Goal: Task Accomplishment & Management: Manage account settings

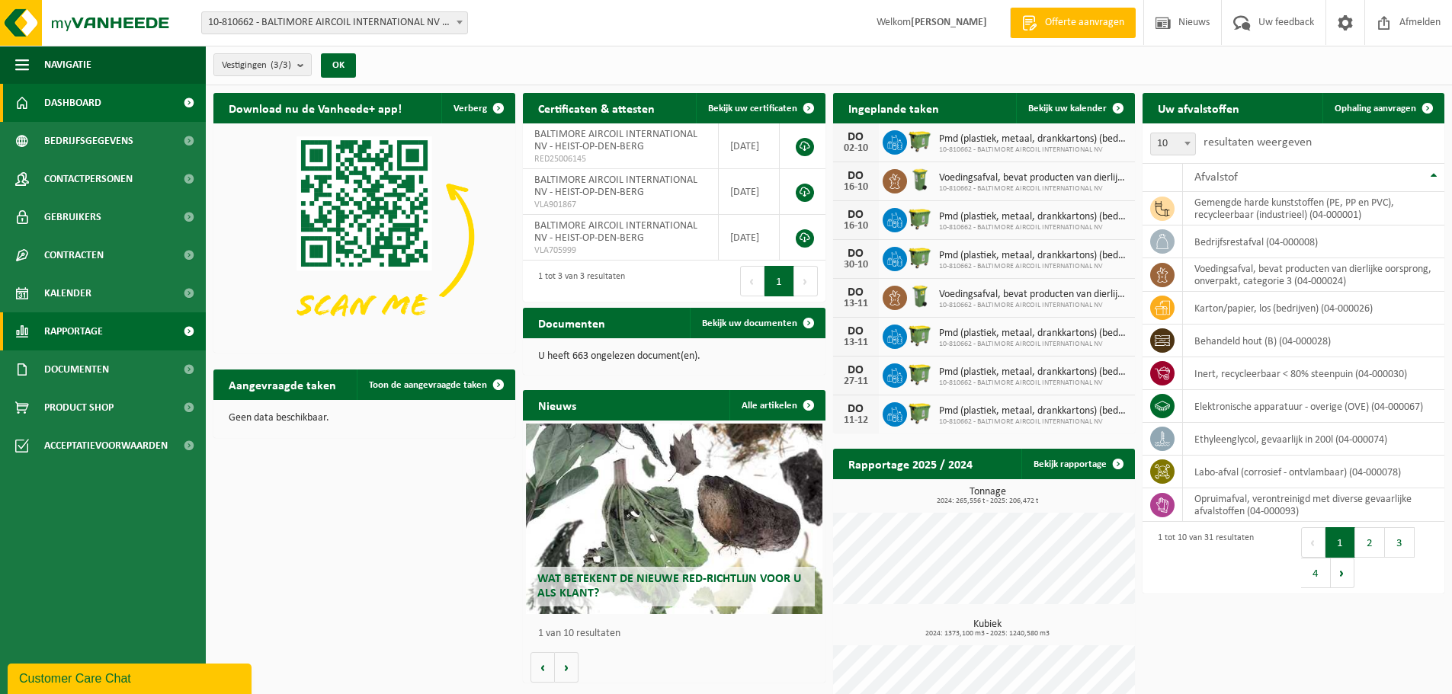
click at [81, 333] on span "Rapportage" at bounding box center [73, 332] width 59 height 38
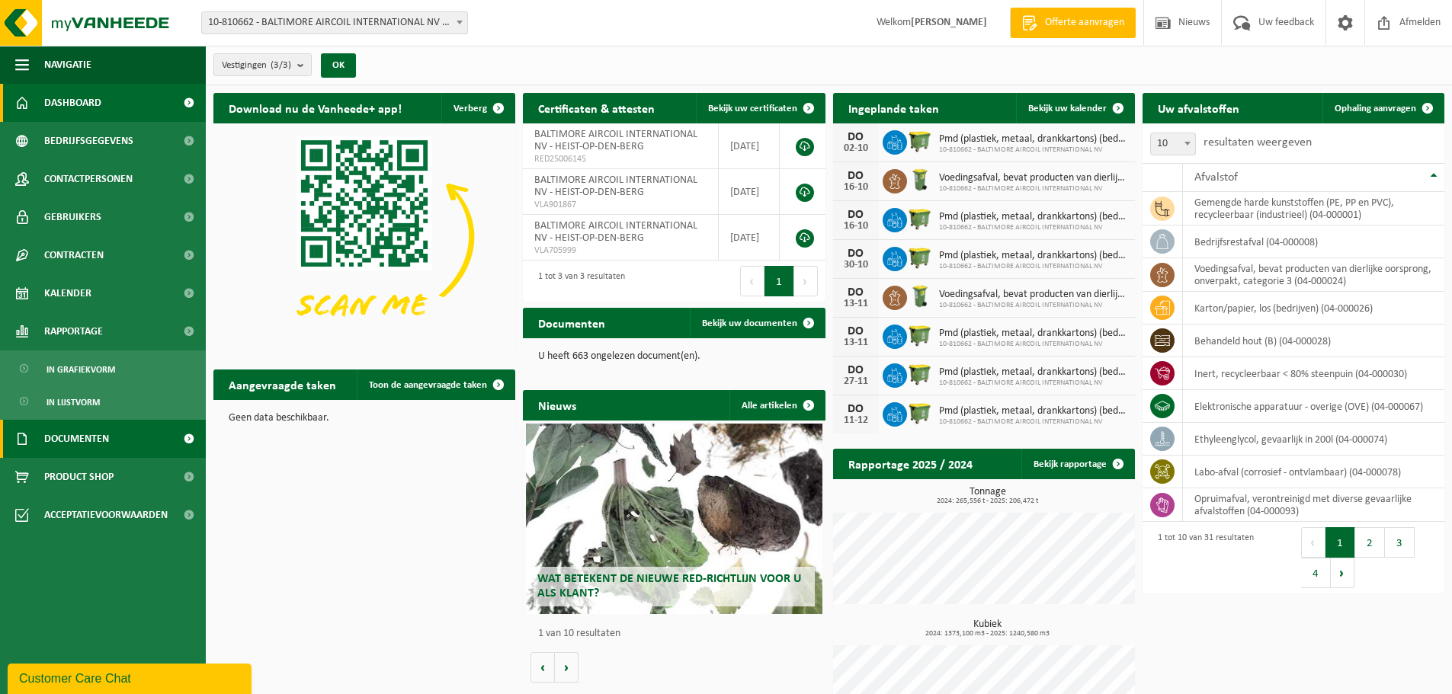
click at [75, 435] on span "Documenten" at bounding box center [76, 439] width 65 height 38
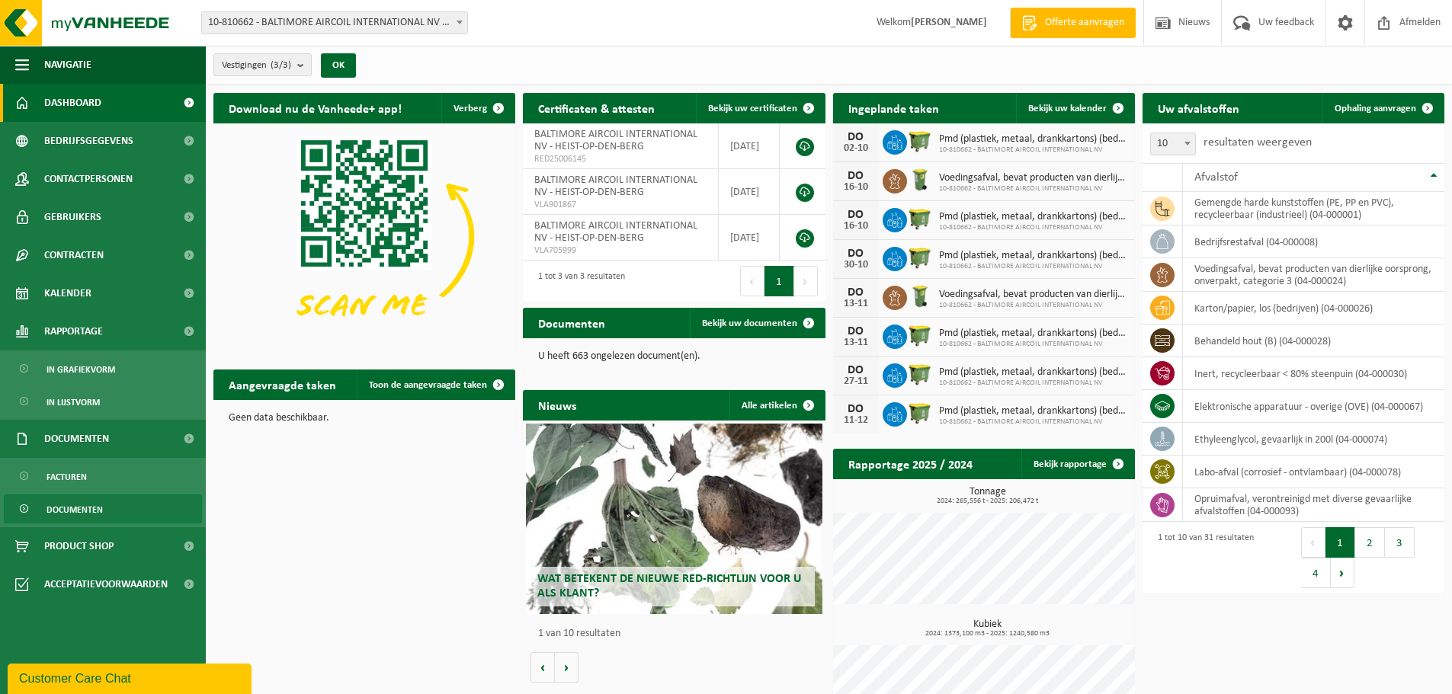
click at [76, 510] on span "Documenten" at bounding box center [74, 509] width 56 height 29
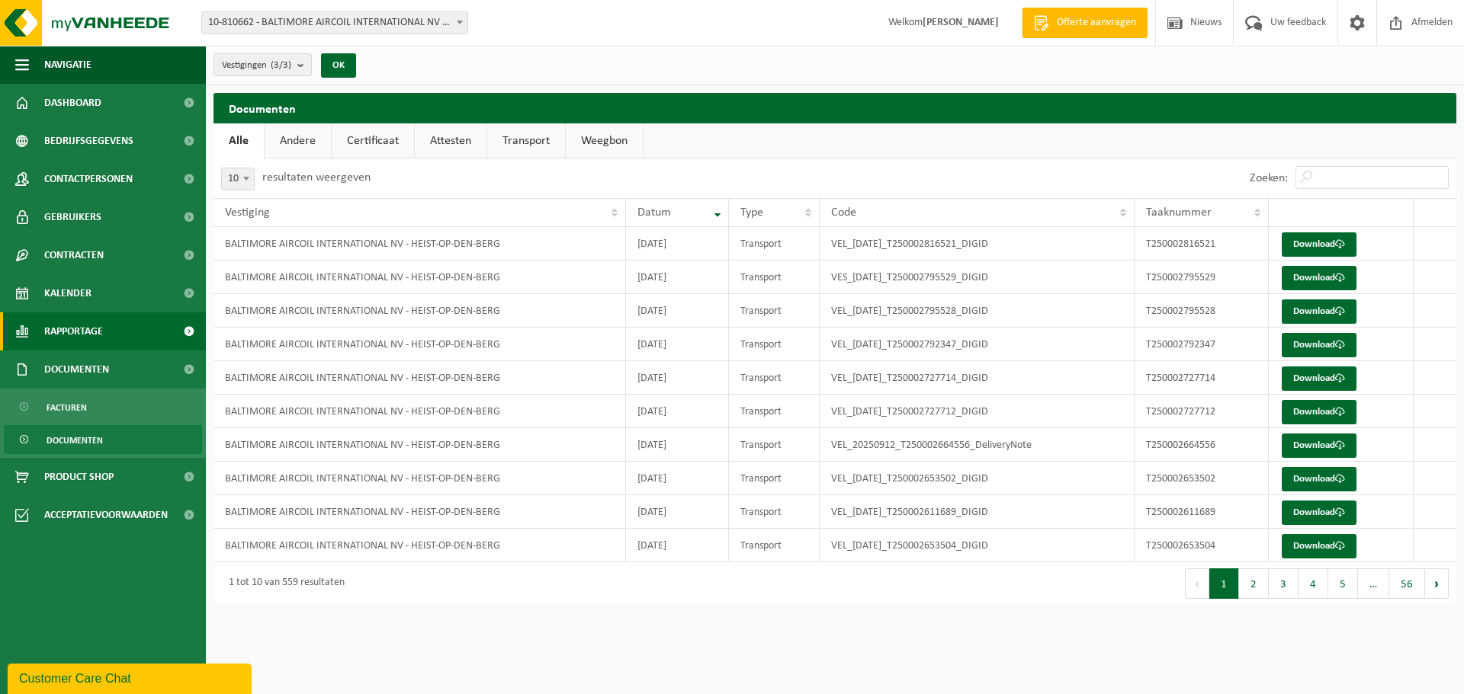
click at [65, 328] on span "Rapportage" at bounding box center [73, 332] width 59 height 38
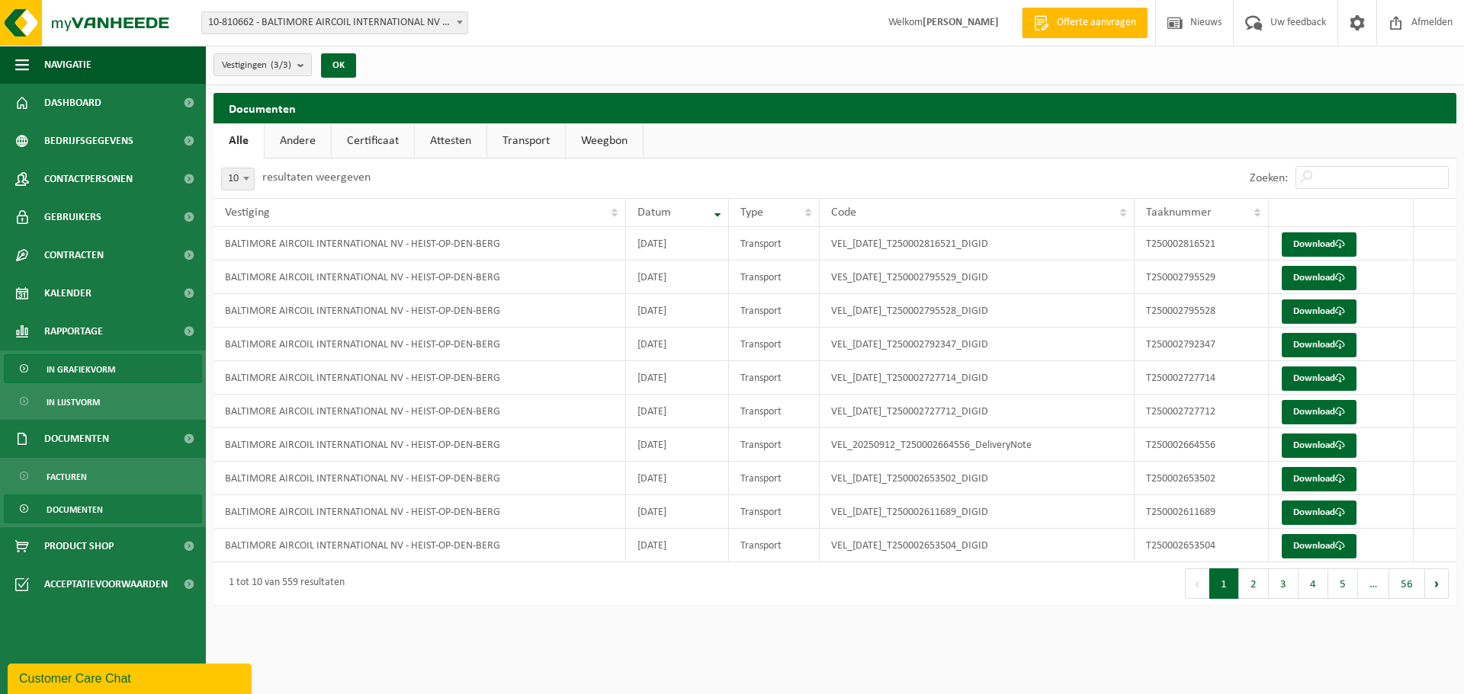
click at [82, 367] on span "In grafiekvorm" at bounding box center [80, 369] width 69 height 29
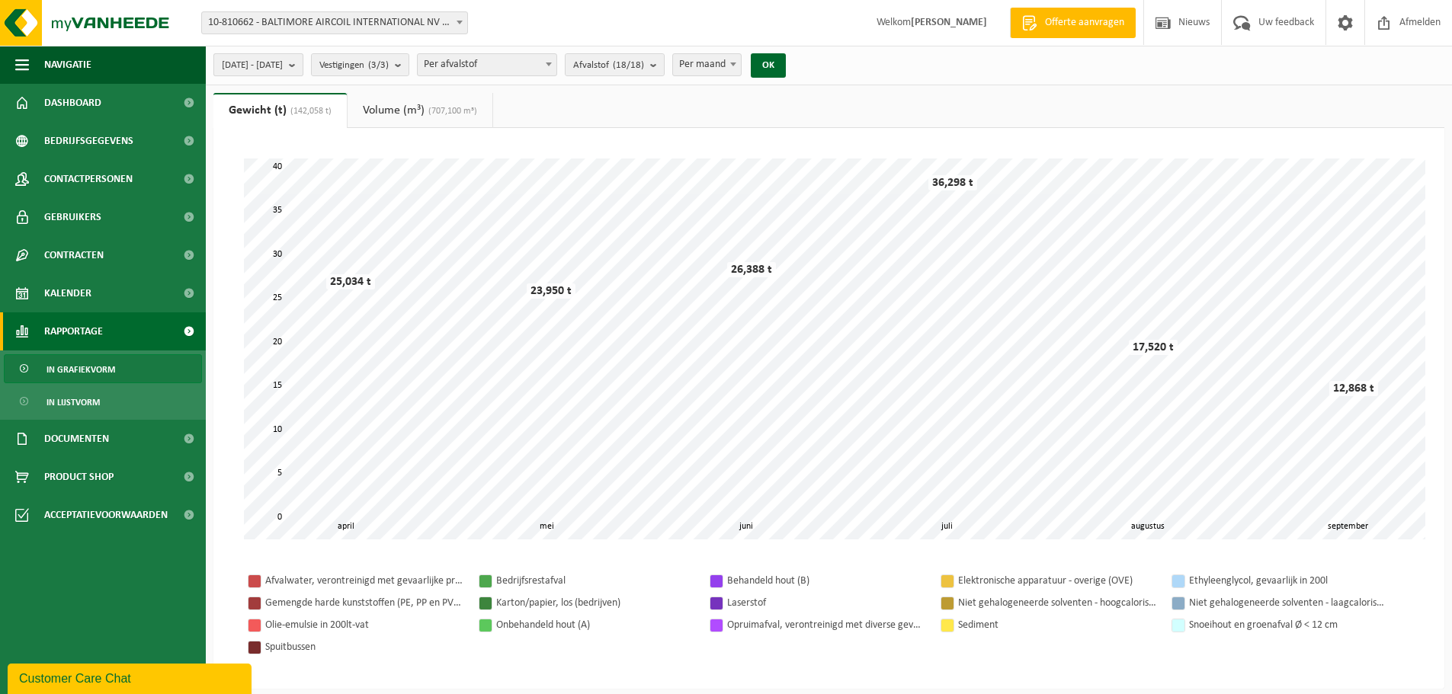
click at [303, 68] on b "submit" at bounding box center [296, 64] width 14 height 21
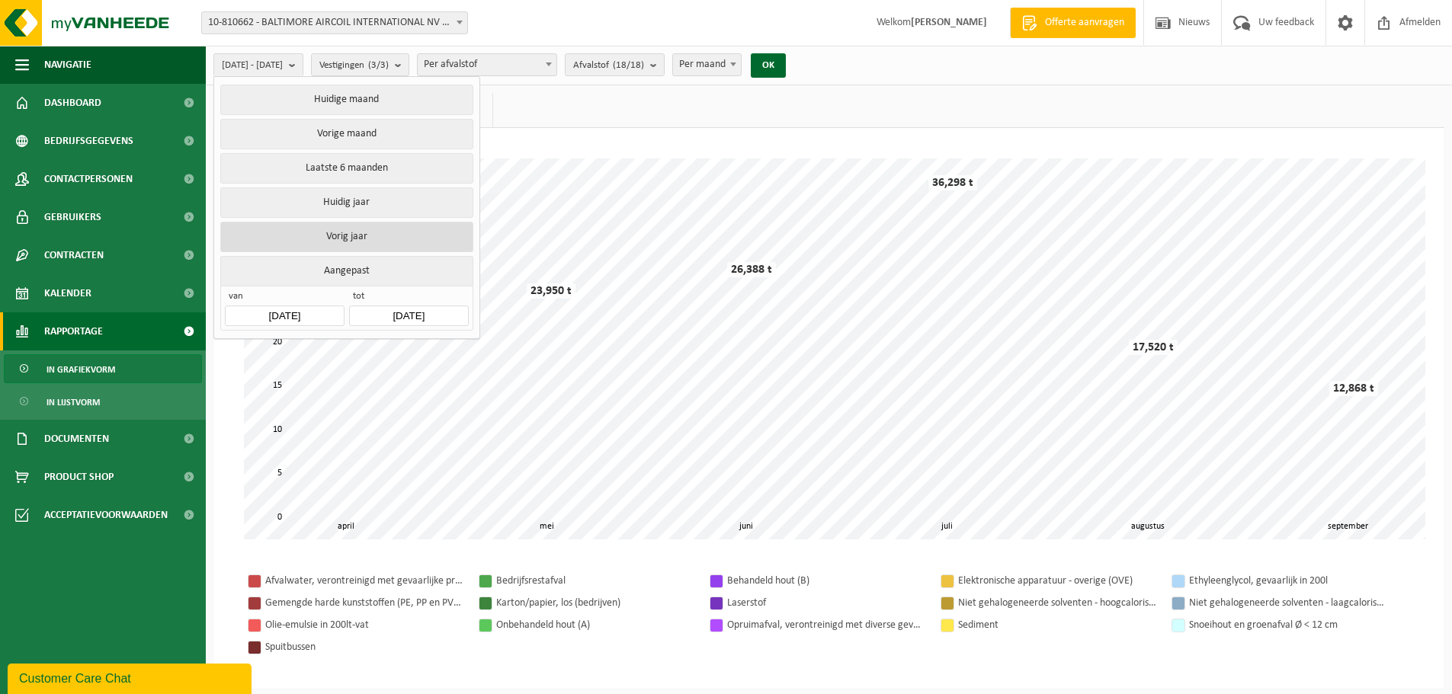
click at [353, 230] on button "Vorig jaar" at bounding box center [346, 237] width 252 height 30
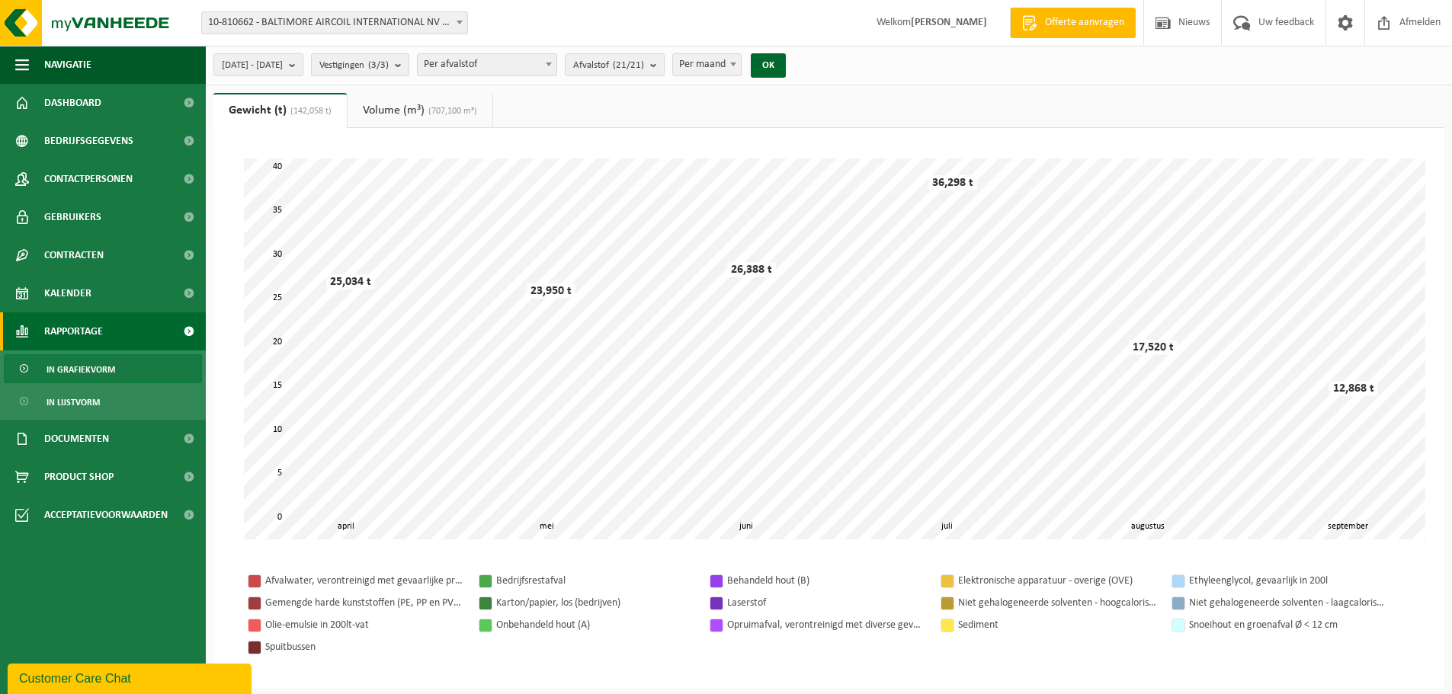
click at [409, 66] on b "submit" at bounding box center [402, 64] width 14 height 21
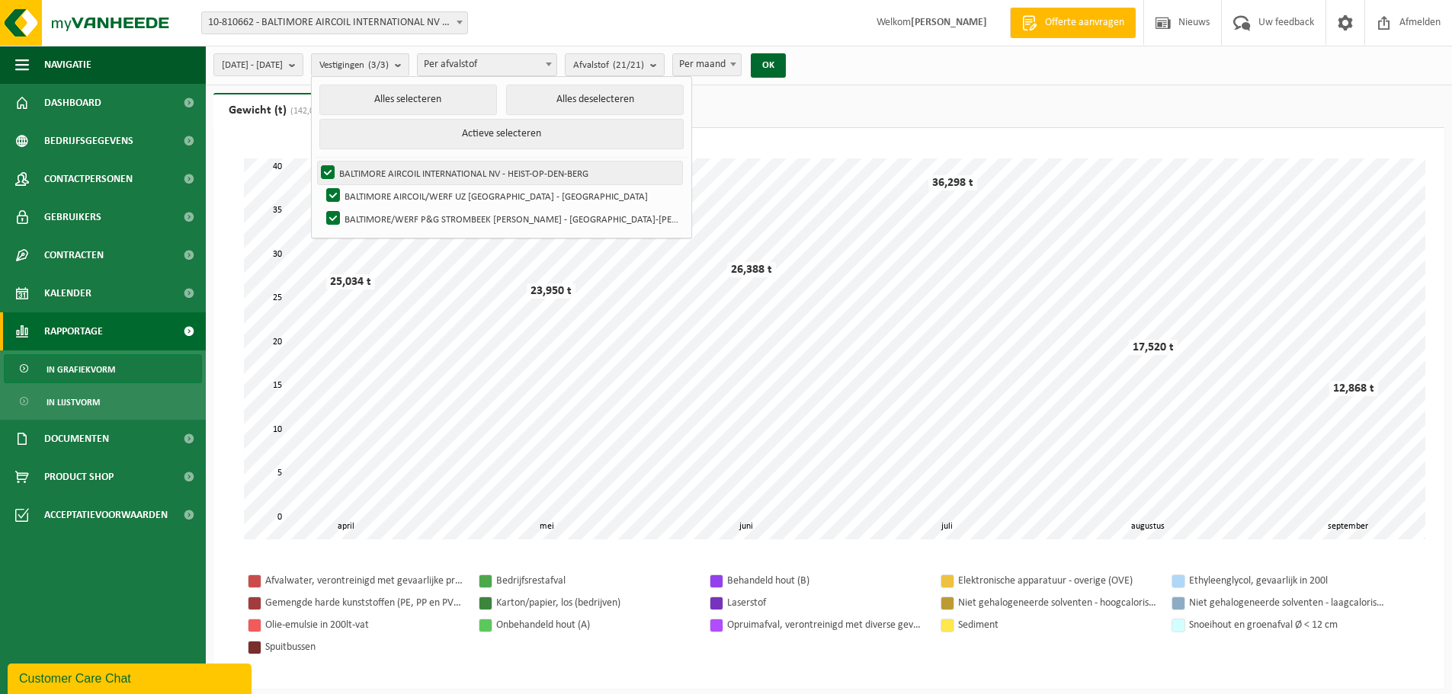
click at [447, 172] on label "BALTIMORE AIRCOIL INTERNATIONAL NV - HEIST-OP-DEN-BERG" at bounding box center [500, 173] width 364 height 23
click at [316, 162] on input "BALTIMORE AIRCOIL INTERNATIONAL NV - HEIST-OP-DEN-BERG" at bounding box center [315, 161] width 1 height 1
click at [377, 172] on label "BALTIMORE AIRCOIL INTERNATIONAL NV - HEIST-OP-DEN-BERG" at bounding box center [500, 173] width 364 height 23
click at [316, 162] on input "BALTIMORE AIRCOIL INTERNATIONAL NV - HEIST-OP-DEN-BERG" at bounding box center [315, 161] width 1 height 1
checkbox input "true"
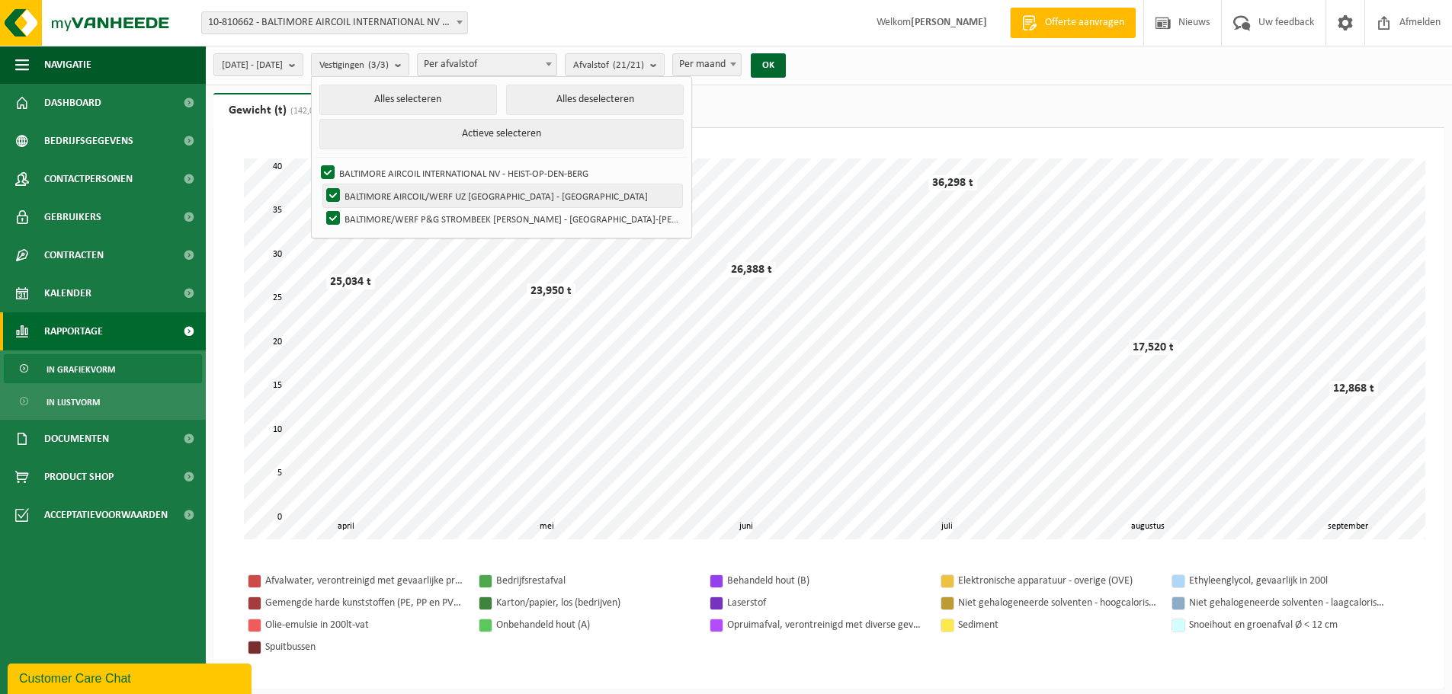
click at [376, 195] on label "BALTIMORE AIRCOIL/WERF UZ [GEOGRAPHIC_DATA] - [GEOGRAPHIC_DATA]" at bounding box center [502, 195] width 359 height 23
click at [321, 184] on input "BALTIMORE AIRCOIL/WERF UZ [GEOGRAPHIC_DATA] - [GEOGRAPHIC_DATA]" at bounding box center [320, 184] width 1 height 1
checkbox input "false"
click at [372, 210] on label "BALTIMORE/WERF P&G STROMBEEK BEVER - [GEOGRAPHIC_DATA]-BEVER" at bounding box center [502, 218] width 359 height 23
click at [321, 207] on input "BALTIMORE/WERF P&G STROMBEEK BEVER - [GEOGRAPHIC_DATA]-BEVER" at bounding box center [320, 207] width 1 height 1
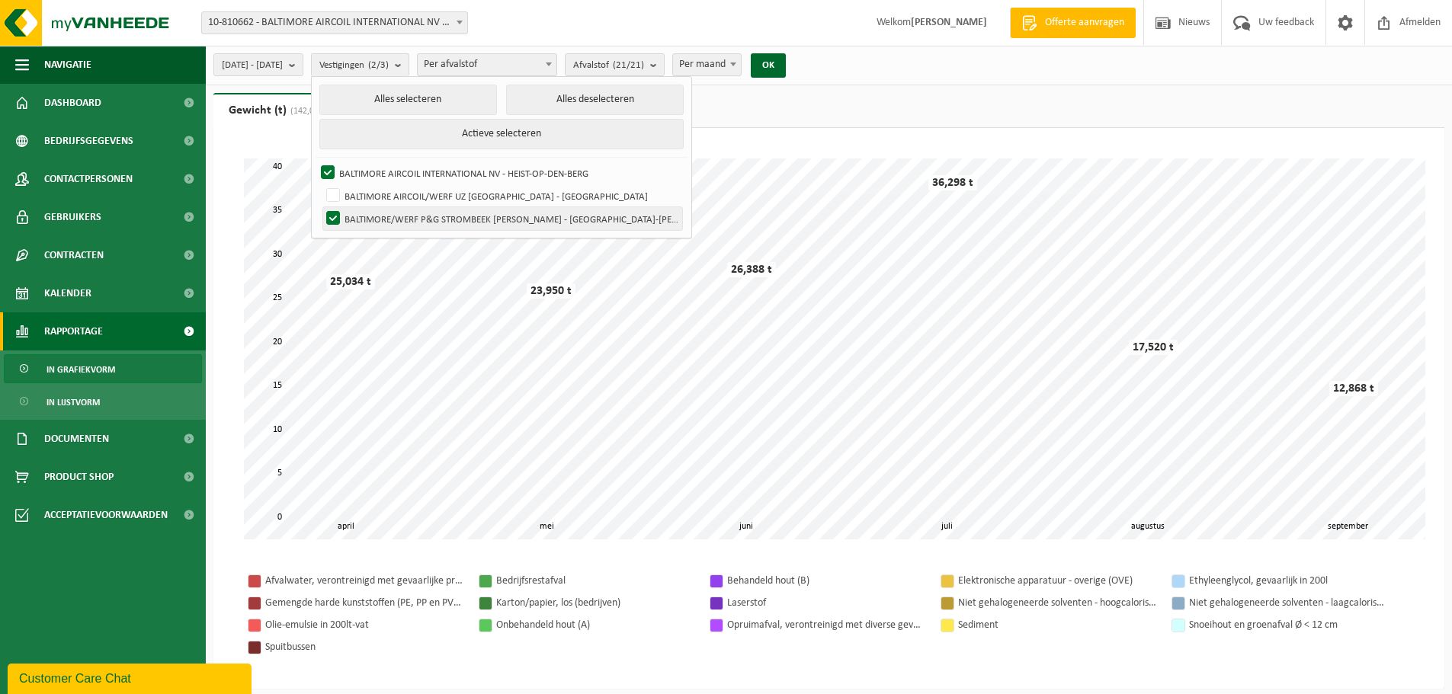
checkbox input "false"
click at [704, 117] on ul "Gewicht (t) (142,058 t) Volume (m³) (707,100 m³)" at bounding box center [828, 110] width 1231 height 35
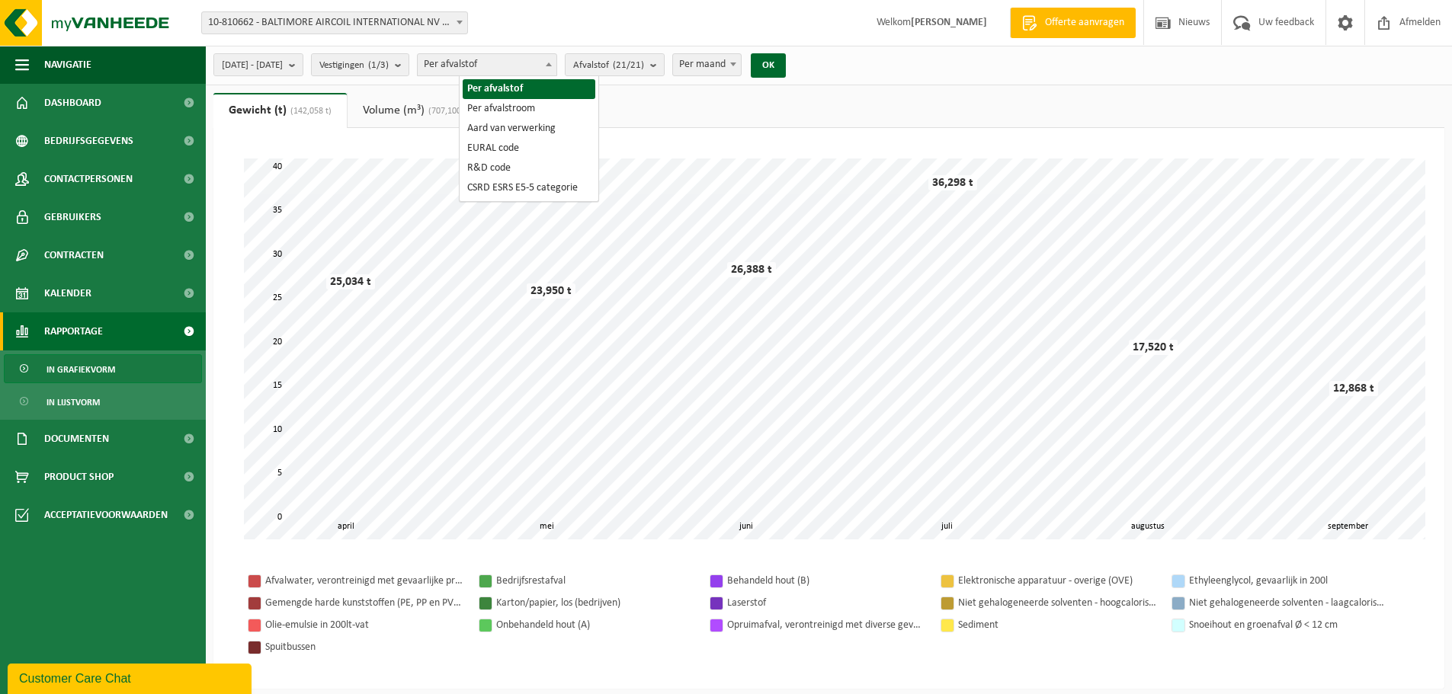
click at [552, 66] on b at bounding box center [549, 65] width 6 height 4
select select "2"
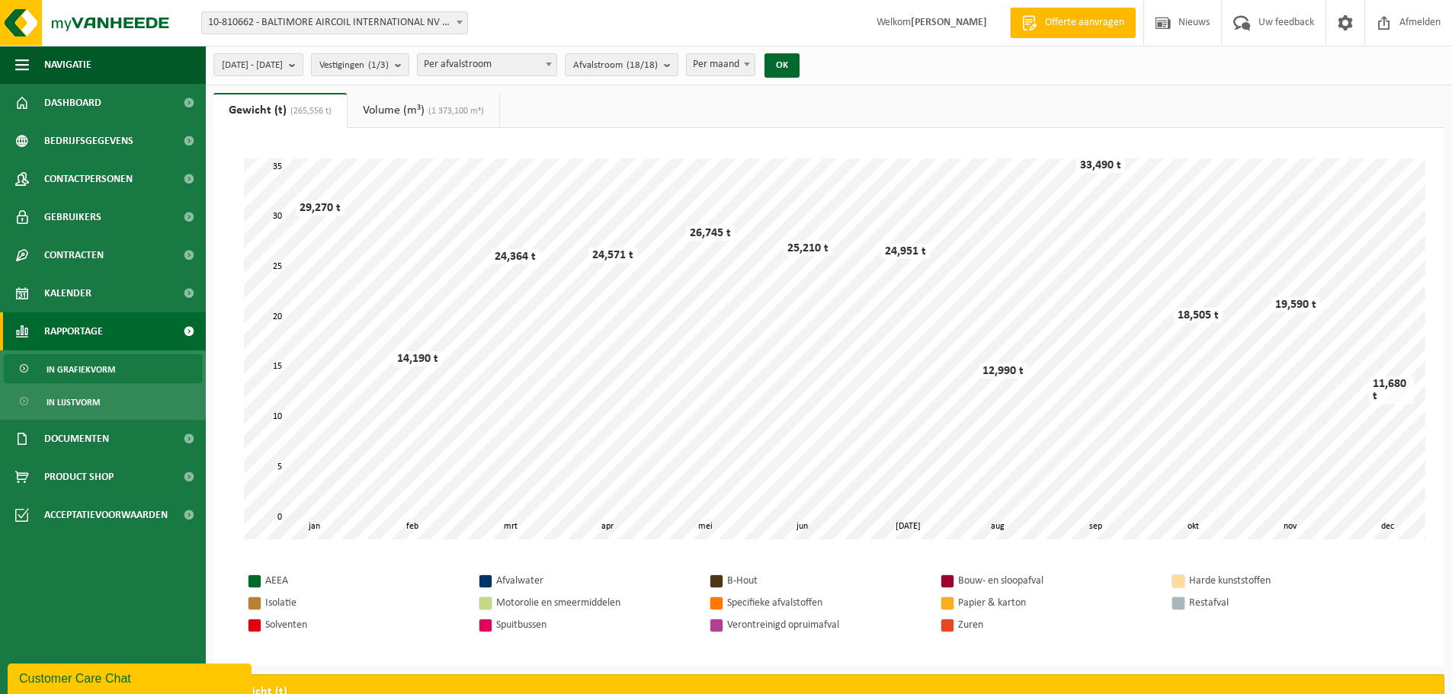
click at [750, 65] on b at bounding box center [747, 65] width 6 height 4
select select "3"
click at [303, 63] on b "submit" at bounding box center [296, 64] width 14 height 21
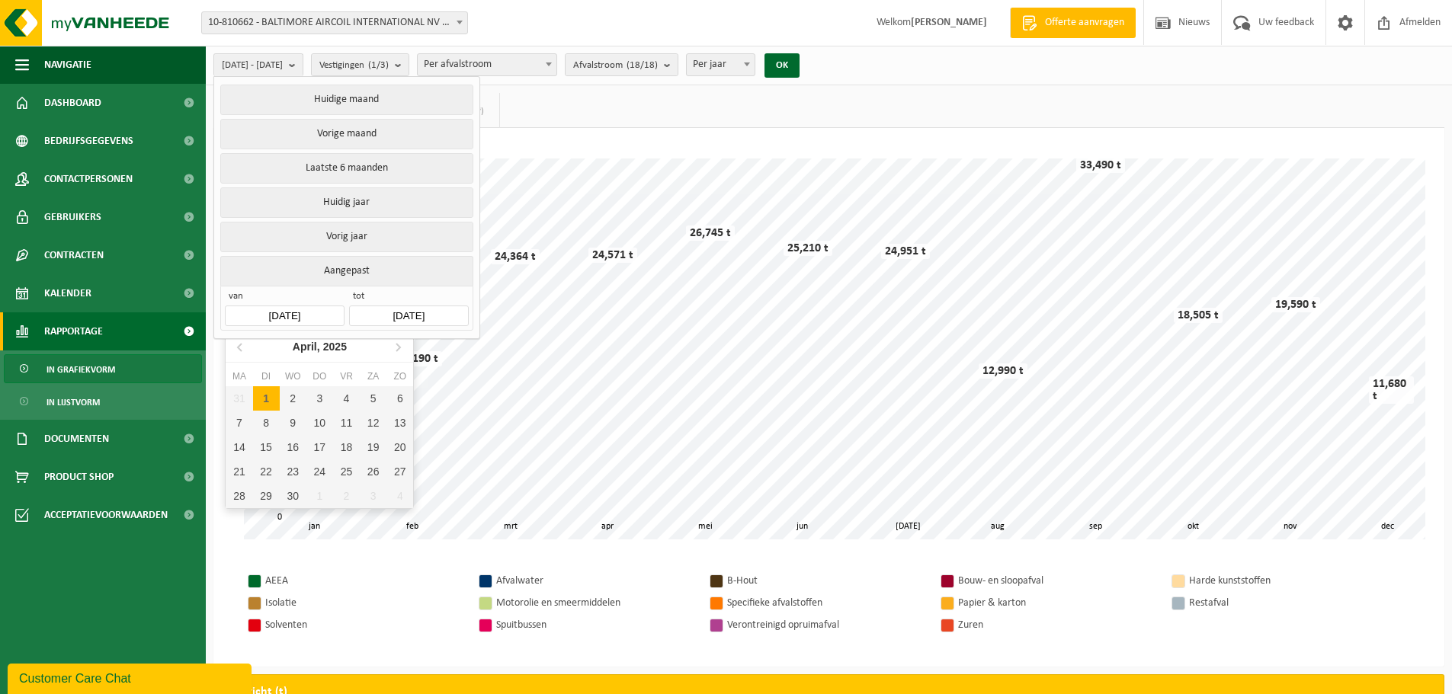
click at [281, 311] on input "2024-01-01" at bounding box center [284, 316] width 119 height 21
click at [241, 351] on icon at bounding box center [240, 348] width 4 height 8
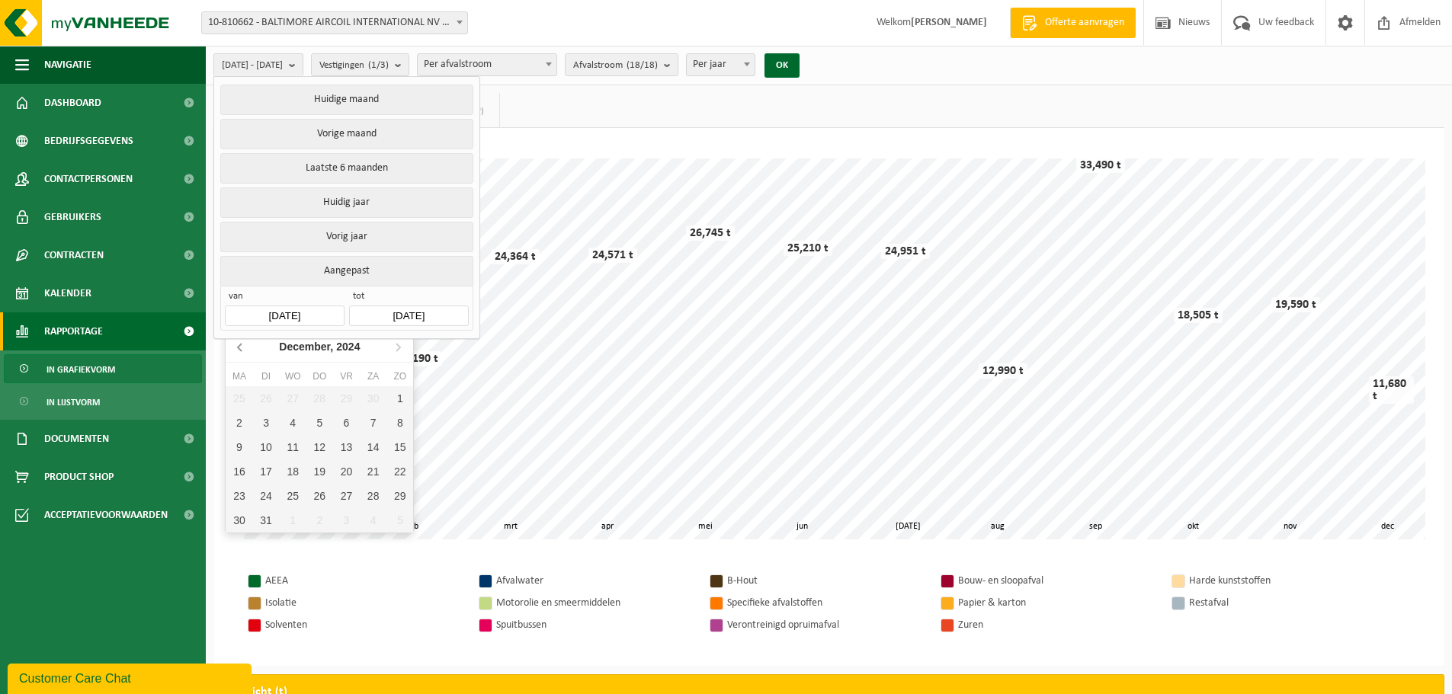
click at [241, 351] on icon at bounding box center [240, 348] width 4 height 8
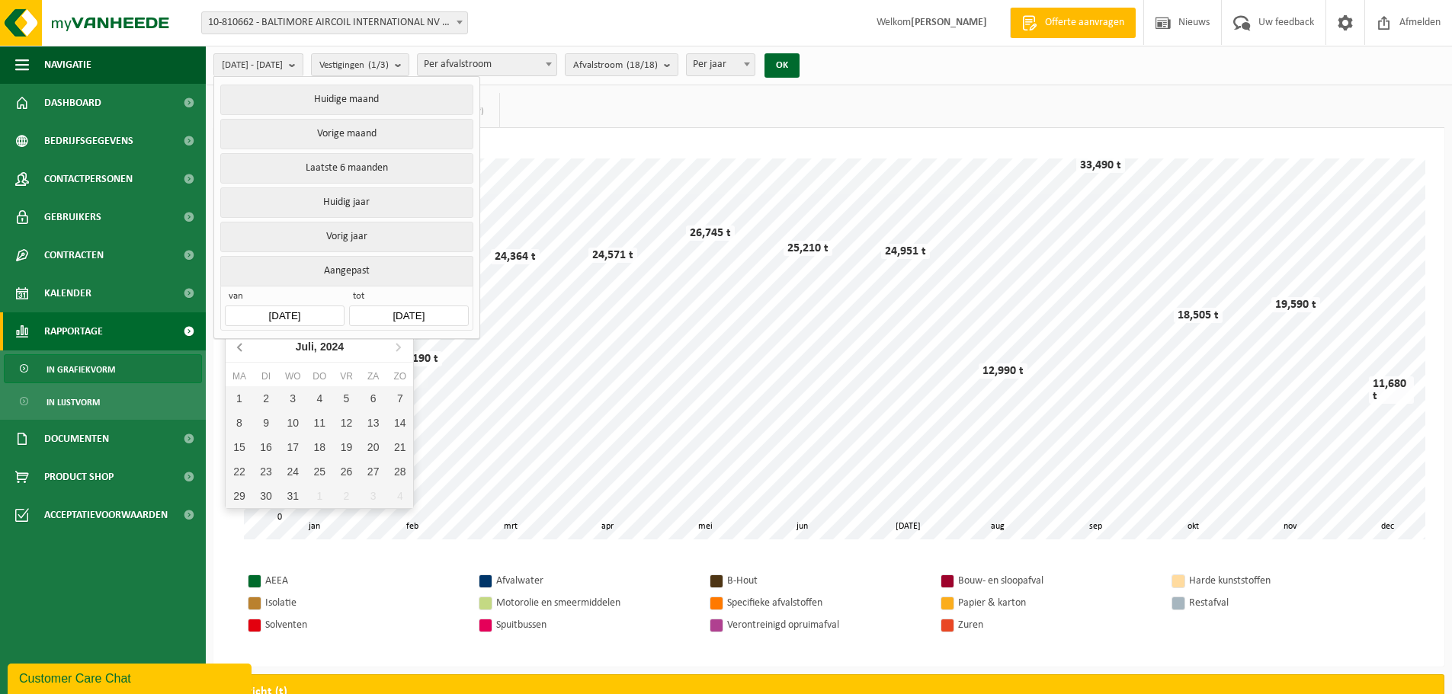
click at [241, 351] on icon at bounding box center [240, 348] width 4 height 8
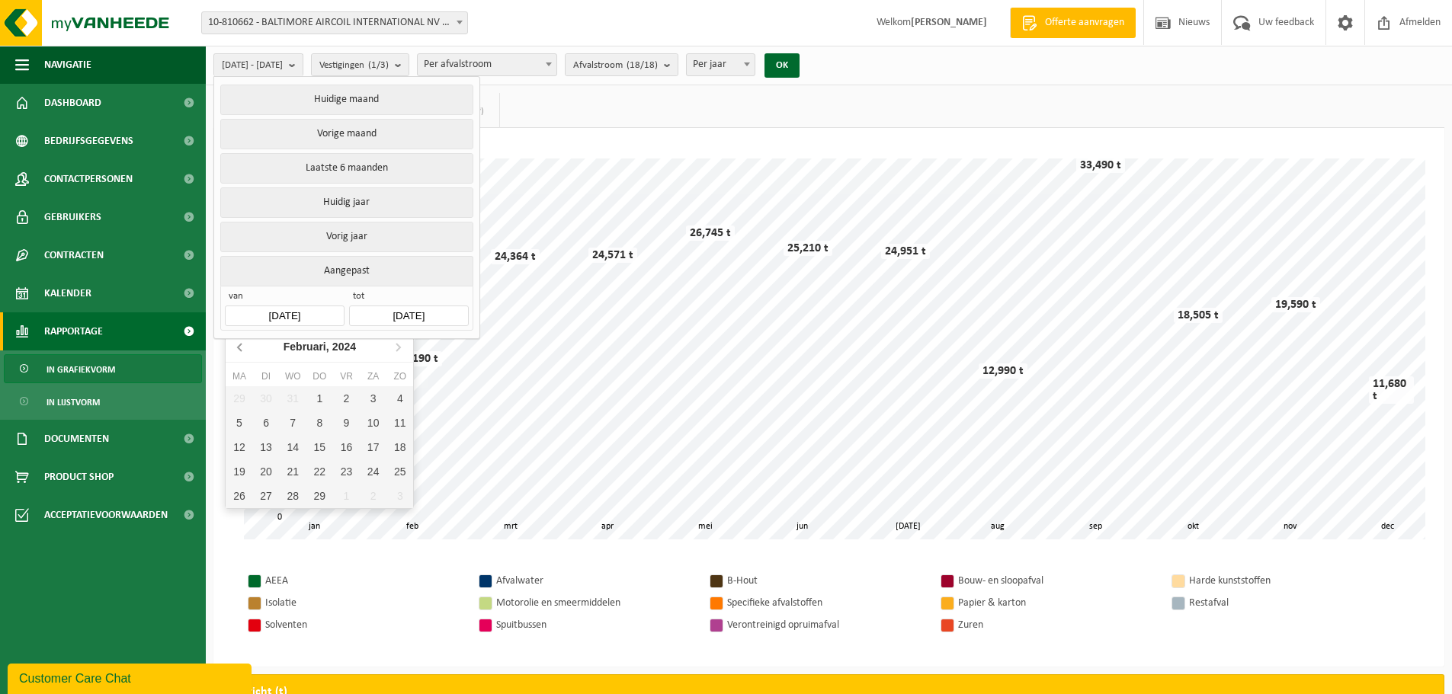
click at [241, 351] on icon at bounding box center [240, 348] width 4 height 8
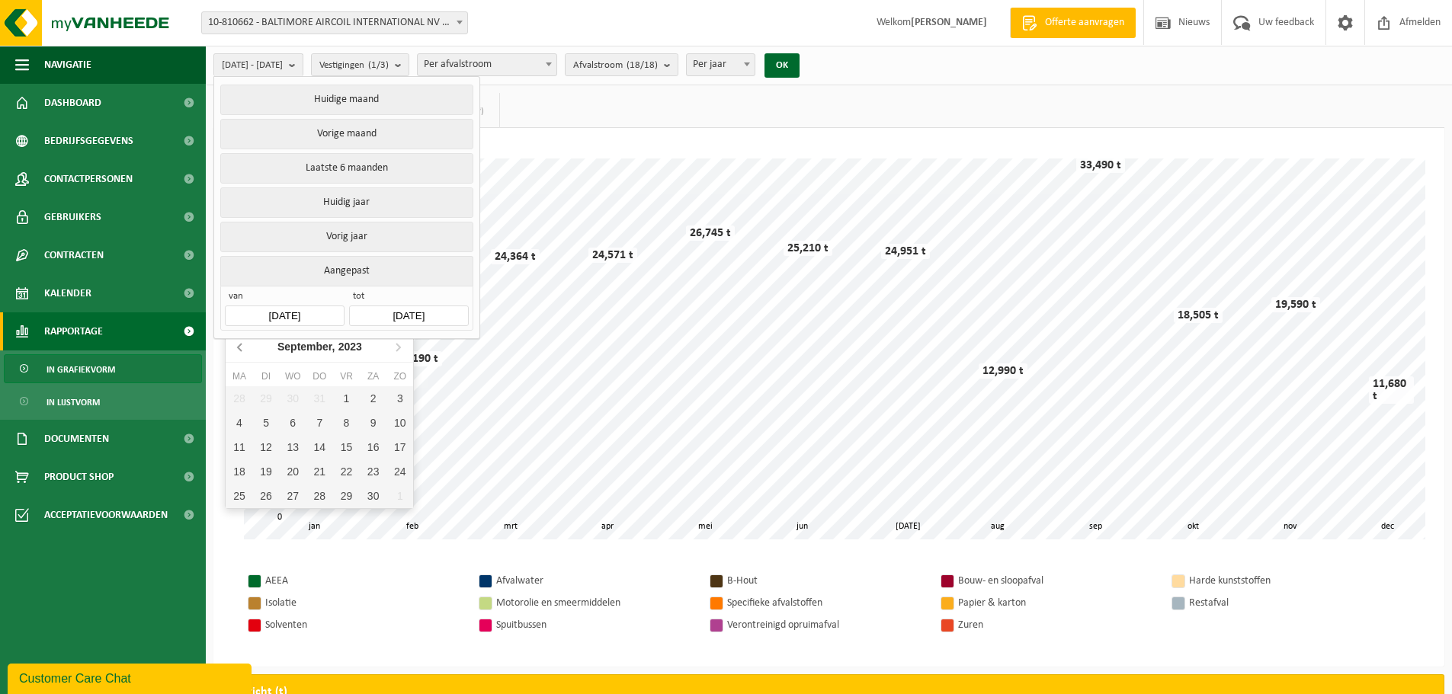
click at [241, 351] on icon at bounding box center [240, 348] width 4 height 8
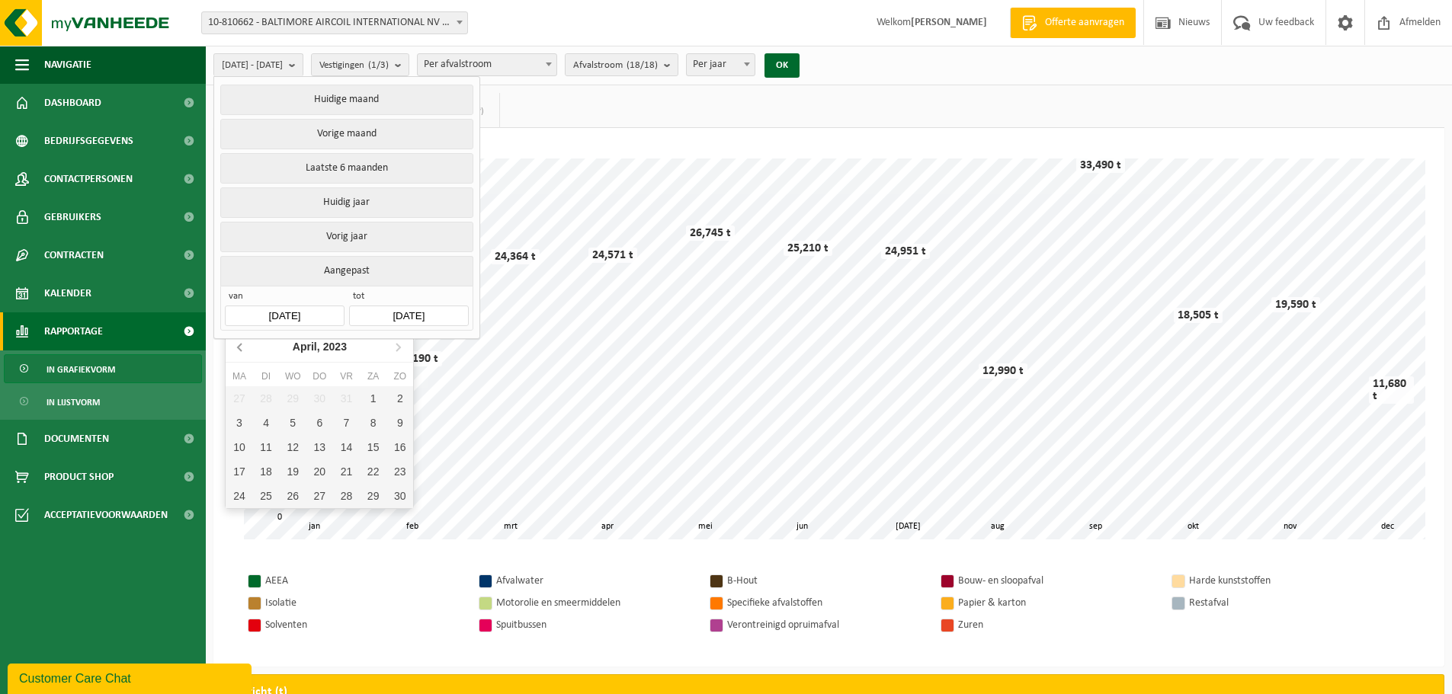
click at [241, 351] on icon at bounding box center [240, 348] width 4 height 8
click at [242, 352] on icon at bounding box center [241, 347] width 24 height 24
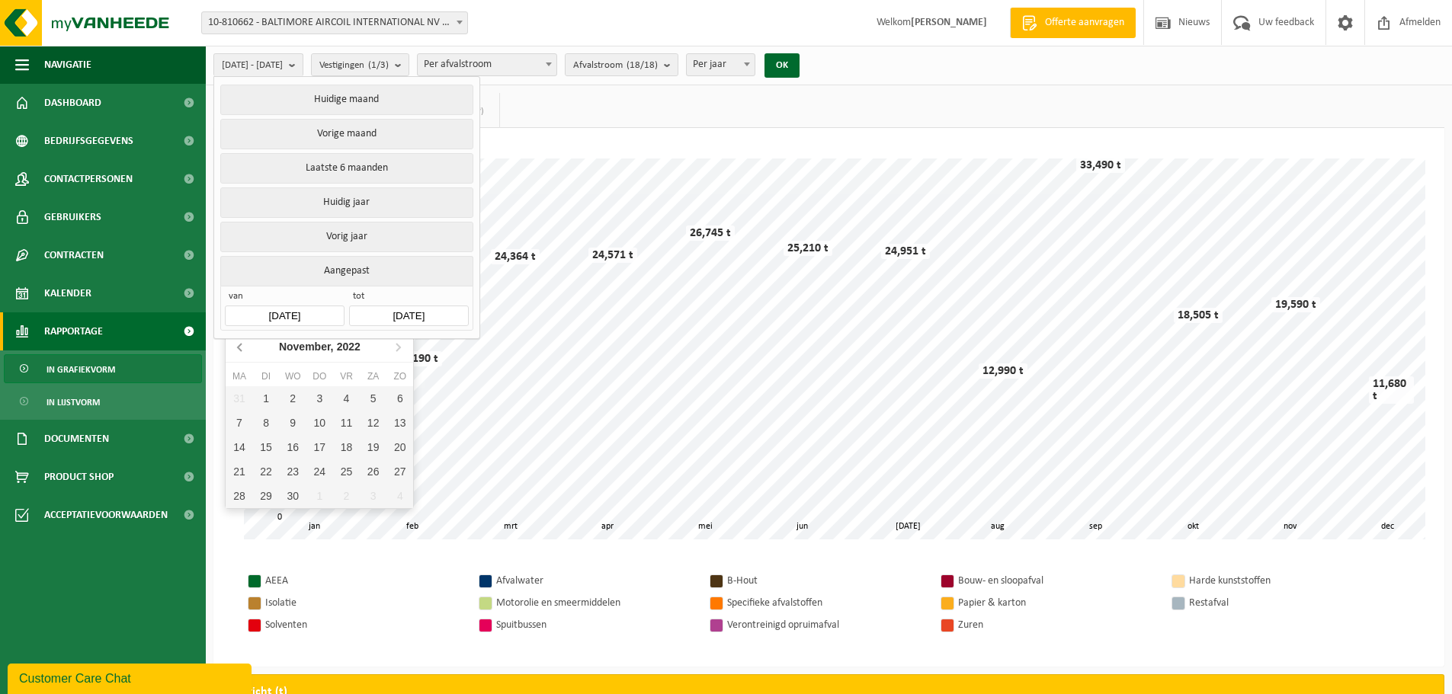
click at [242, 352] on icon at bounding box center [241, 347] width 24 height 24
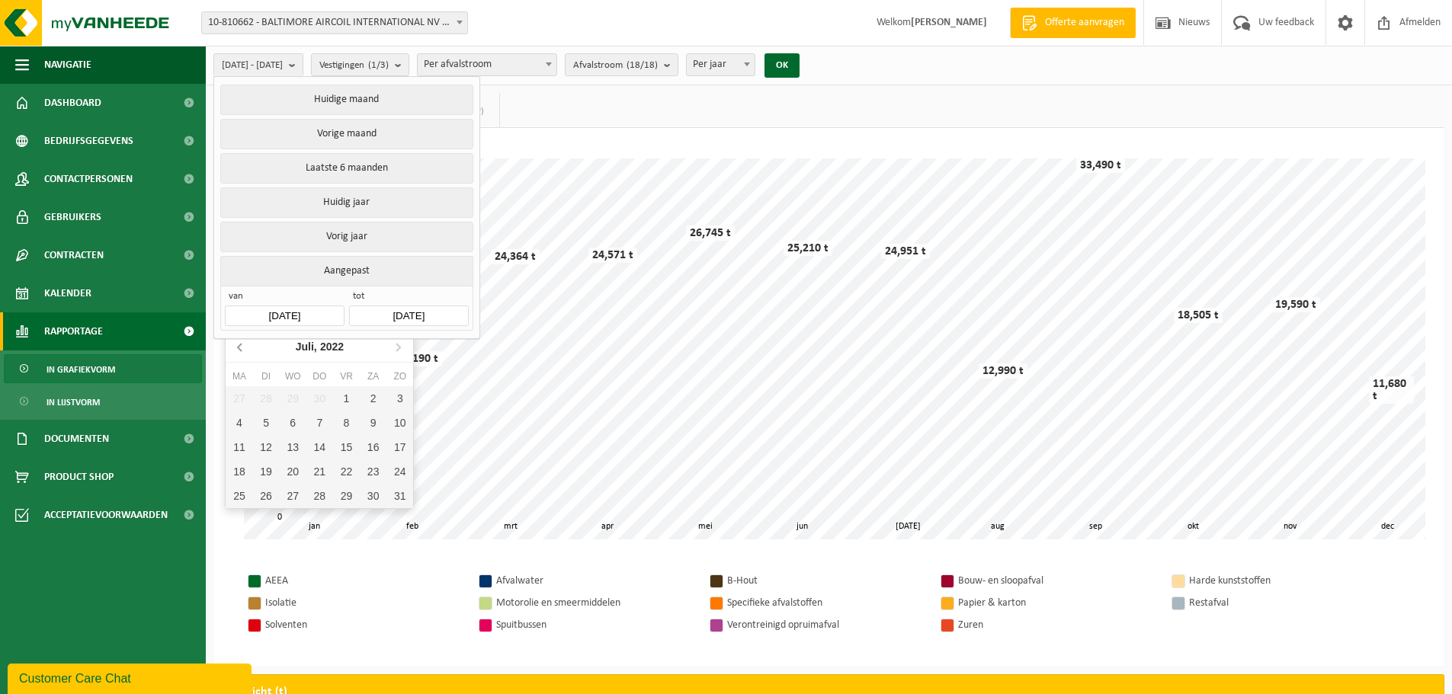
click at [242, 352] on icon at bounding box center [241, 347] width 24 height 24
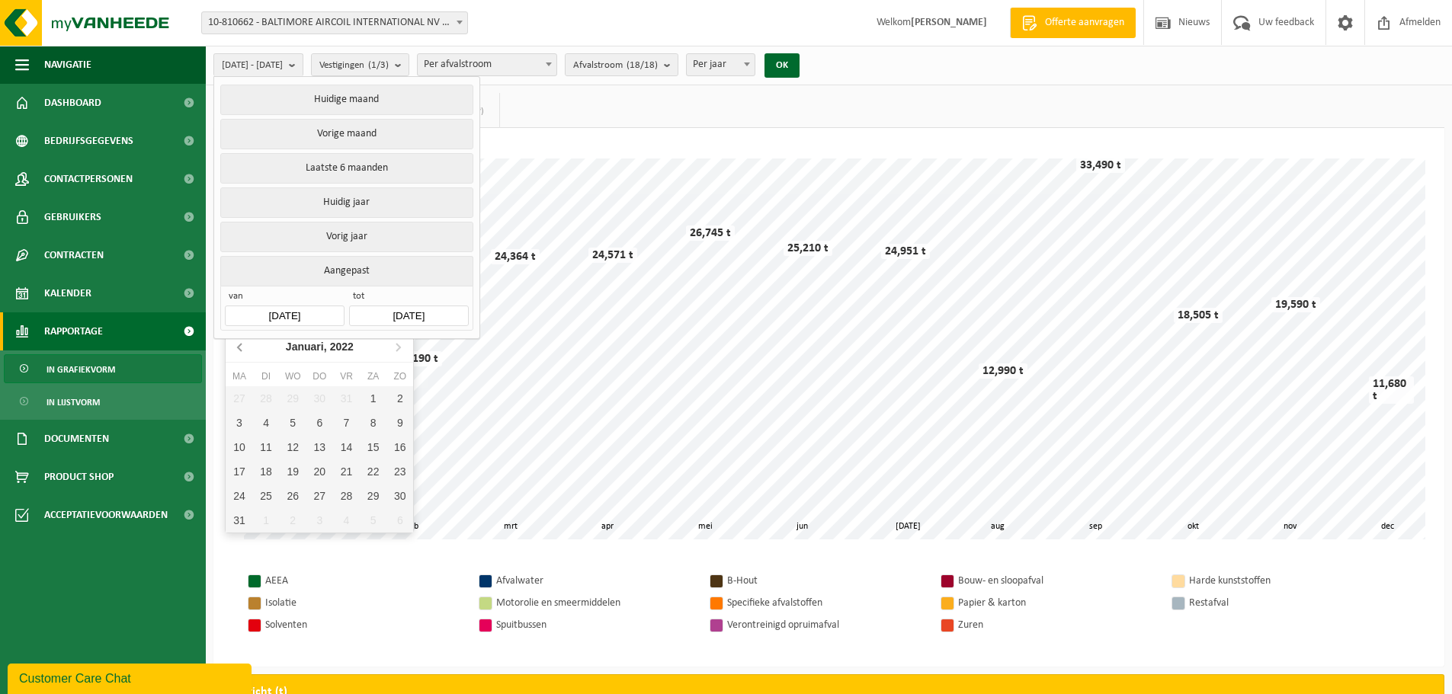
click at [242, 352] on icon at bounding box center [241, 347] width 24 height 24
click at [345, 499] on div "31" at bounding box center [346, 496] width 27 height 24
type input "[DATE]"
type input "2025-09-26"
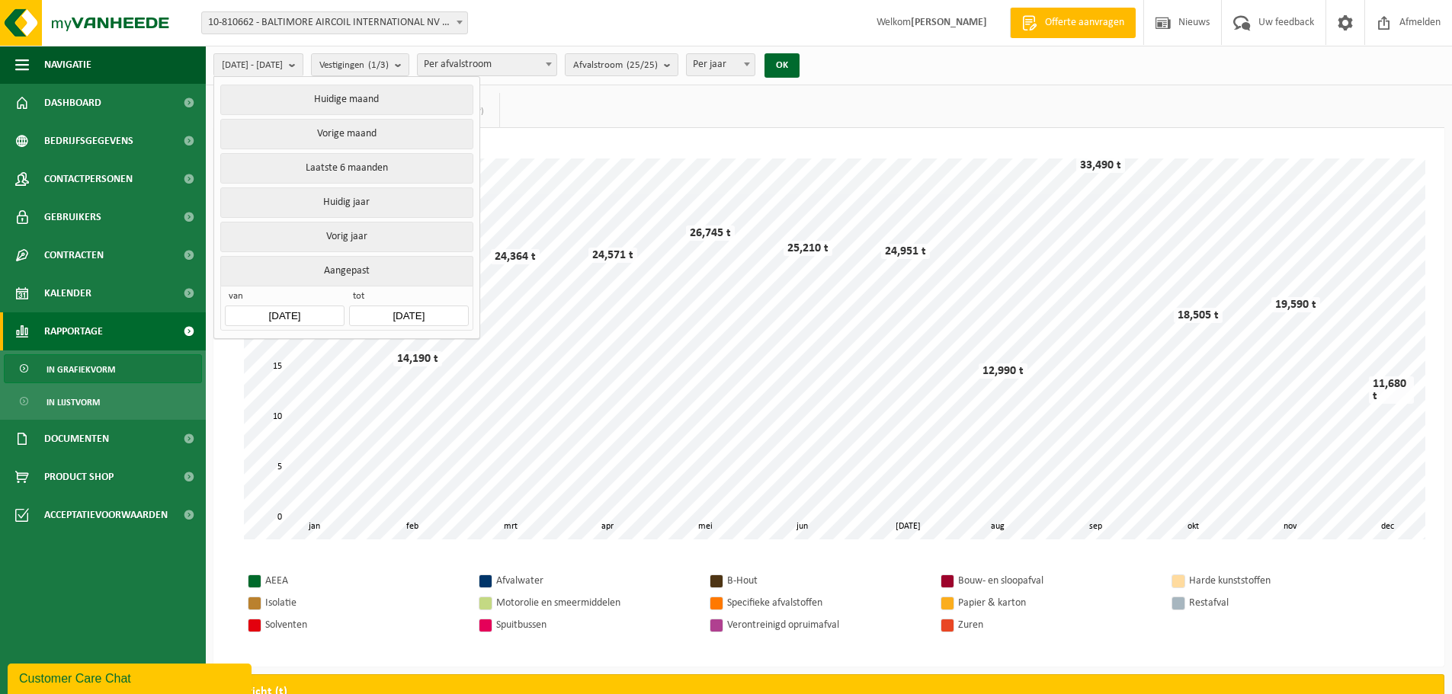
click at [755, 67] on span at bounding box center [746, 64] width 15 height 20
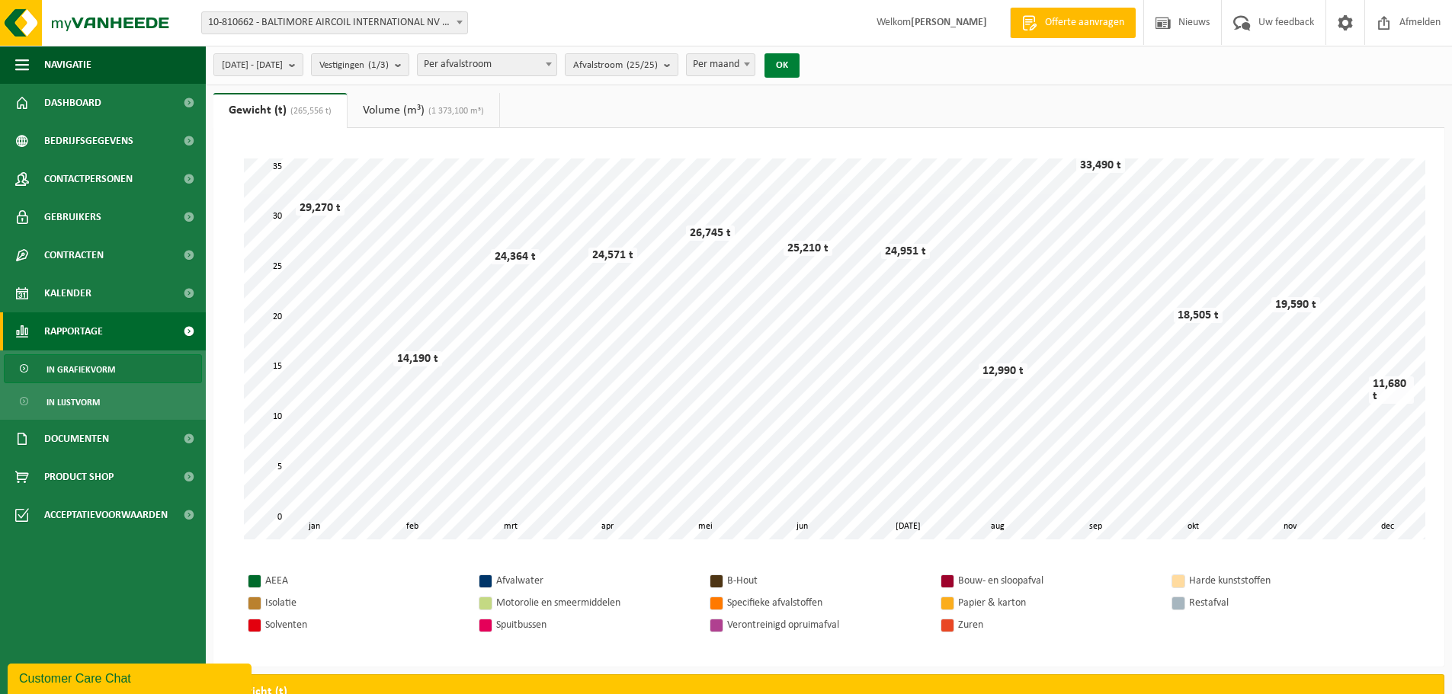
click at [800, 65] on button "OK" at bounding box center [782, 65] width 35 height 24
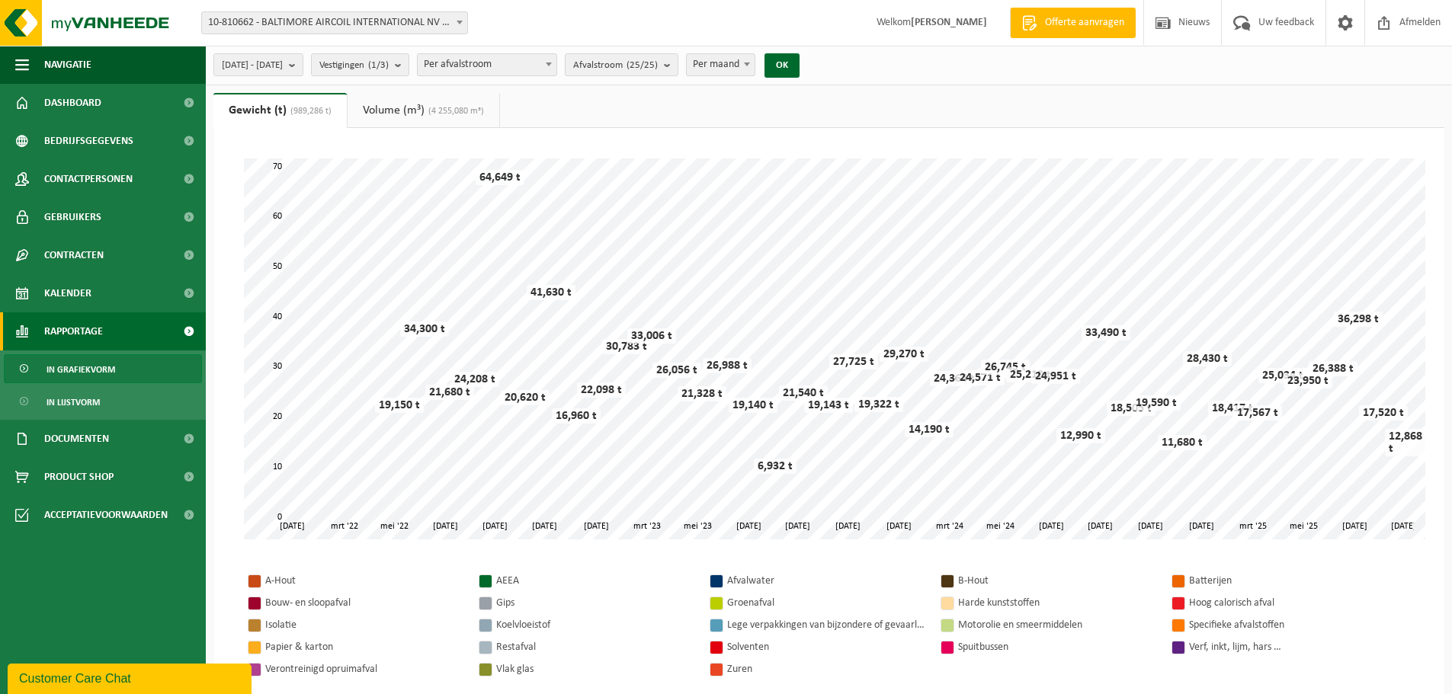
click at [750, 63] on b at bounding box center [747, 65] width 6 height 4
select select "3"
click at [800, 67] on button "OK" at bounding box center [782, 65] width 35 height 24
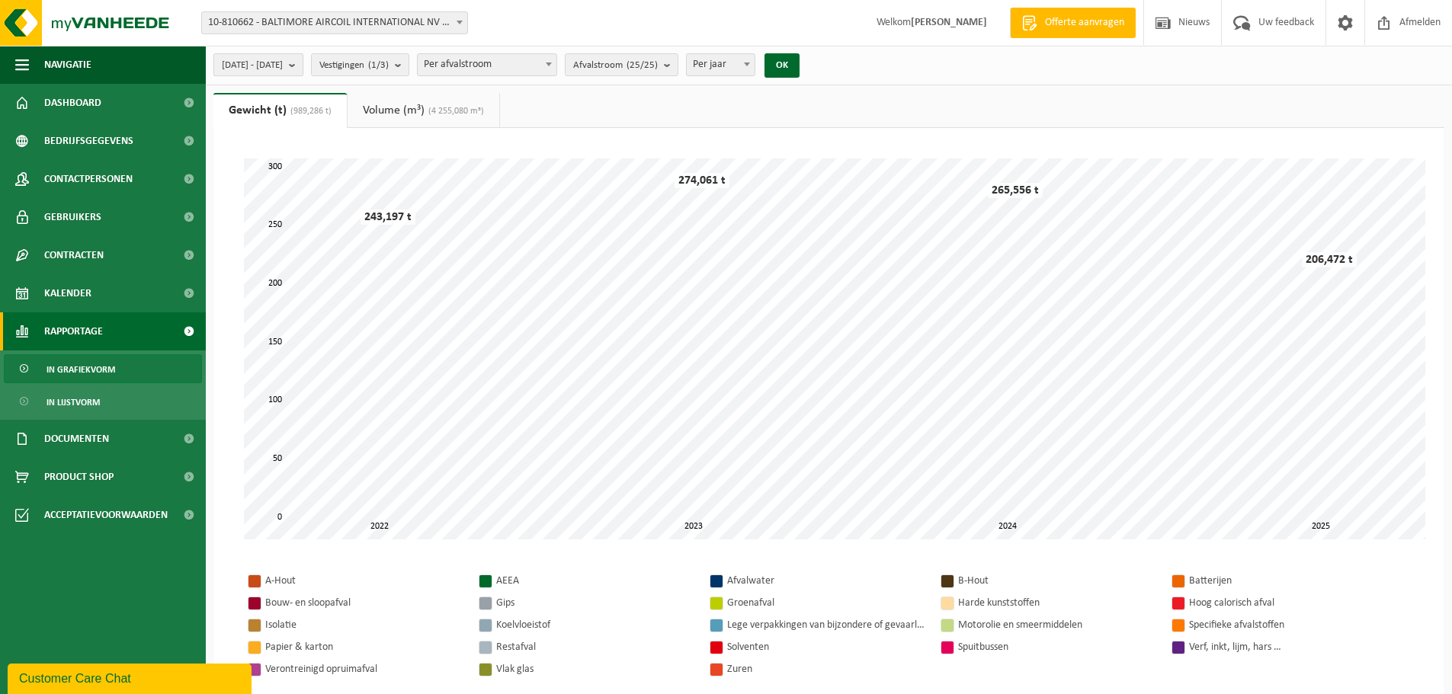
click at [303, 68] on b "submit" at bounding box center [296, 64] width 14 height 21
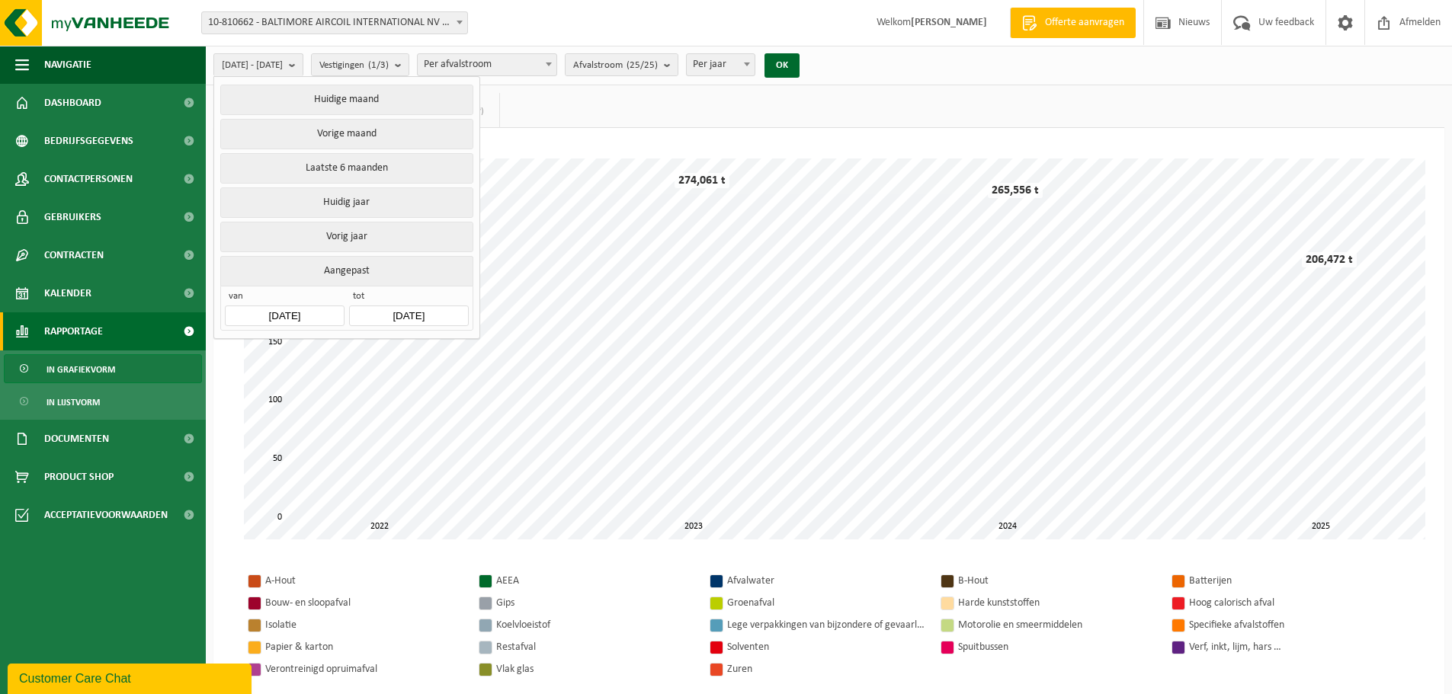
click at [540, 146] on div "Even geduld. Door de grote hoeveelheid gegevens duurt het laden even. 2022 2025…" at bounding box center [829, 349] width 1201 height 412
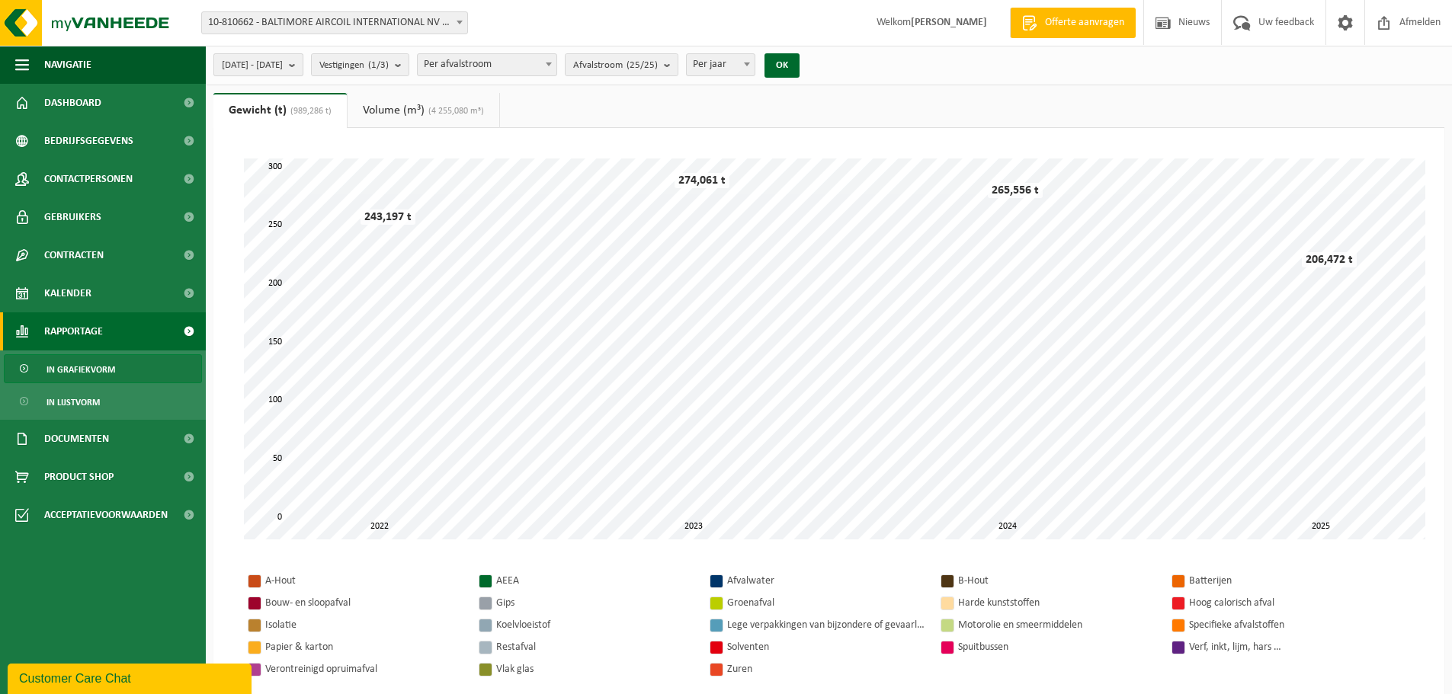
click at [255, 66] on span "2021-12-31 - 2025-09-26" at bounding box center [252, 65] width 61 height 23
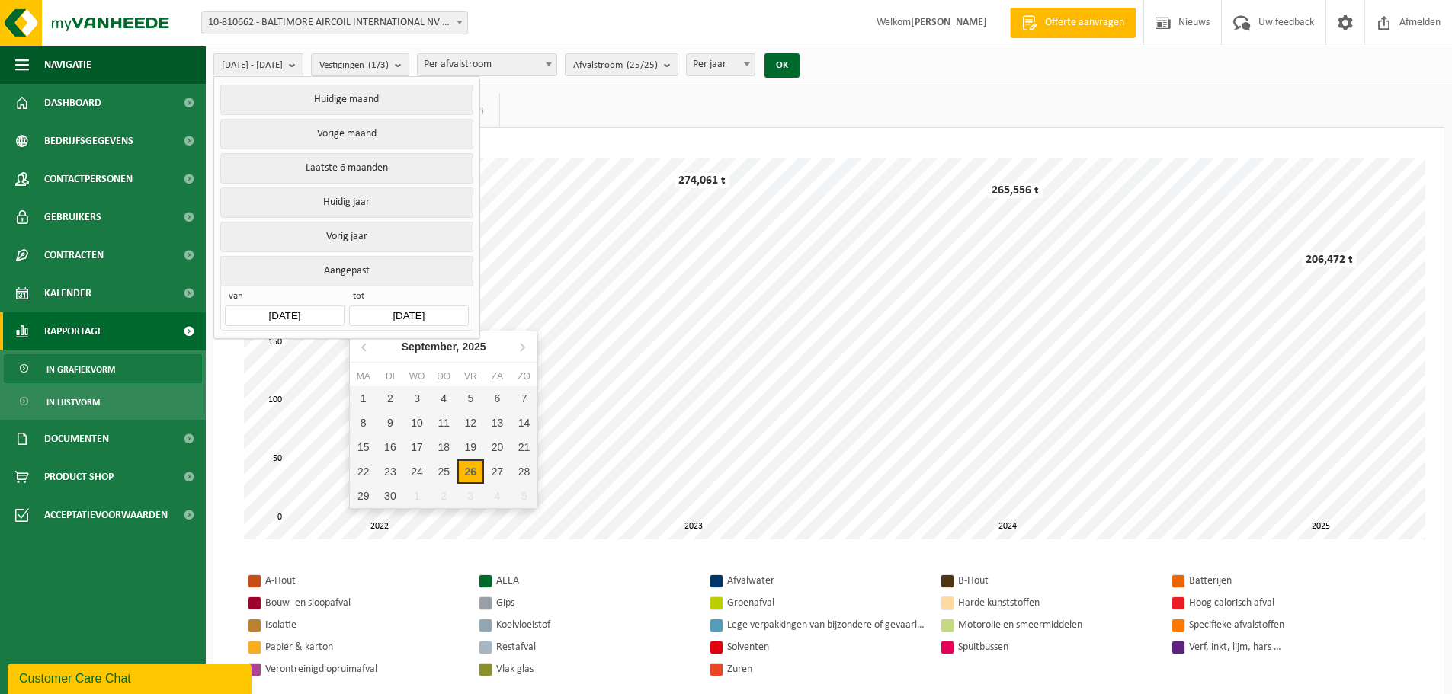
click at [422, 311] on input "2025-09-26" at bounding box center [408, 316] width 119 height 21
click at [363, 348] on icon at bounding box center [364, 348] width 4 height 8
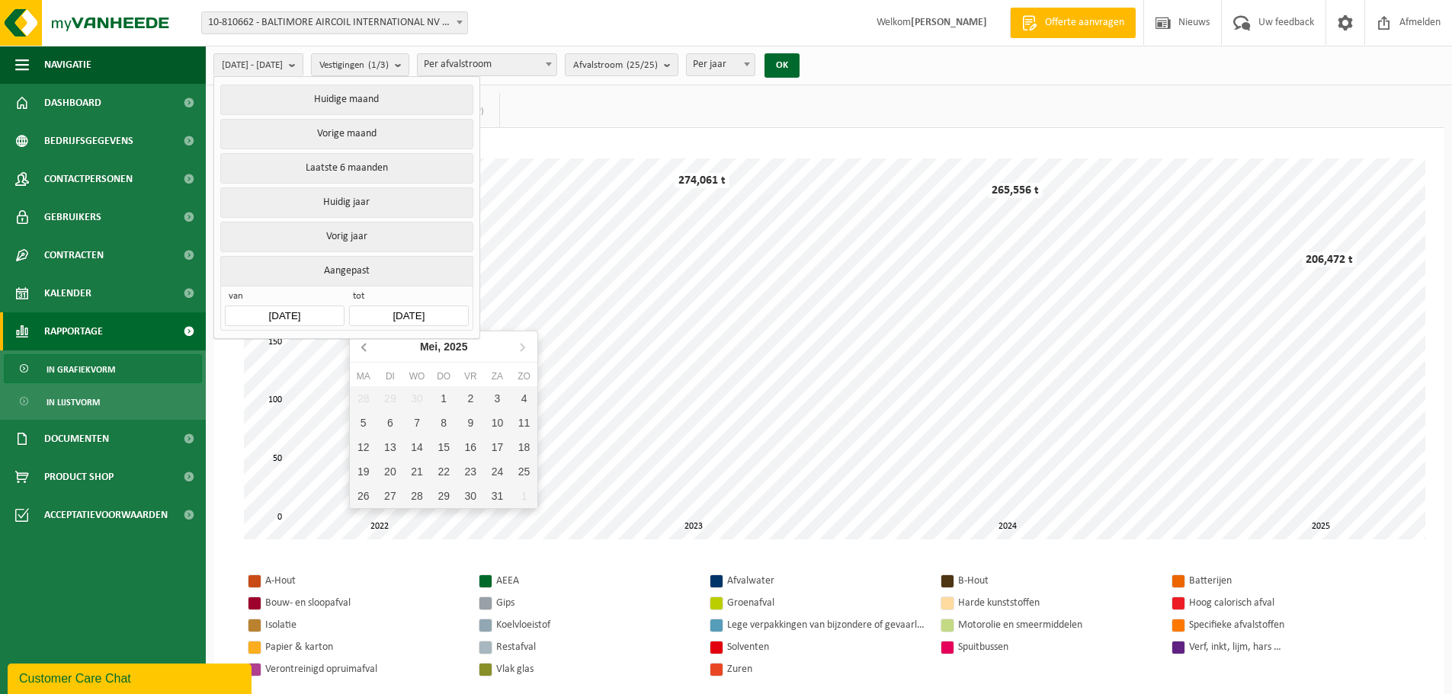
click at [363, 348] on icon at bounding box center [364, 348] width 4 height 8
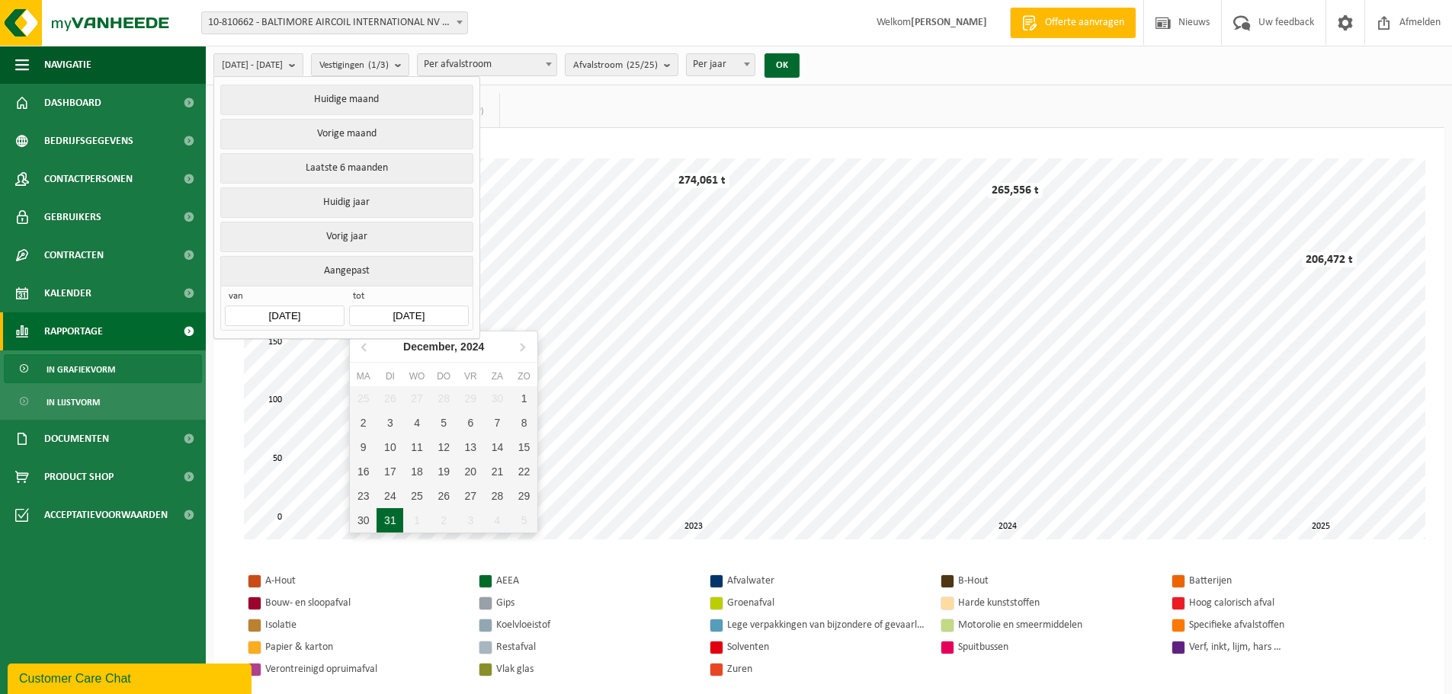
click at [388, 524] on div "31" at bounding box center [390, 520] width 27 height 24
type input "2024-12-31"
type input "[DATE]"
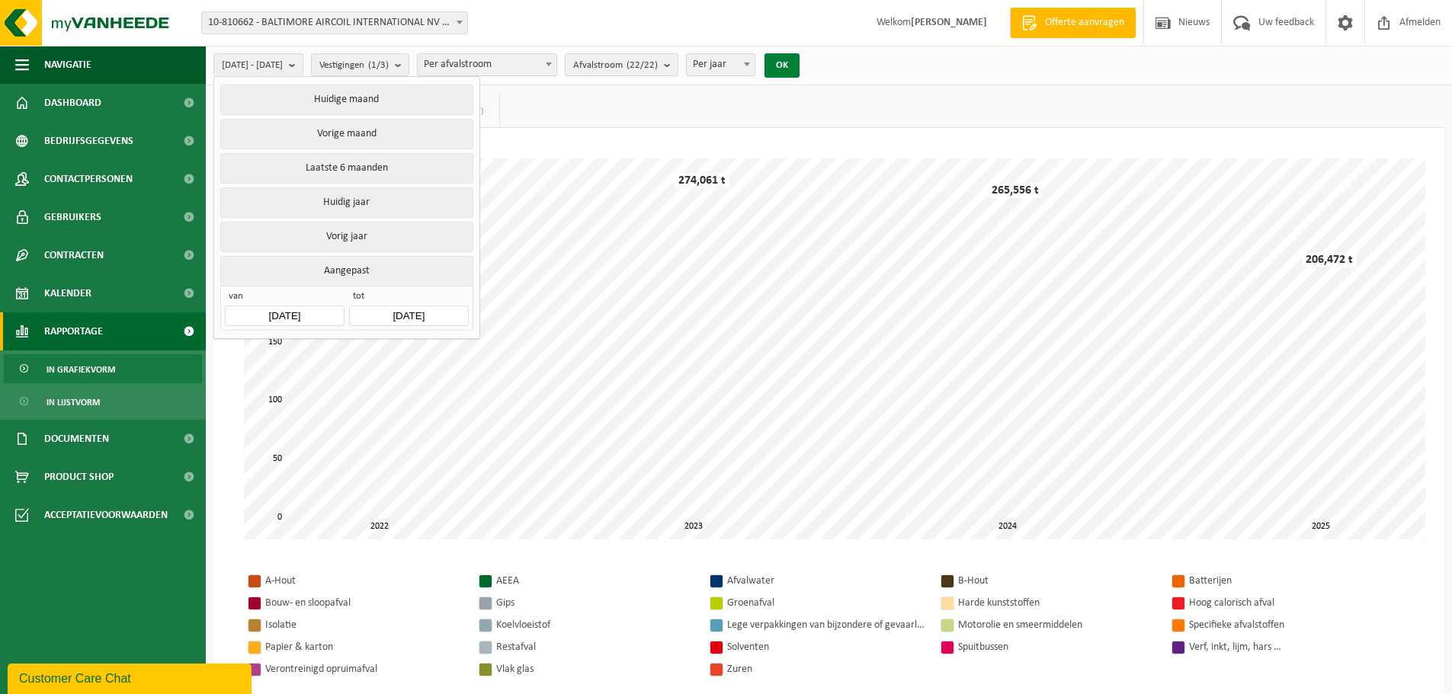
click at [800, 63] on button "OK" at bounding box center [782, 65] width 35 height 24
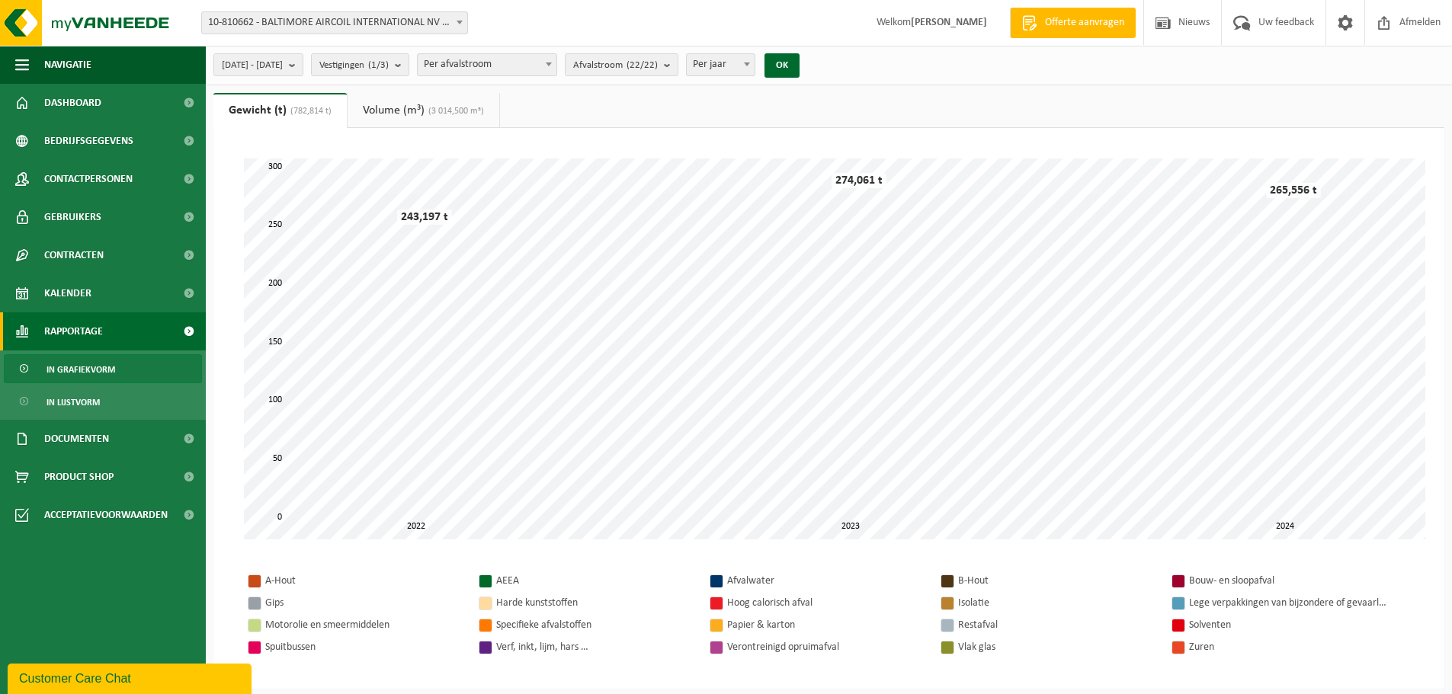
click at [412, 112] on link "Volume (m³) (3 014,500 m³)" at bounding box center [424, 110] width 152 height 35
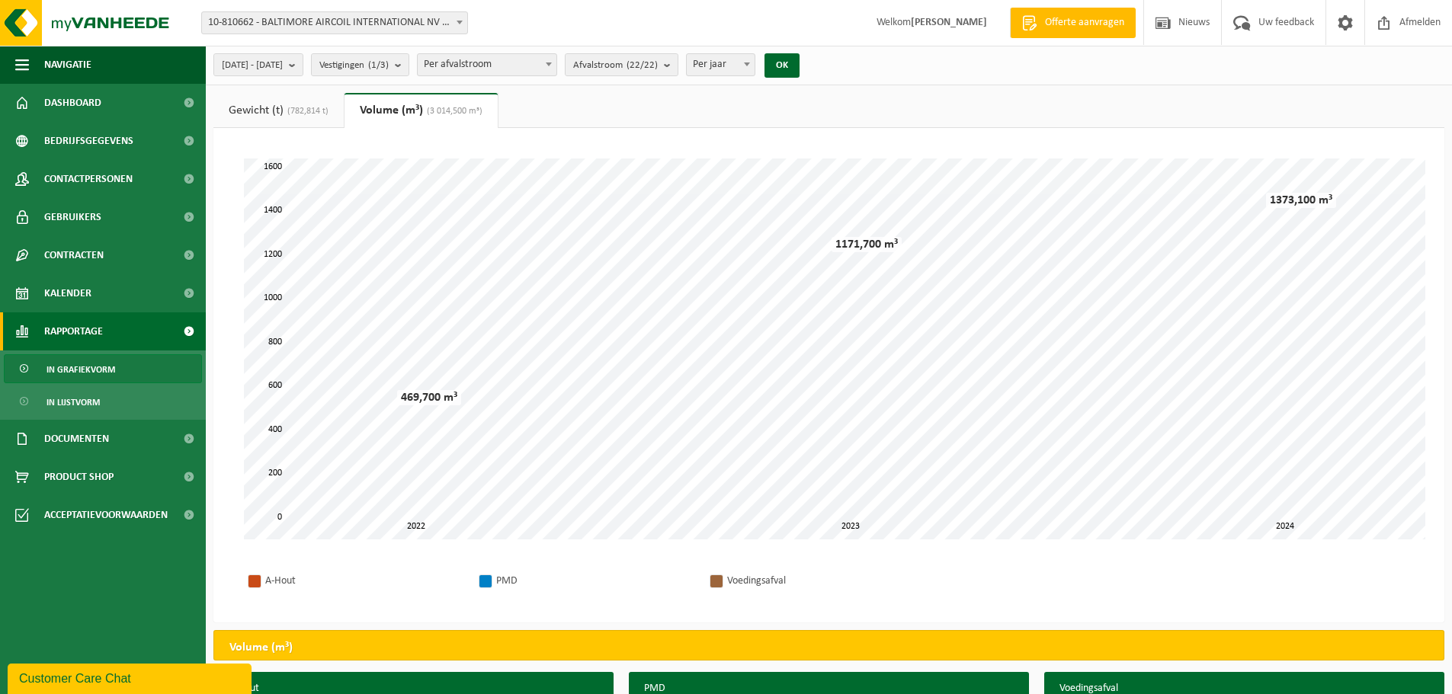
click at [327, 113] on span "(782,814 t)" at bounding box center [306, 111] width 45 height 9
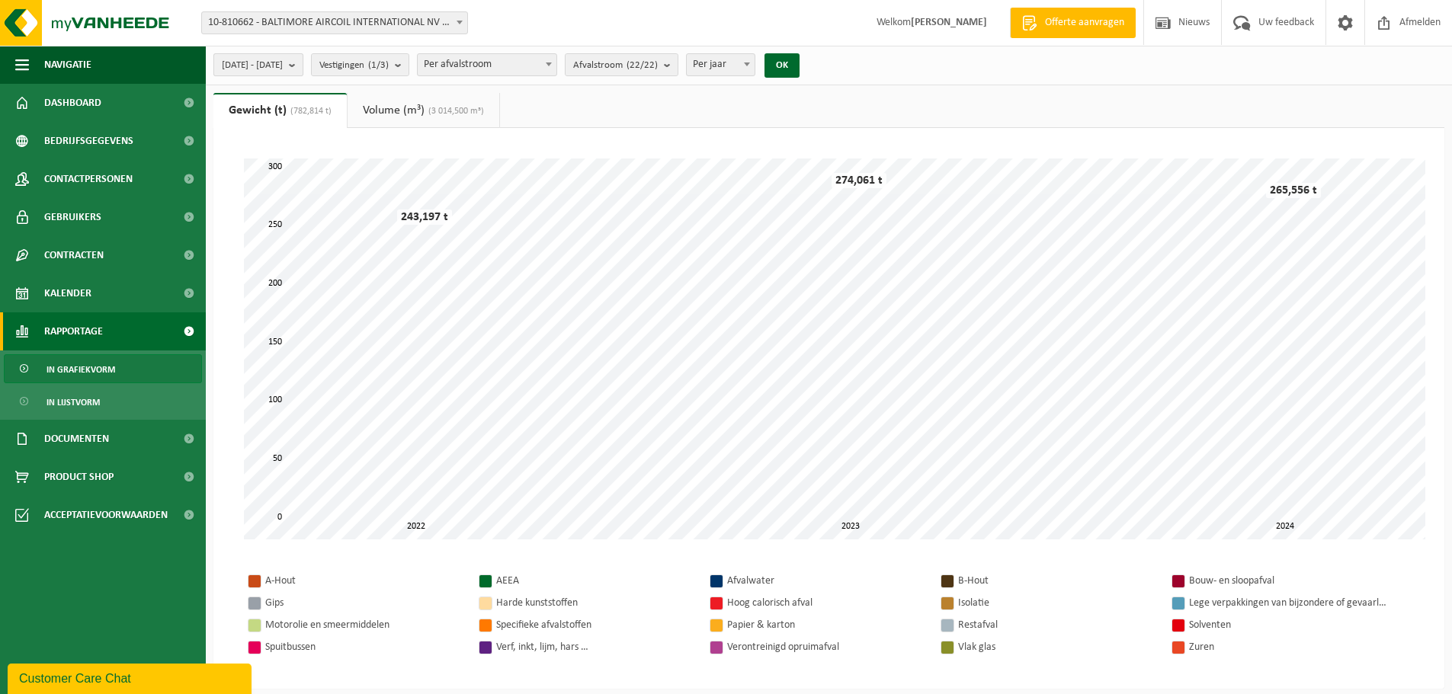
click at [283, 65] on span "2021-12-31 - 2024-12-31" at bounding box center [252, 65] width 61 height 23
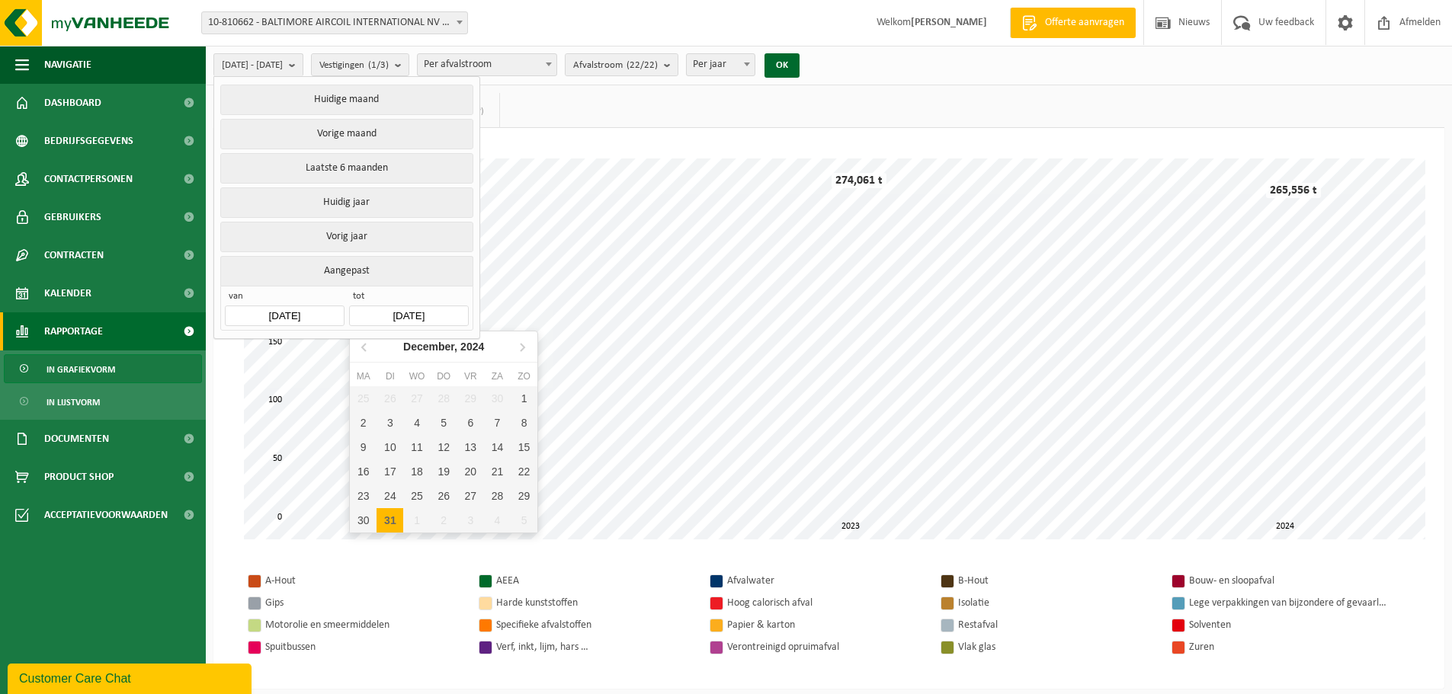
click at [406, 310] on input "2024-12-31" at bounding box center [408, 316] width 119 height 21
click at [527, 347] on icon at bounding box center [522, 347] width 24 height 24
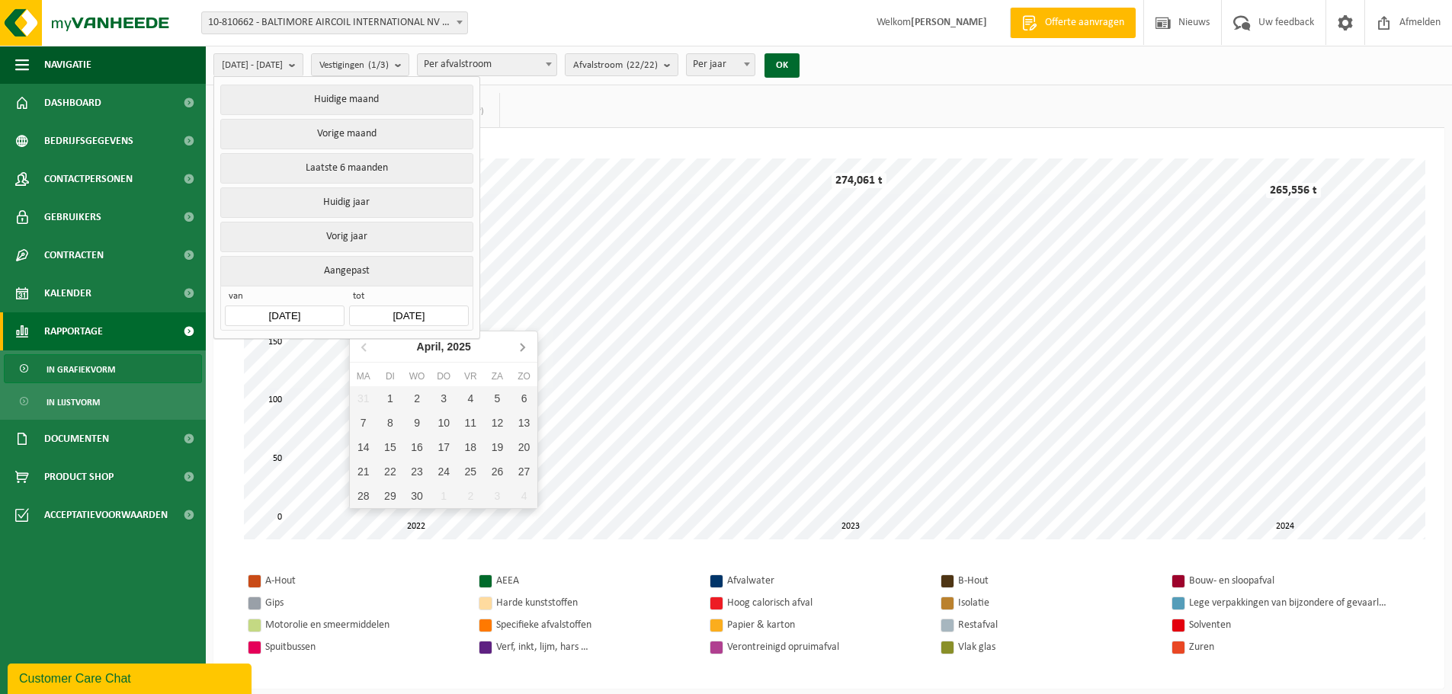
click at [527, 347] on icon at bounding box center [522, 347] width 24 height 24
click at [523, 499] on div "31" at bounding box center [524, 496] width 27 height 24
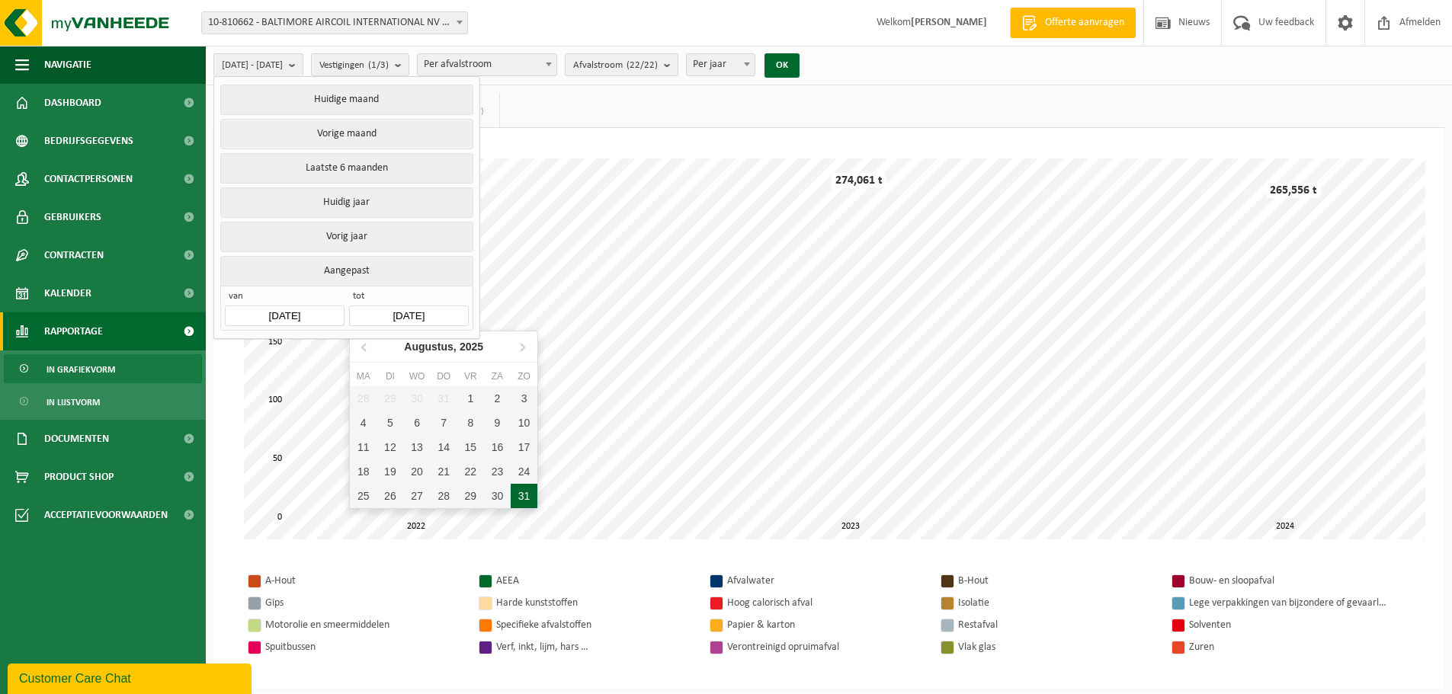
type input "[DATE]"
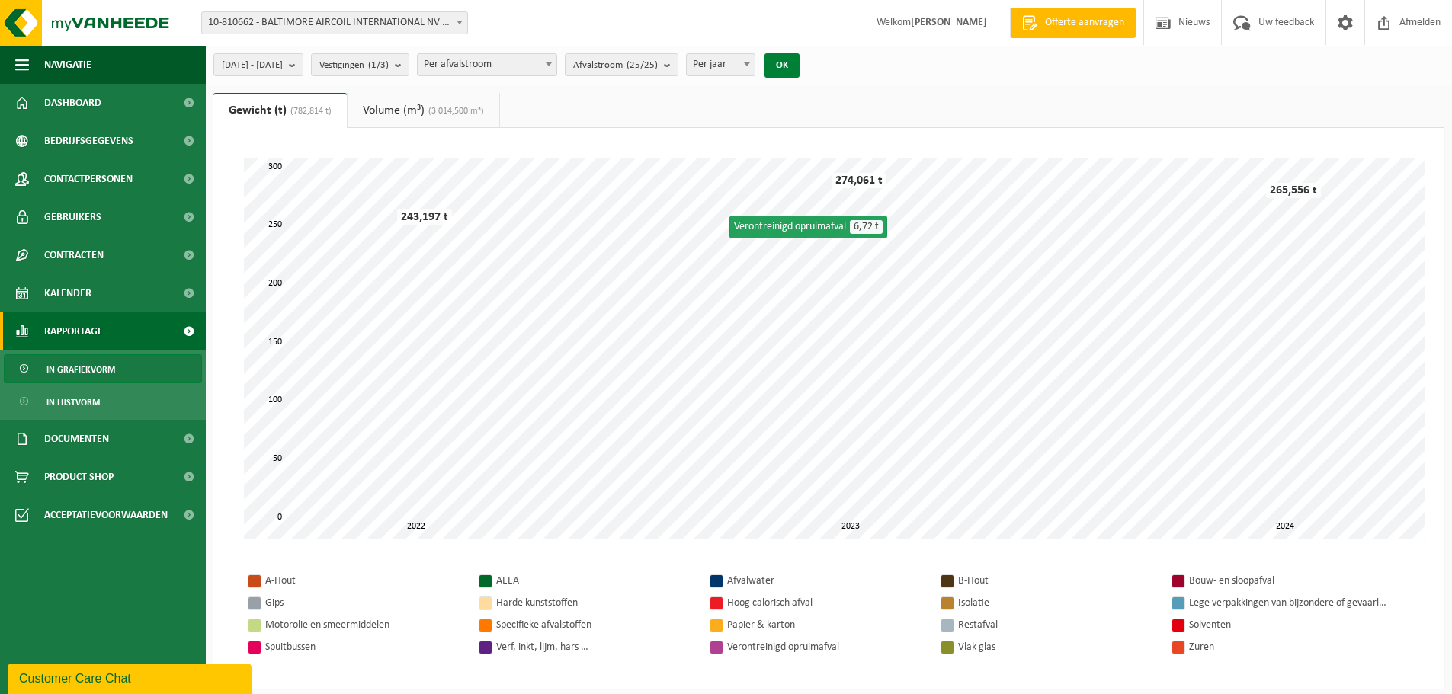
click at [800, 67] on button "OK" at bounding box center [782, 65] width 35 height 24
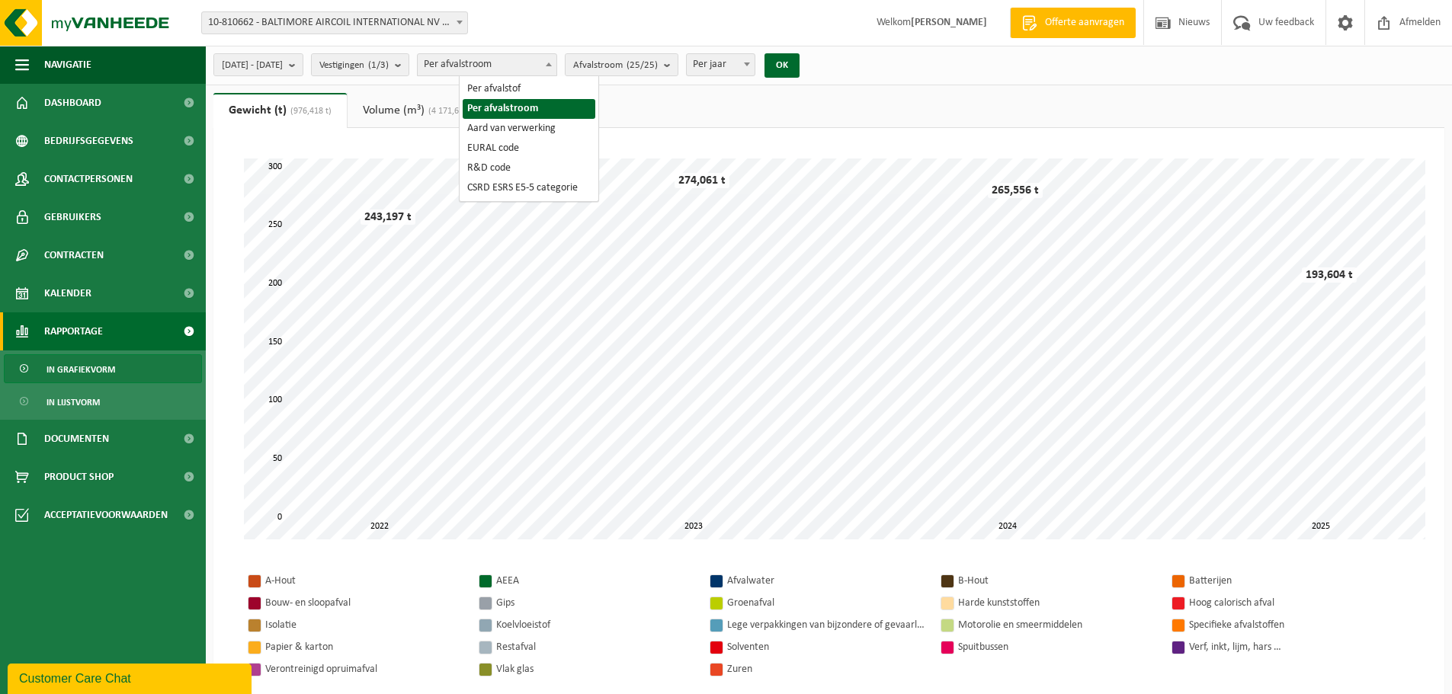
click at [556, 67] on span at bounding box center [548, 64] width 15 height 20
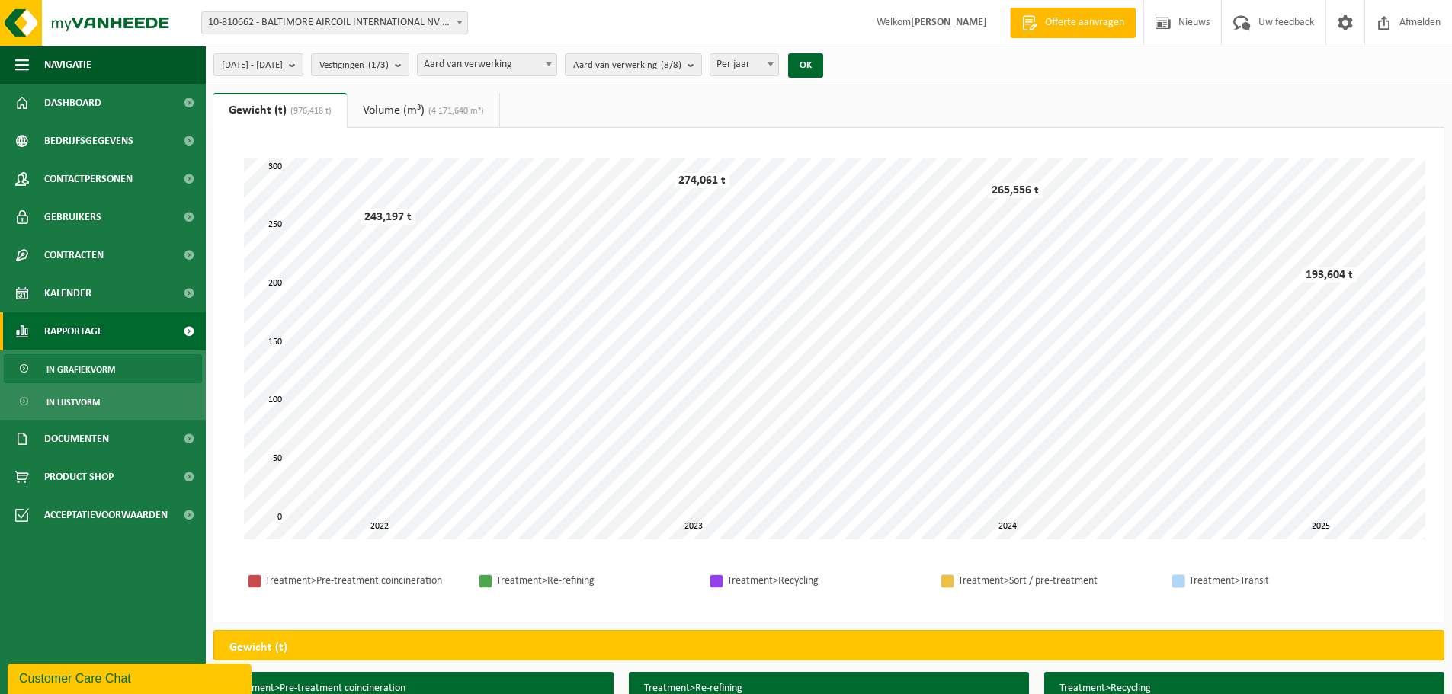
click at [393, 108] on link "Volume (m³) (4 171,640 m³)" at bounding box center [424, 110] width 152 height 35
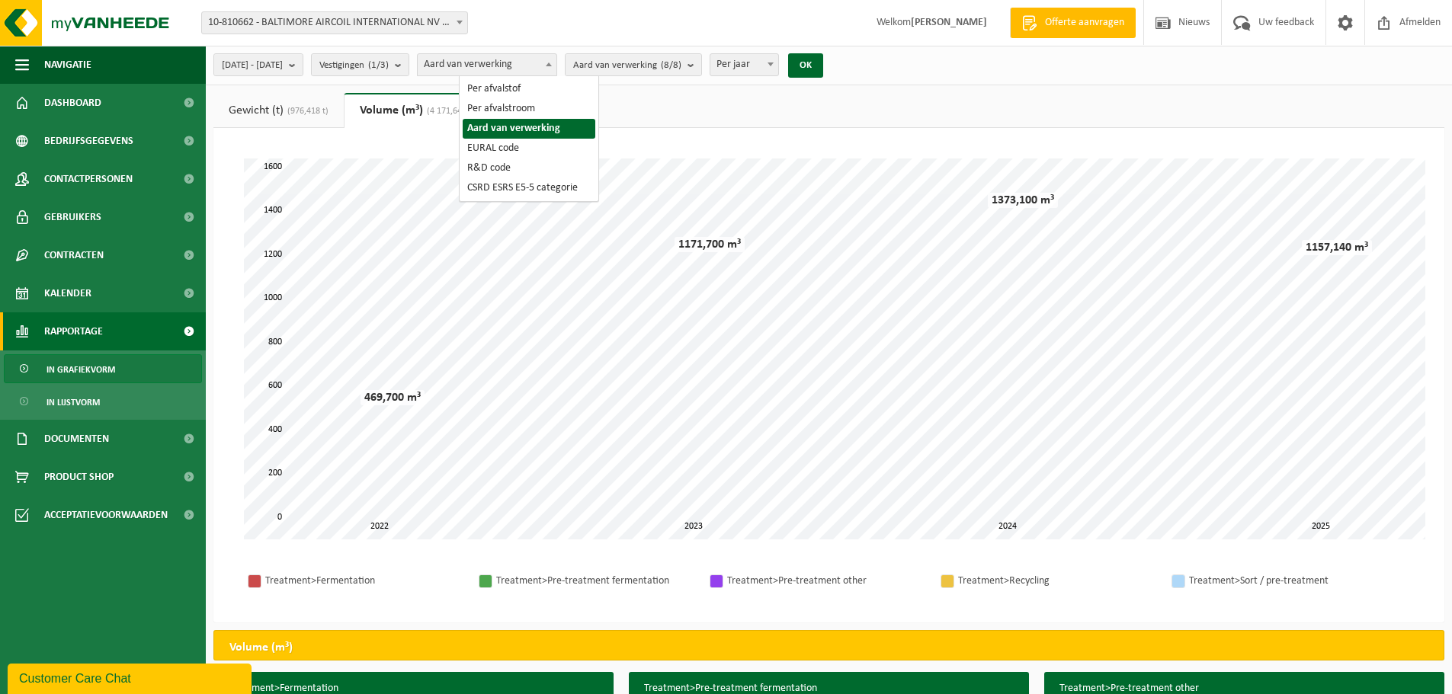
click at [552, 66] on b at bounding box center [549, 65] width 6 height 4
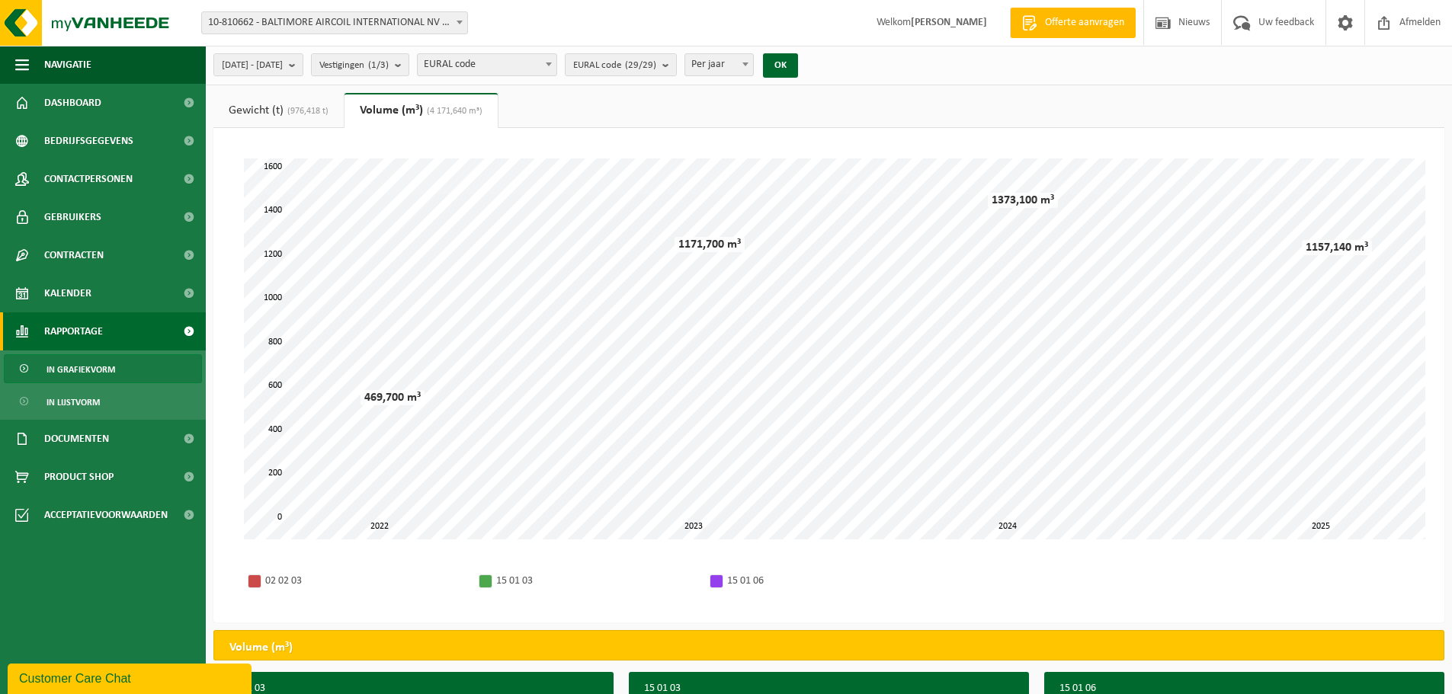
click at [308, 104] on link "Gewicht (t) (976,418 t)" at bounding box center [278, 110] width 130 height 35
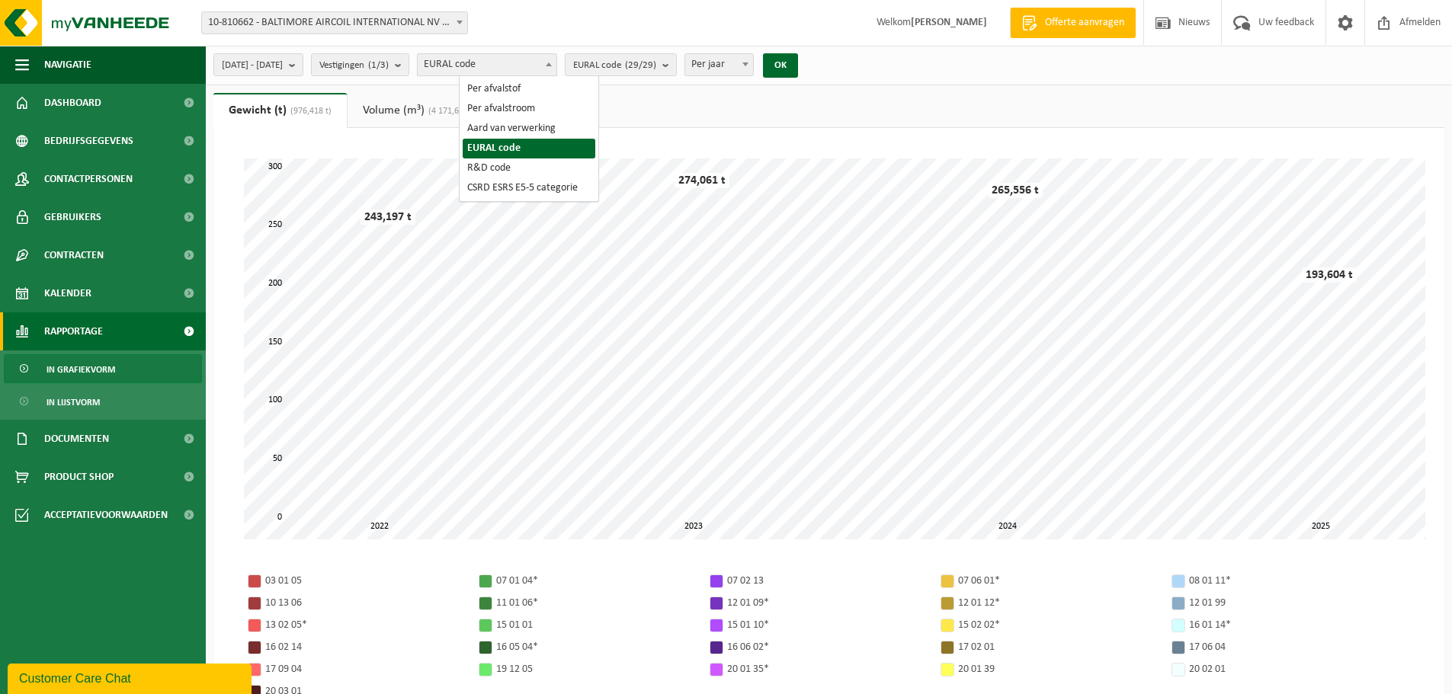
click at [556, 64] on span at bounding box center [548, 64] width 15 height 20
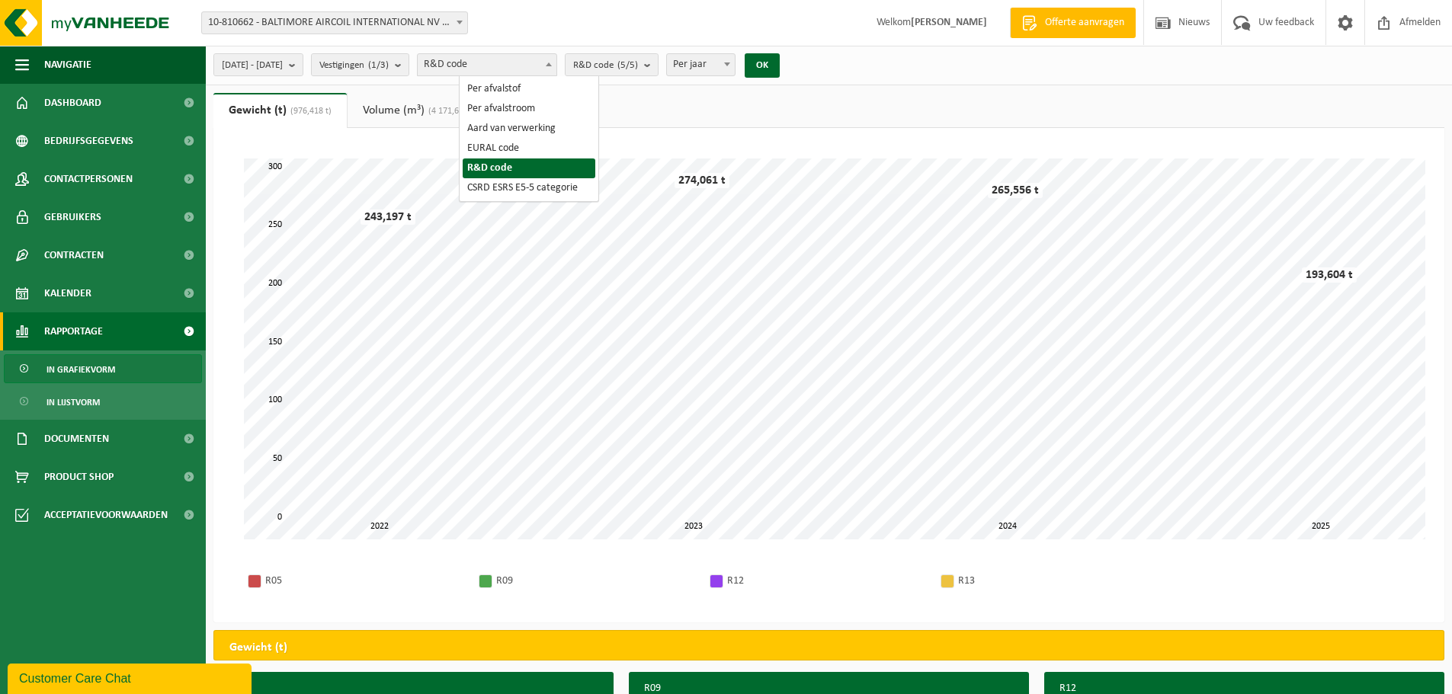
click at [552, 65] on b at bounding box center [549, 65] width 6 height 4
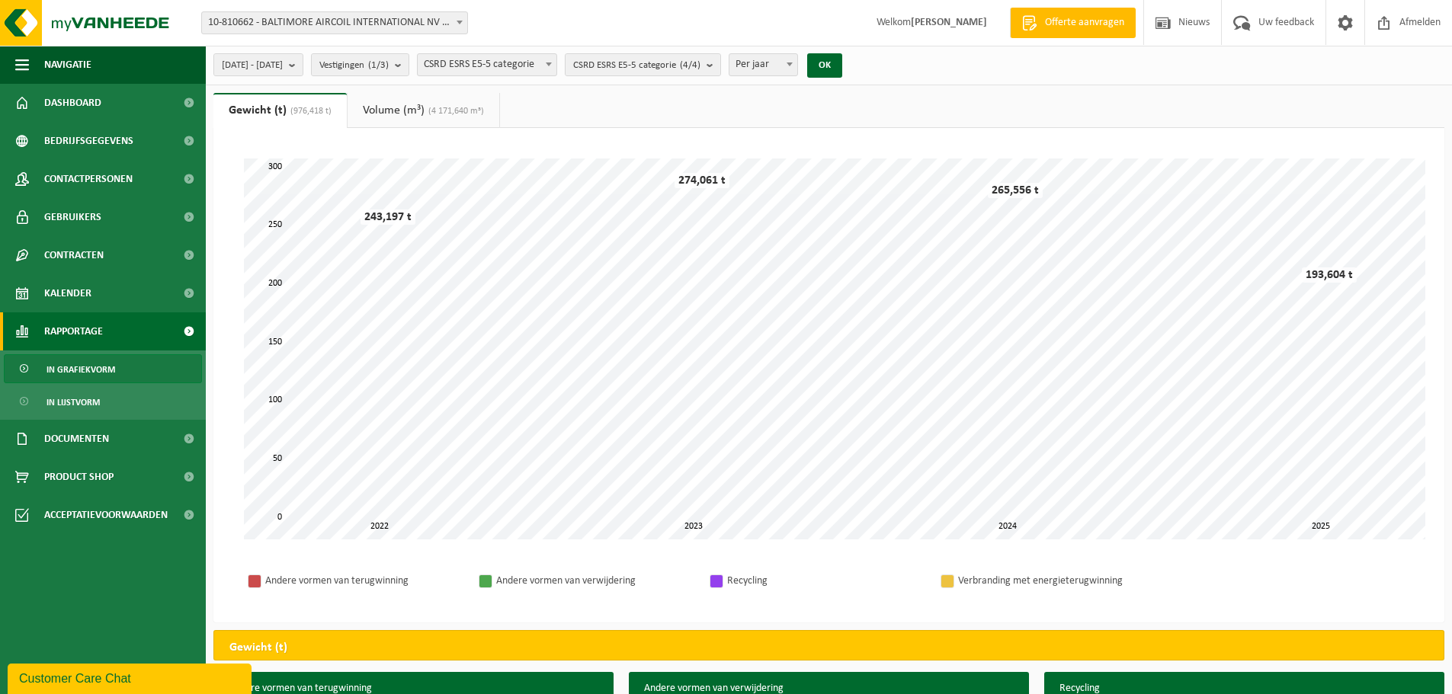
click at [547, 66] on span "CSRD ESRS E5-5 categorie" at bounding box center [487, 64] width 139 height 21
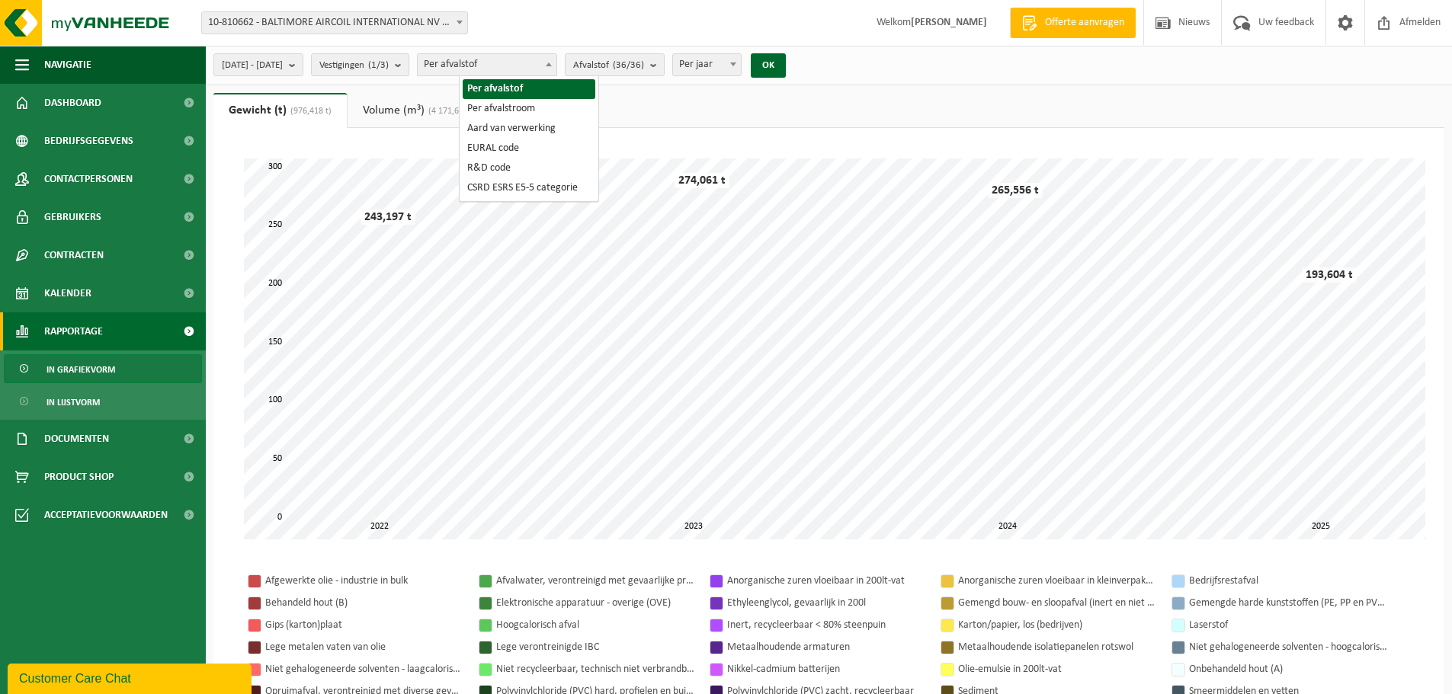
click at [556, 64] on span at bounding box center [548, 64] width 15 height 20
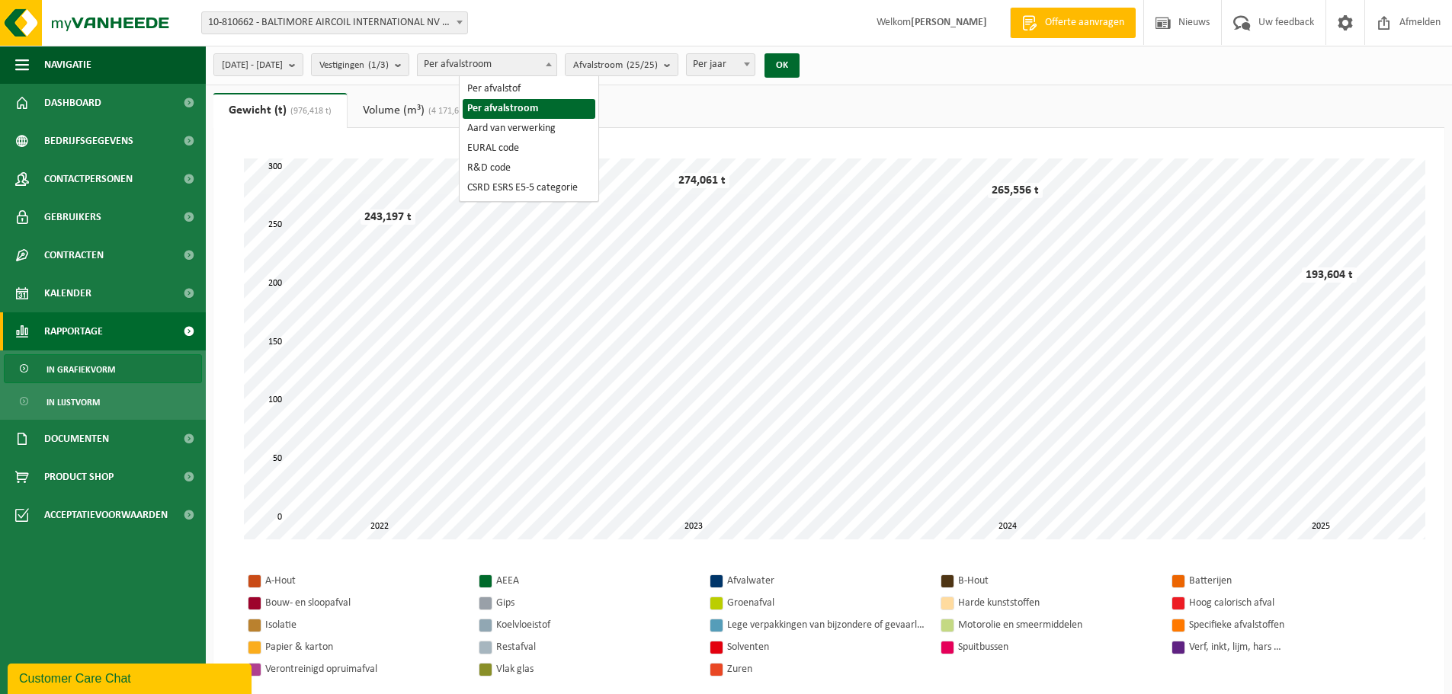
click at [556, 68] on span at bounding box center [548, 64] width 15 height 20
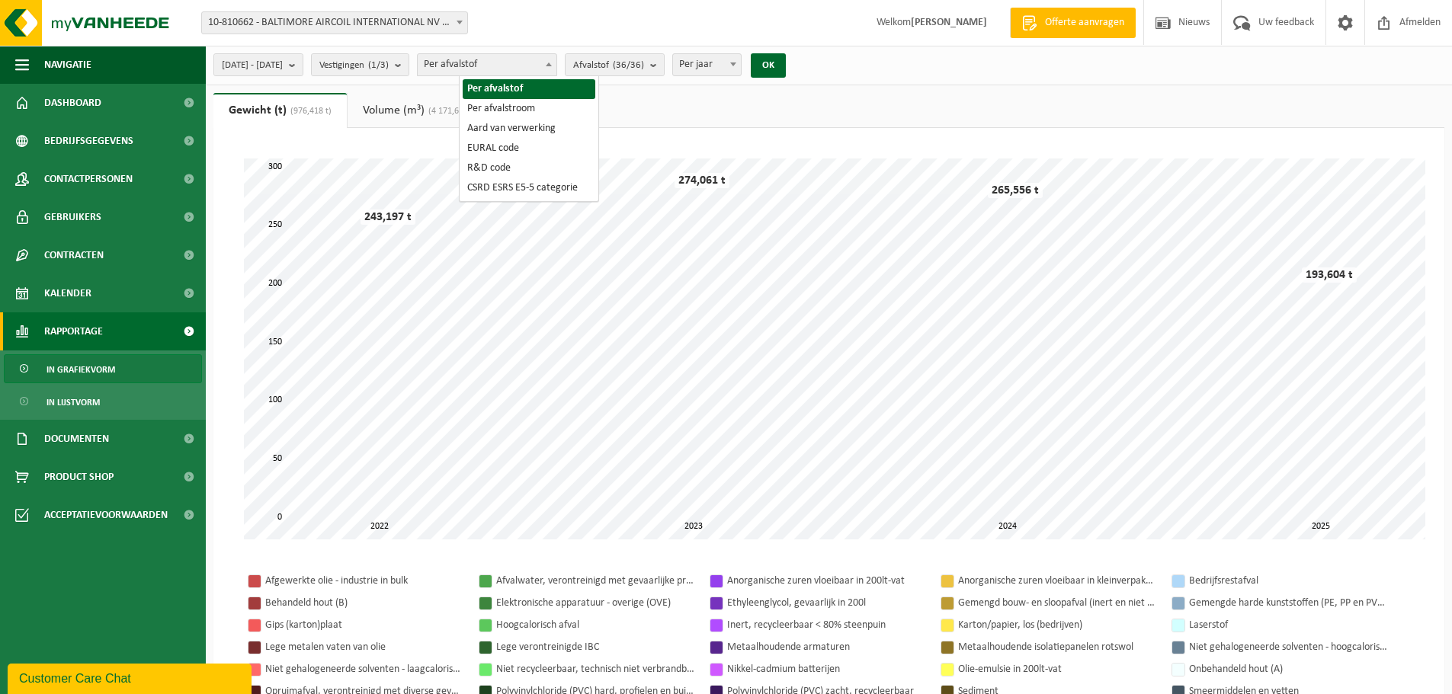
click at [552, 64] on b at bounding box center [549, 65] width 6 height 4
select select "2"
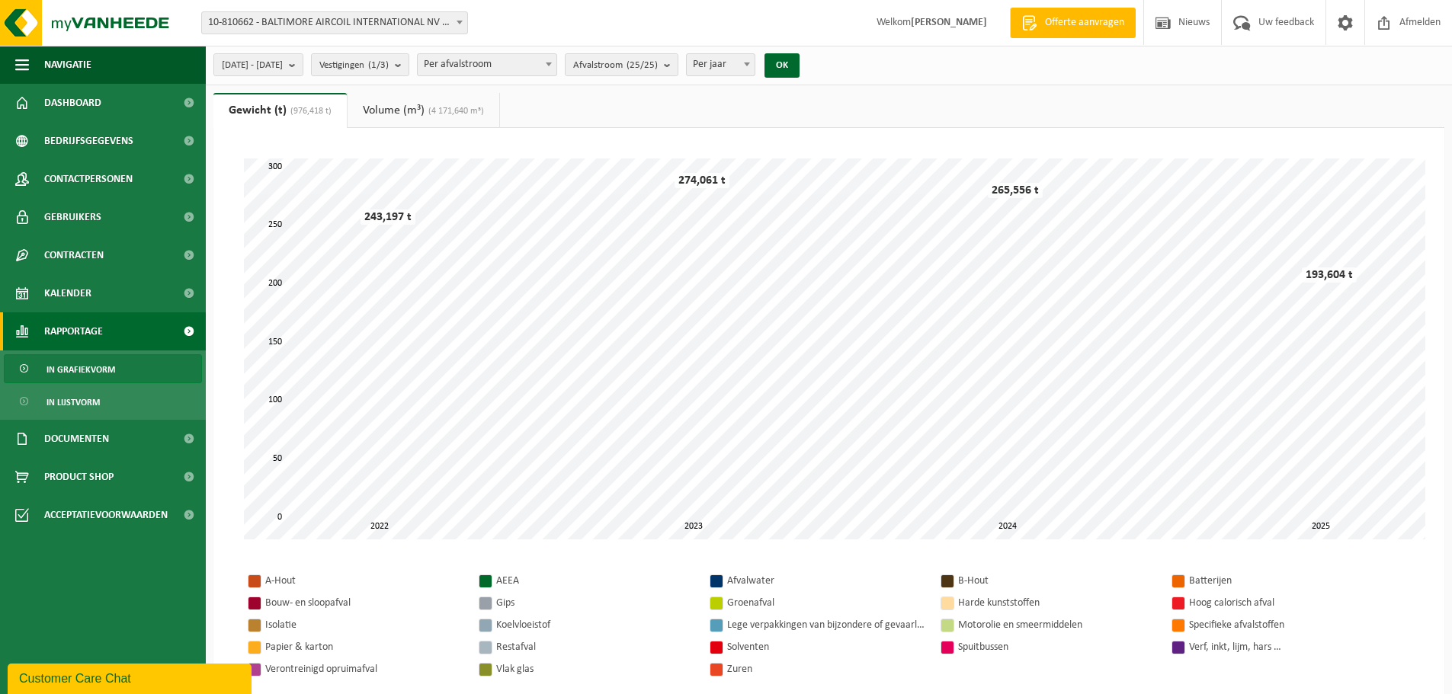
scroll to position [76, 0]
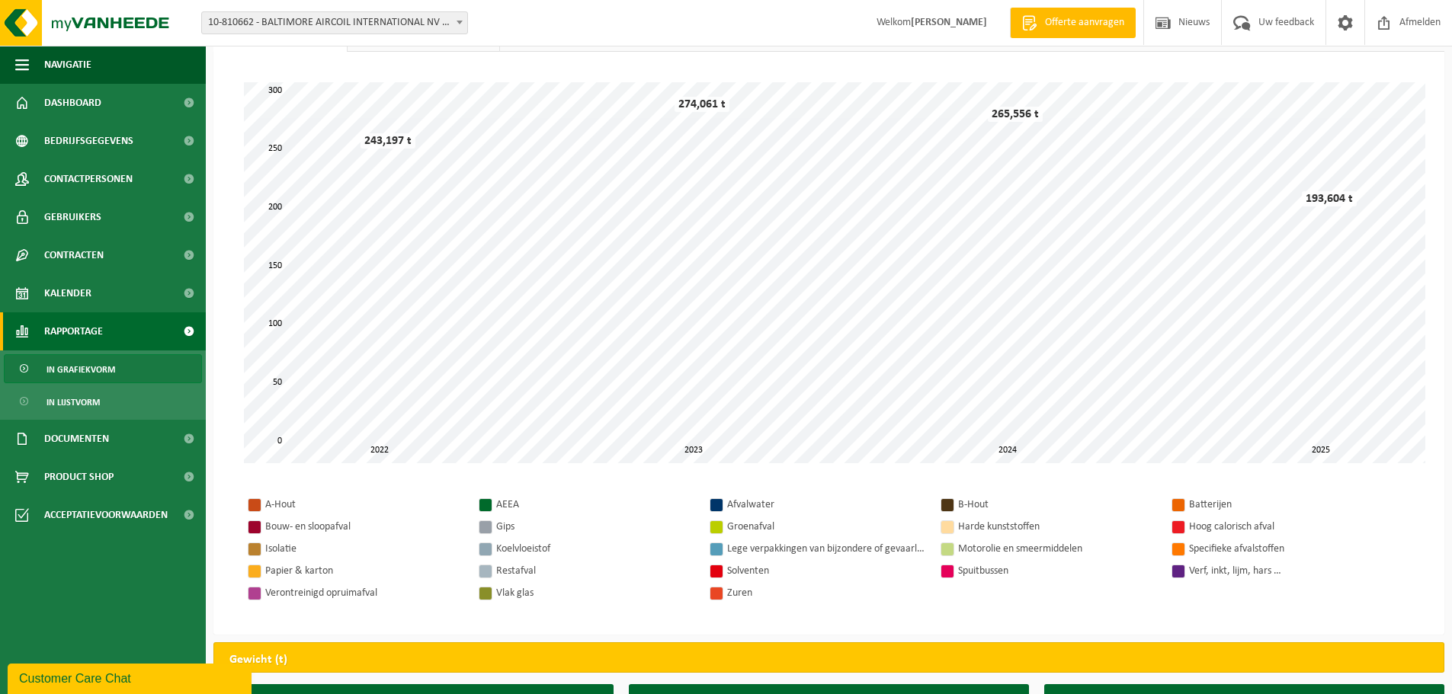
click at [115, 678] on div "Customer Care Chat" at bounding box center [129, 679] width 221 height 18
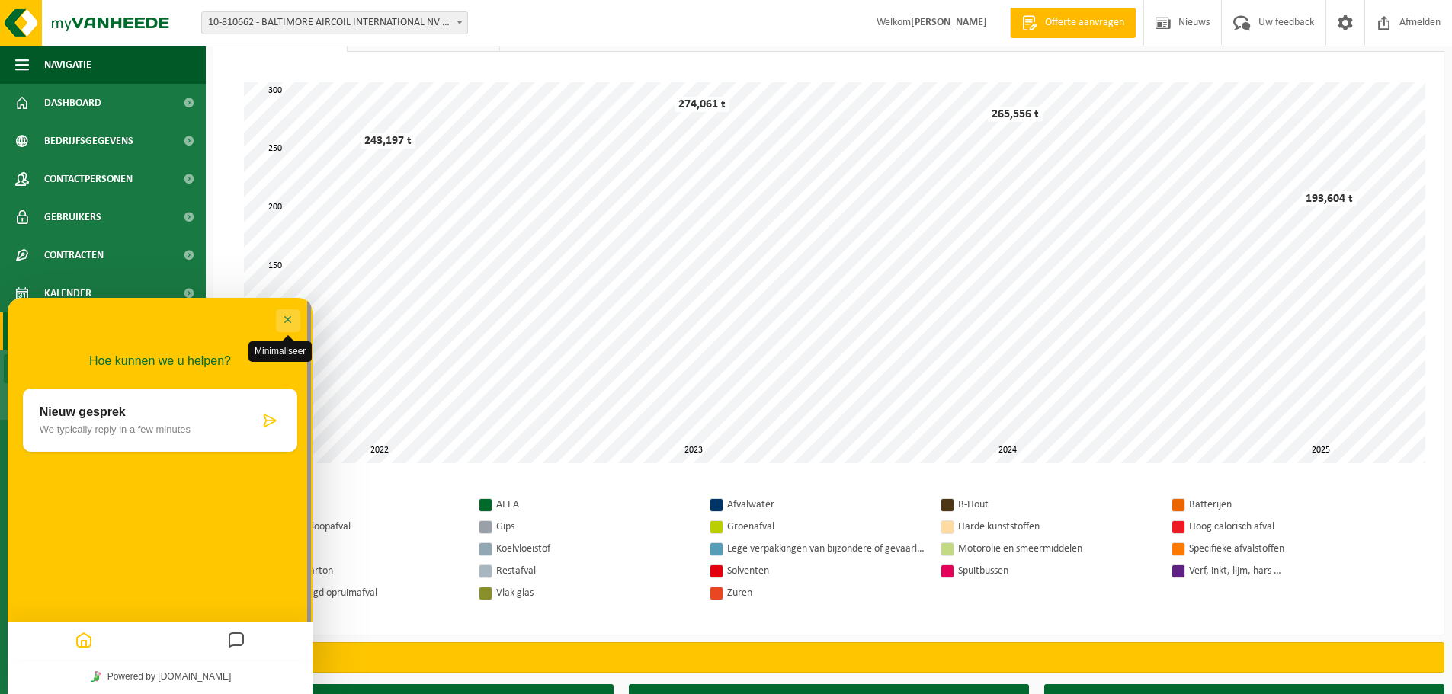
click at [284, 317] on button "Minimaliseer" at bounding box center [288, 320] width 24 height 23
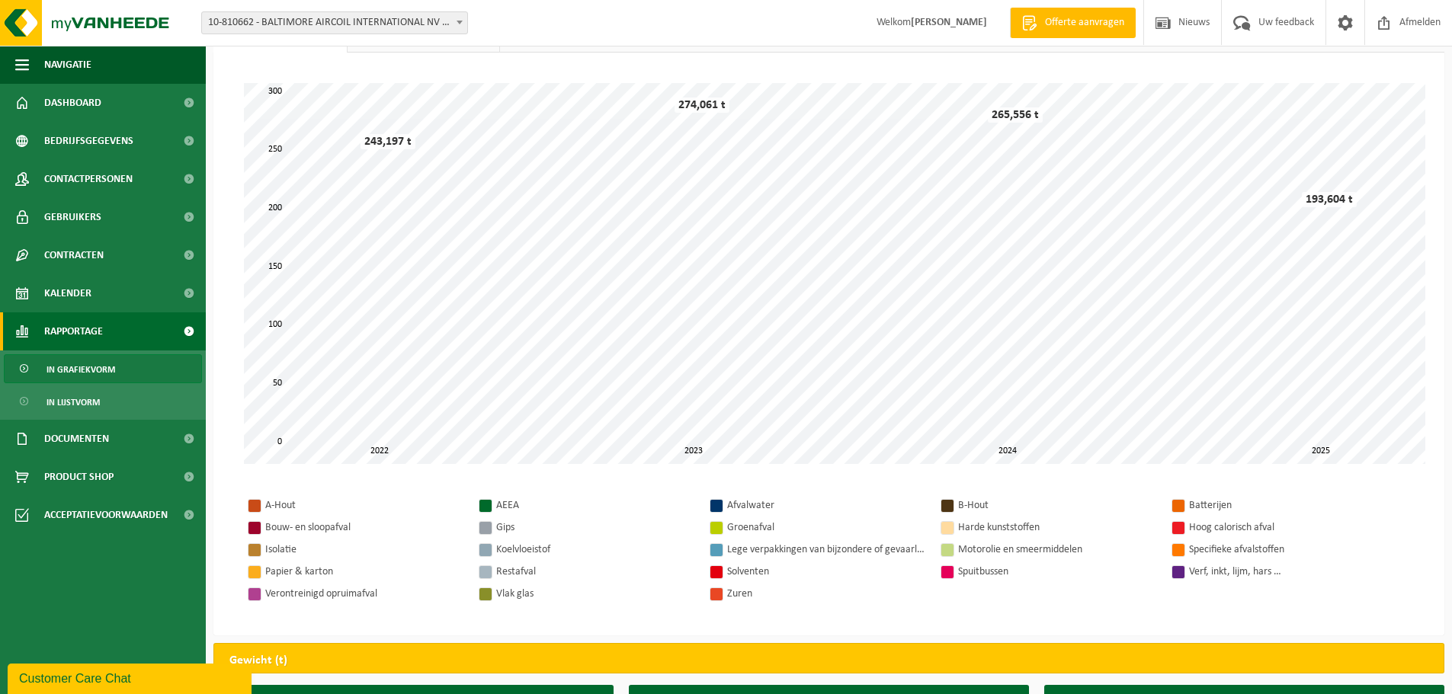
scroll to position [0, 0]
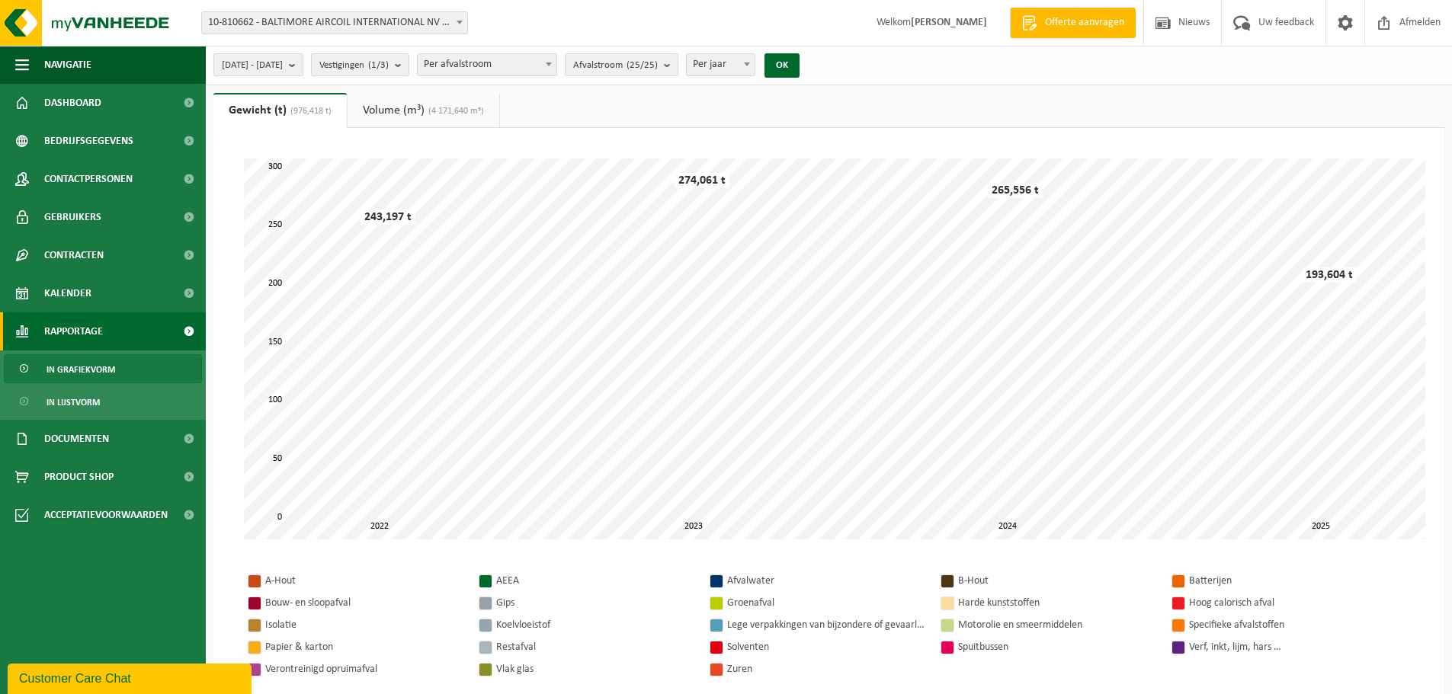
click at [1246, 678] on tbody "A-Hout AEEA Afvalwater B-Hout Batterijen Bouw- en sloopafval Gips Groenafval Ha…" at bounding box center [829, 625] width 1170 height 111
click at [76, 408] on span "In lijstvorm" at bounding box center [72, 402] width 53 height 29
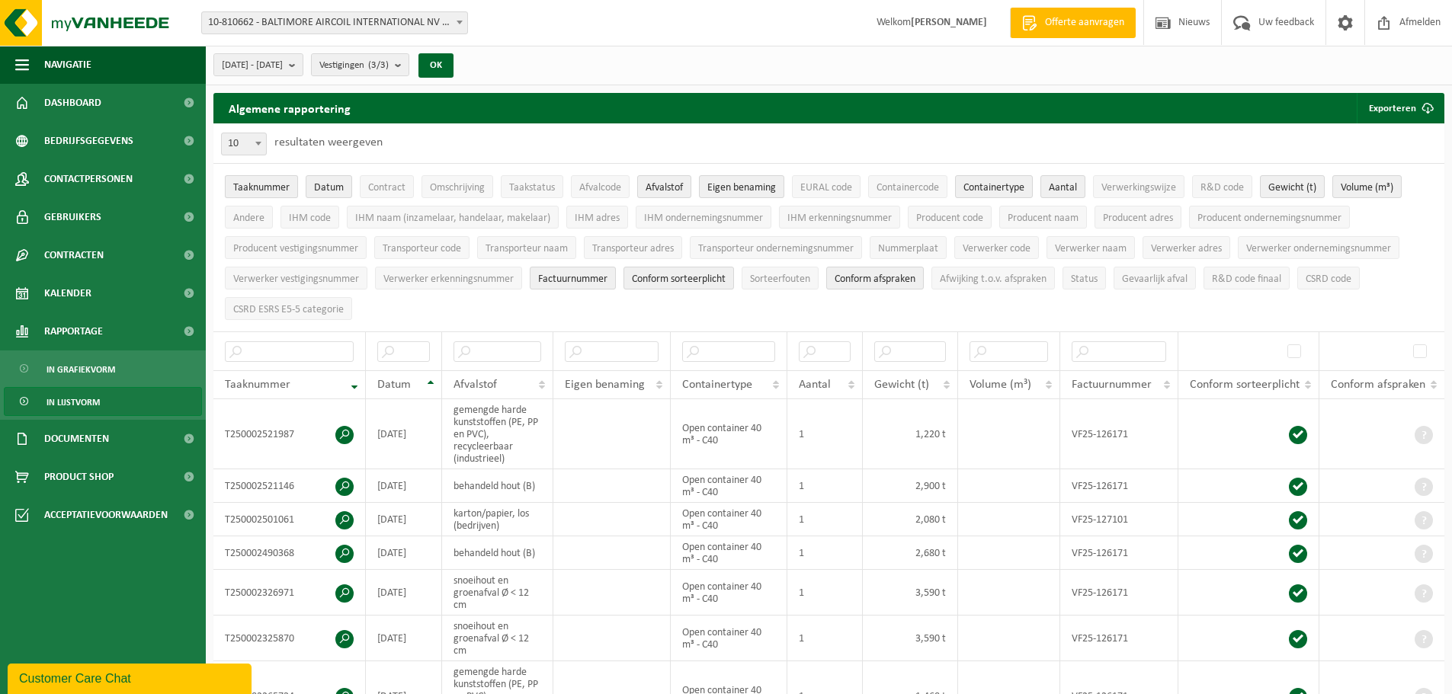
click at [263, 186] on span "Taaknummer" at bounding box center [261, 187] width 56 height 11
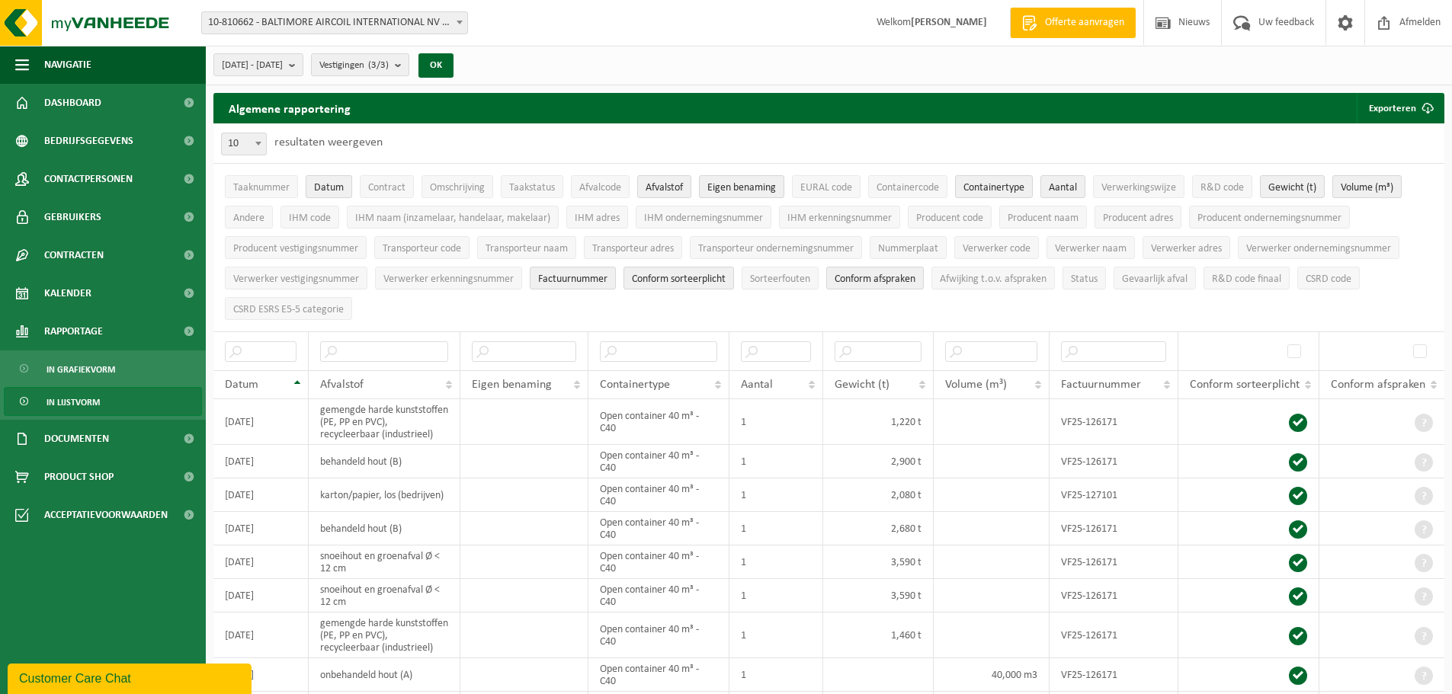
click at [317, 188] on span "Datum" at bounding box center [329, 187] width 30 height 11
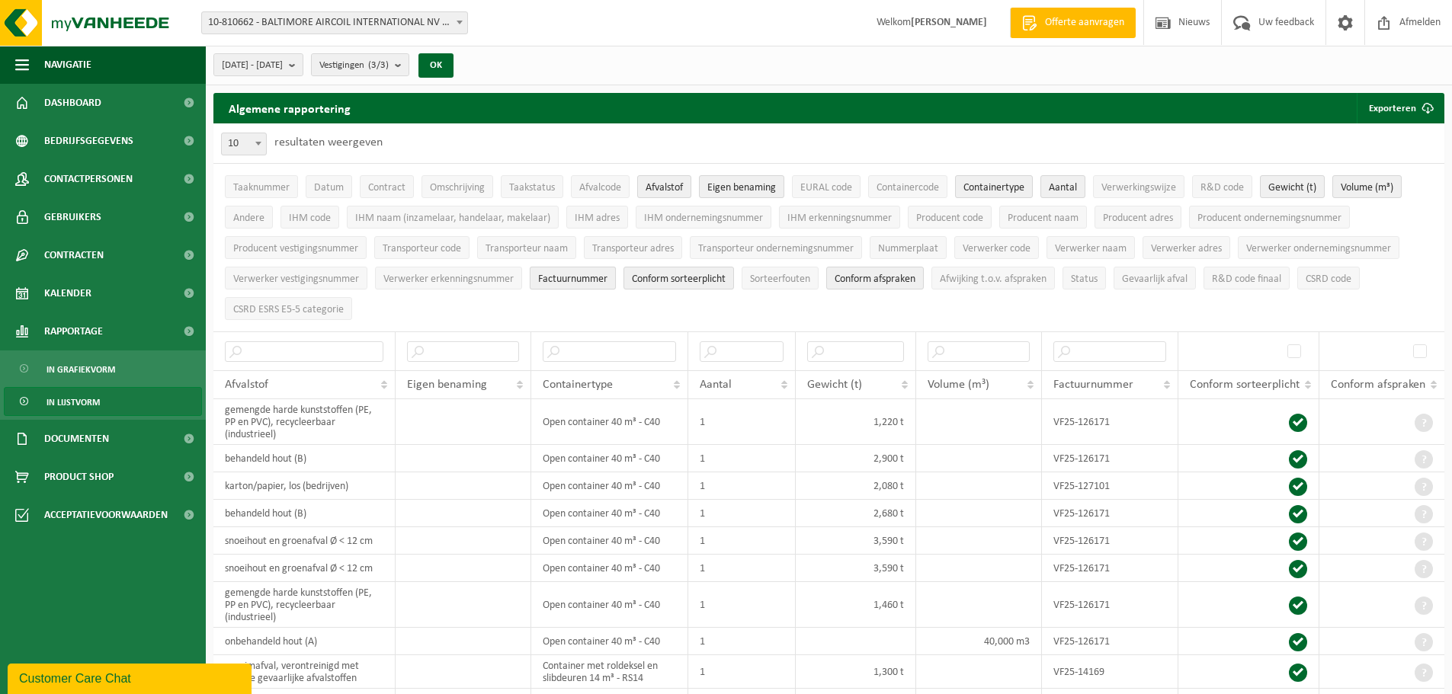
click at [566, 280] on span "Factuurnummer" at bounding box center [572, 279] width 69 height 11
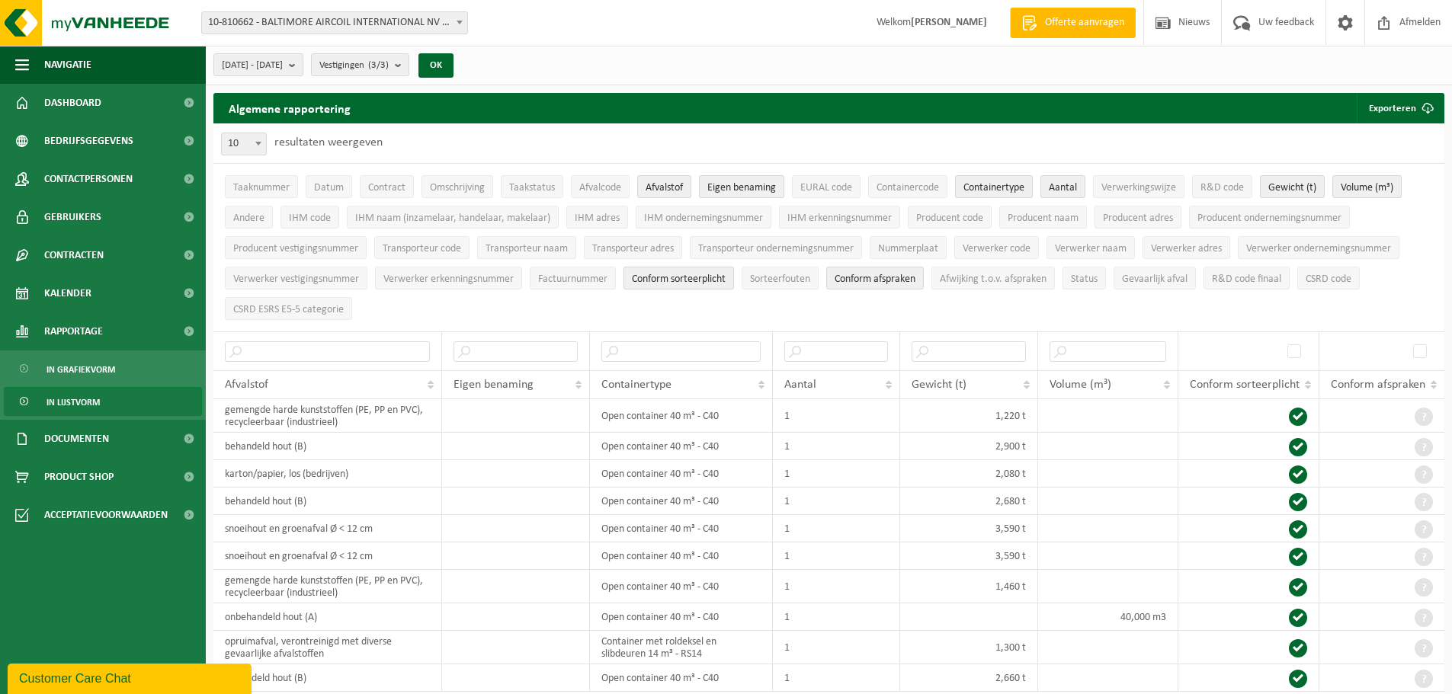
click at [653, 276] on span "Conform sorteerplicht" at bounding box center [679, 279] width 94 height 11
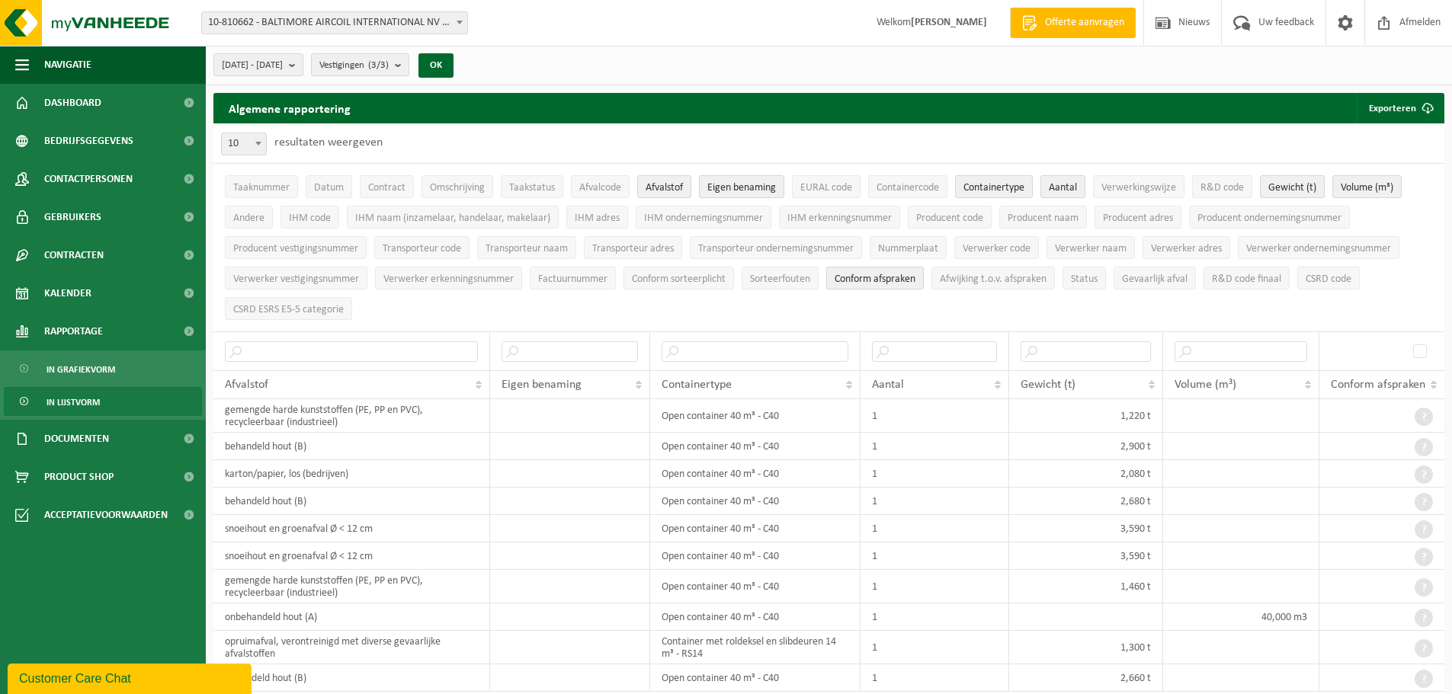
click at [866, 274] on span "Conform afspraken" at bounding box center [875, 279] width 81 height 11
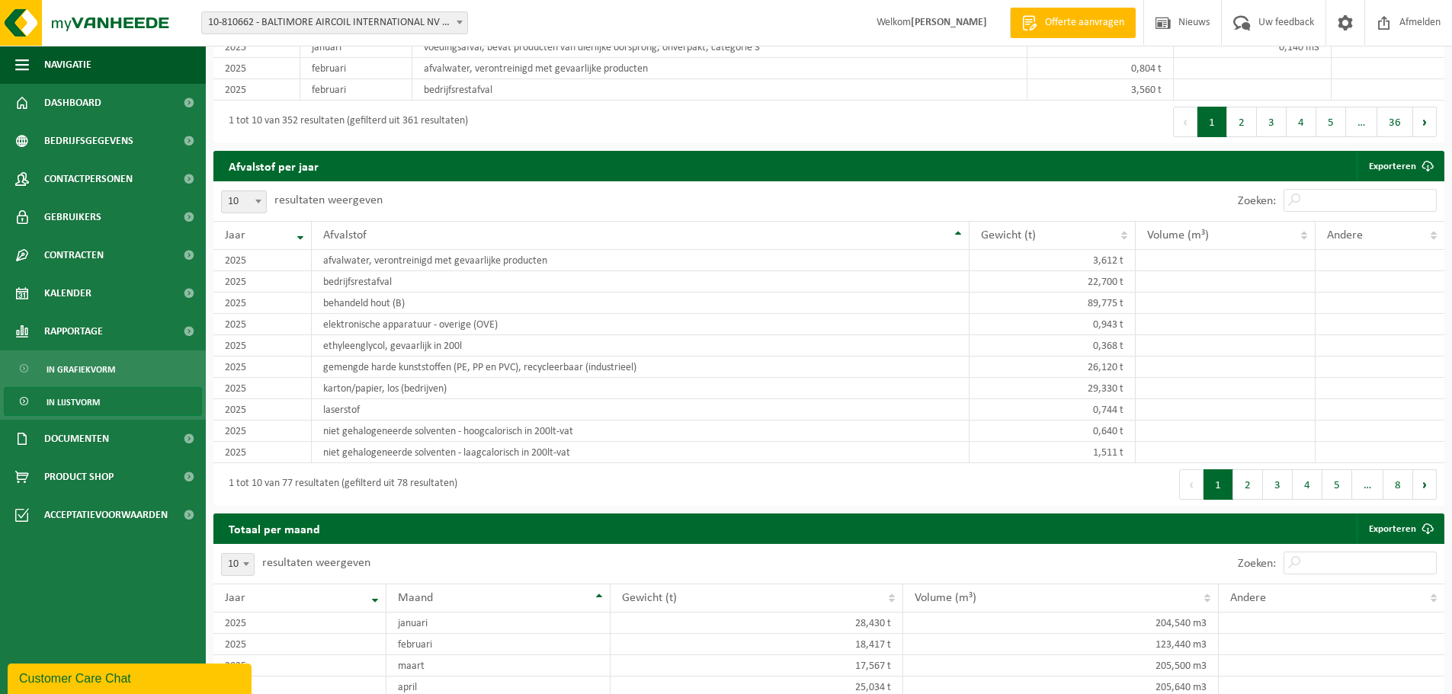
scroll to position [1179, 0]
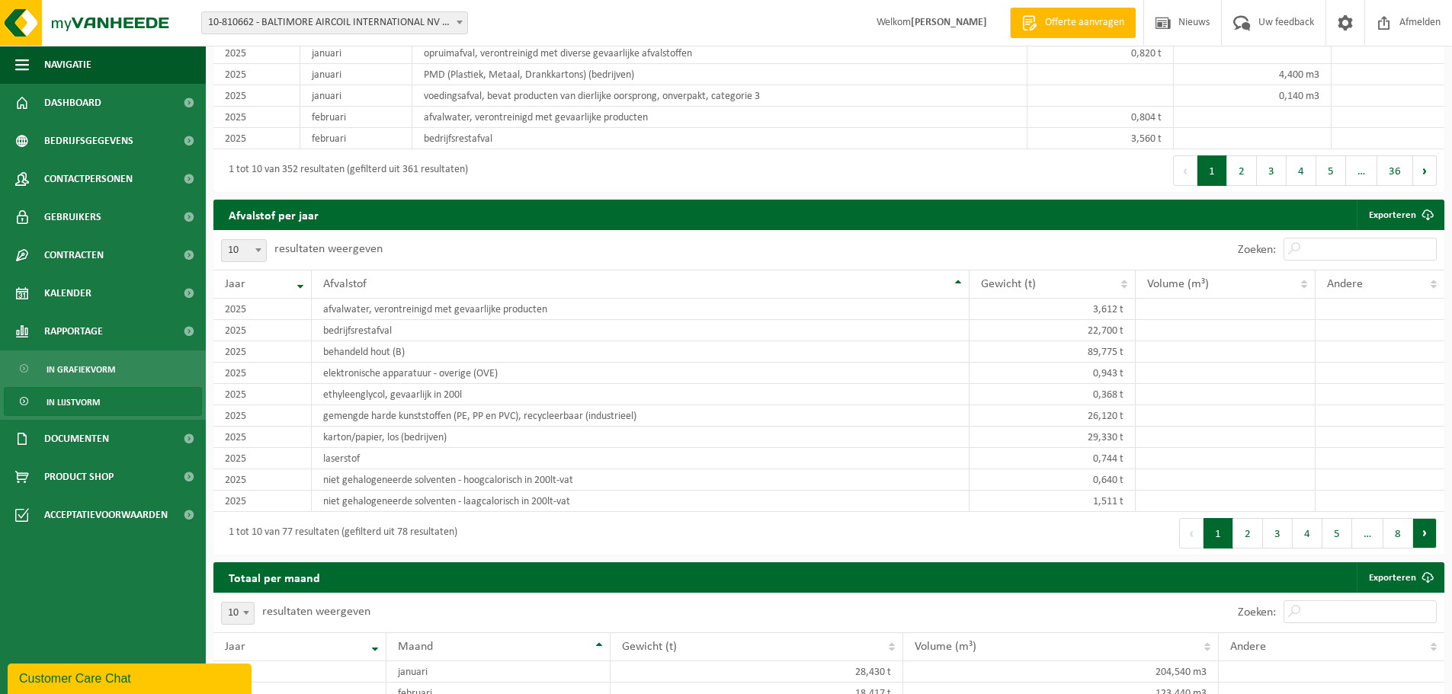
click at [1422, 537] on button "Volgende" at bounding box center [1425, 533] width 24 height 30
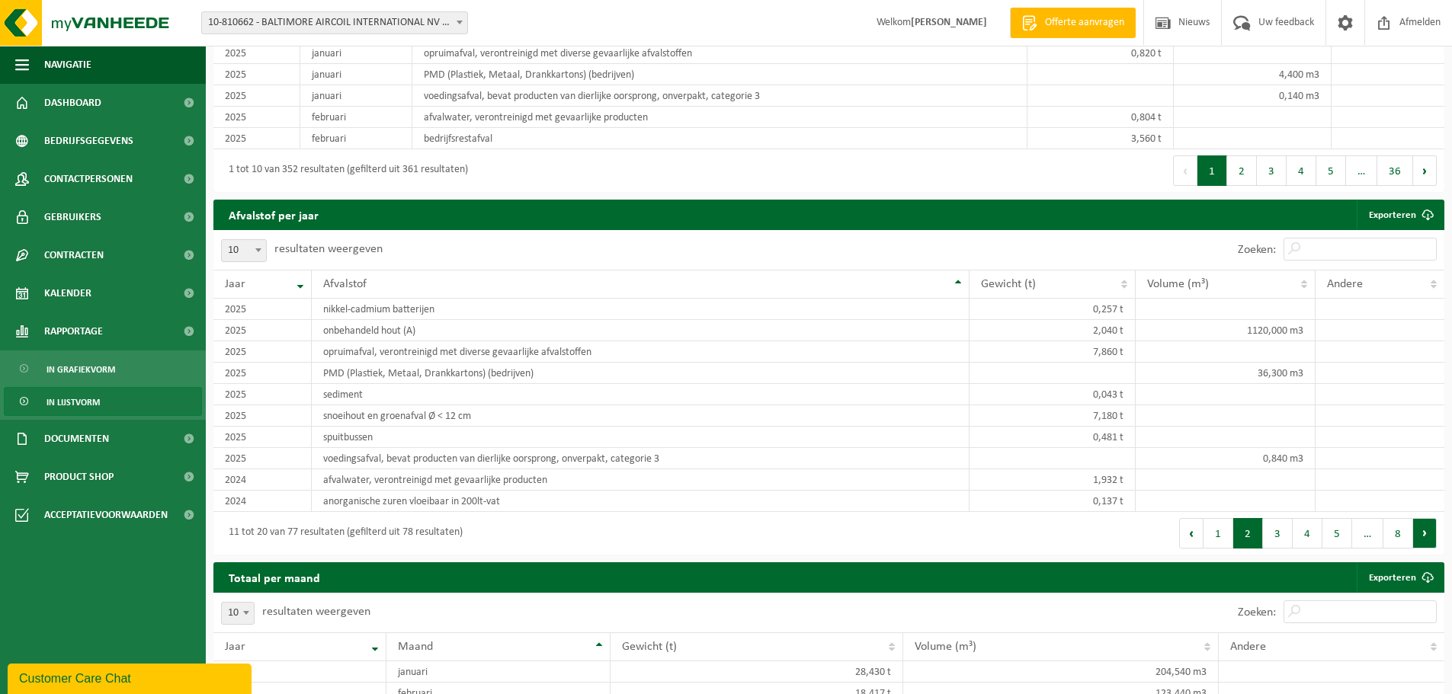
click at [1422, 537] on button "Volgende" at bounding box center [1425, 533] width 24 height 30
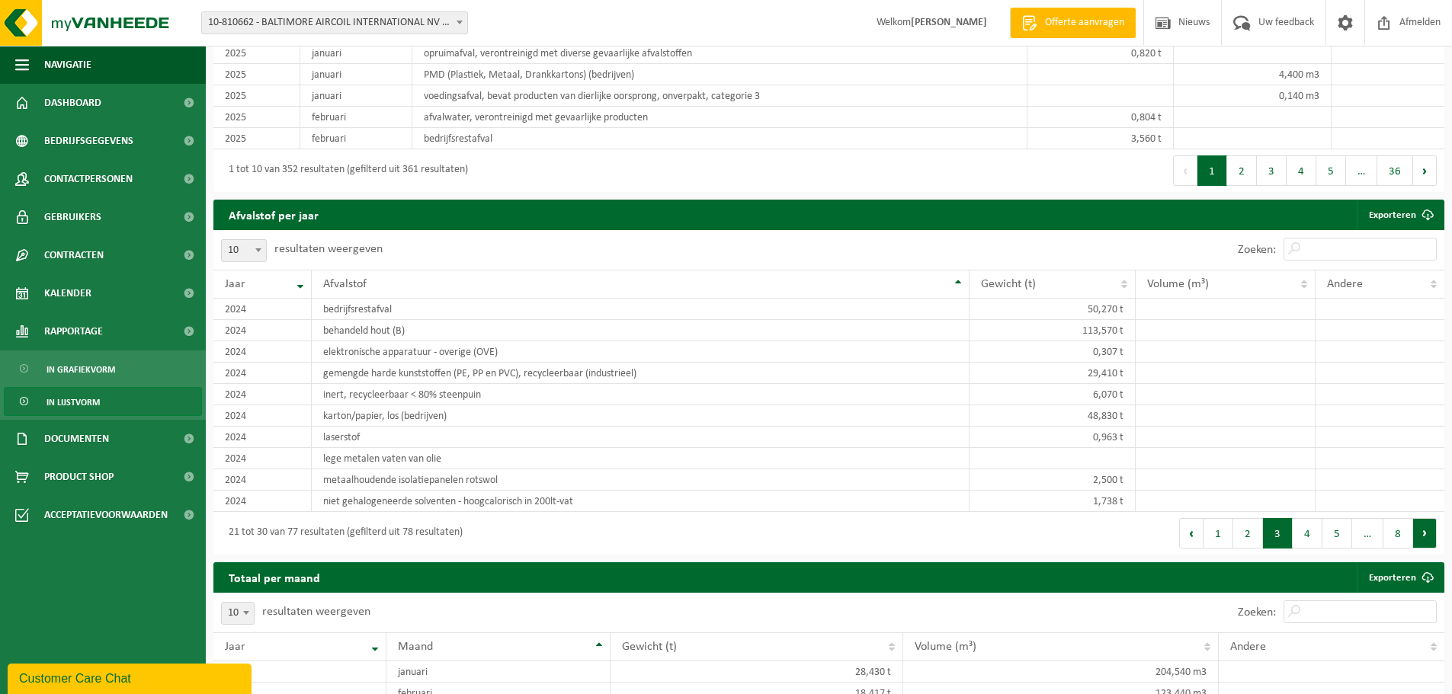
click at [1421, 537] on button "Volgende" at bounding box center [1425, 533] width 24 height 30
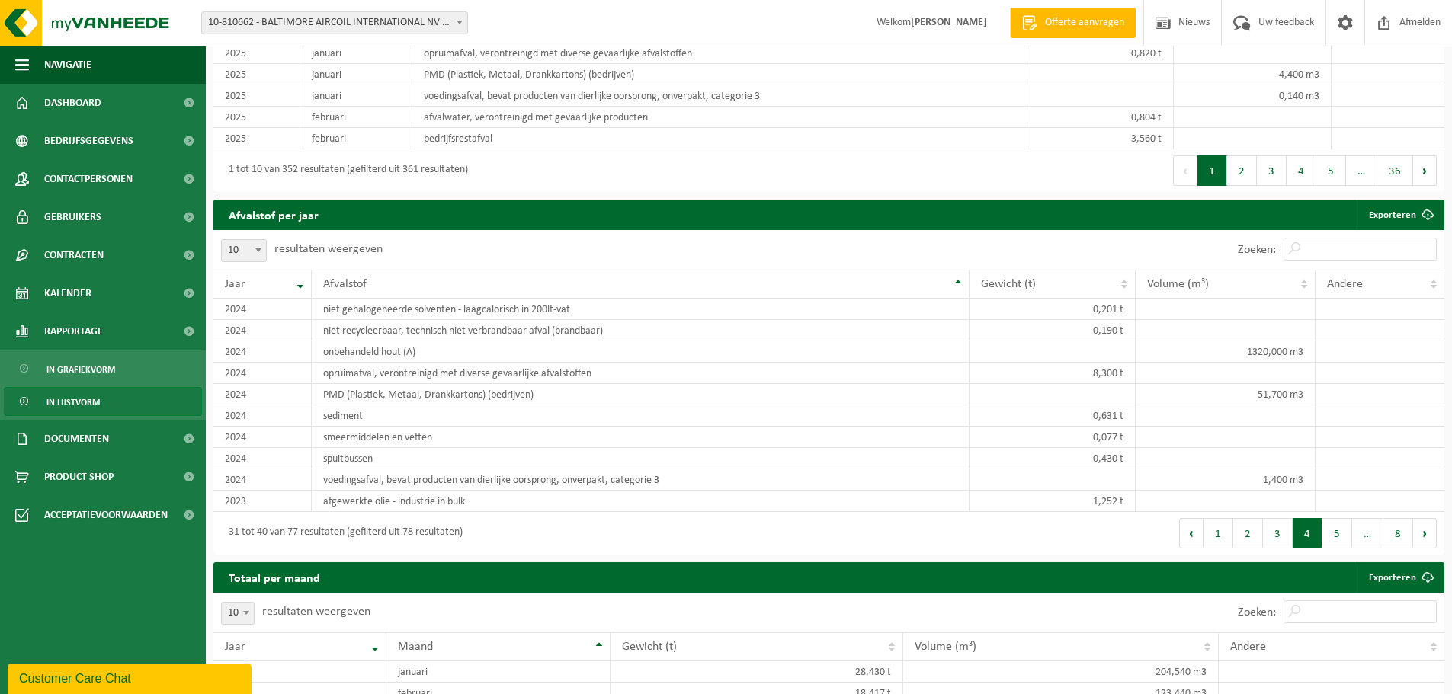
click at [1421, 537] on button "Volgende" at bounding box center [1425, 533] width 24 height 30
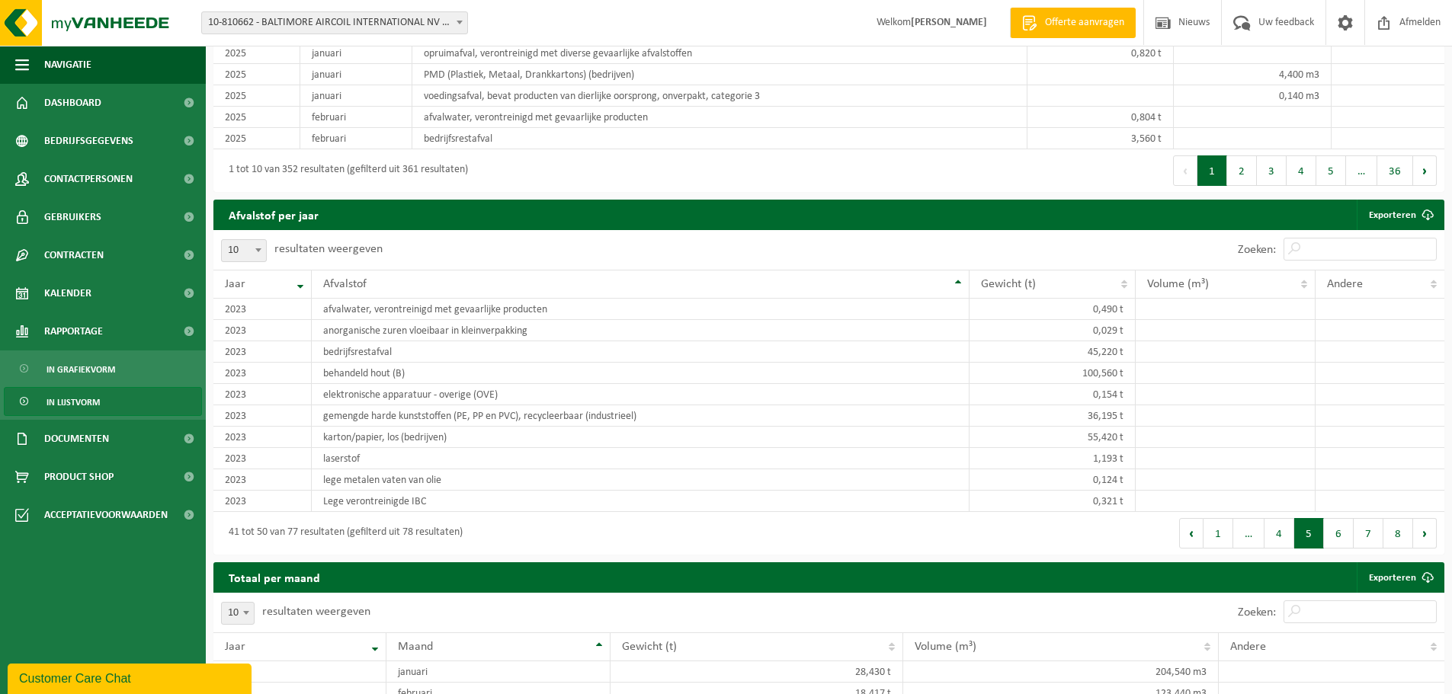
click at [1420, 537] on button "Volgende" at bounding box center [1425, 533] width 24 height 30
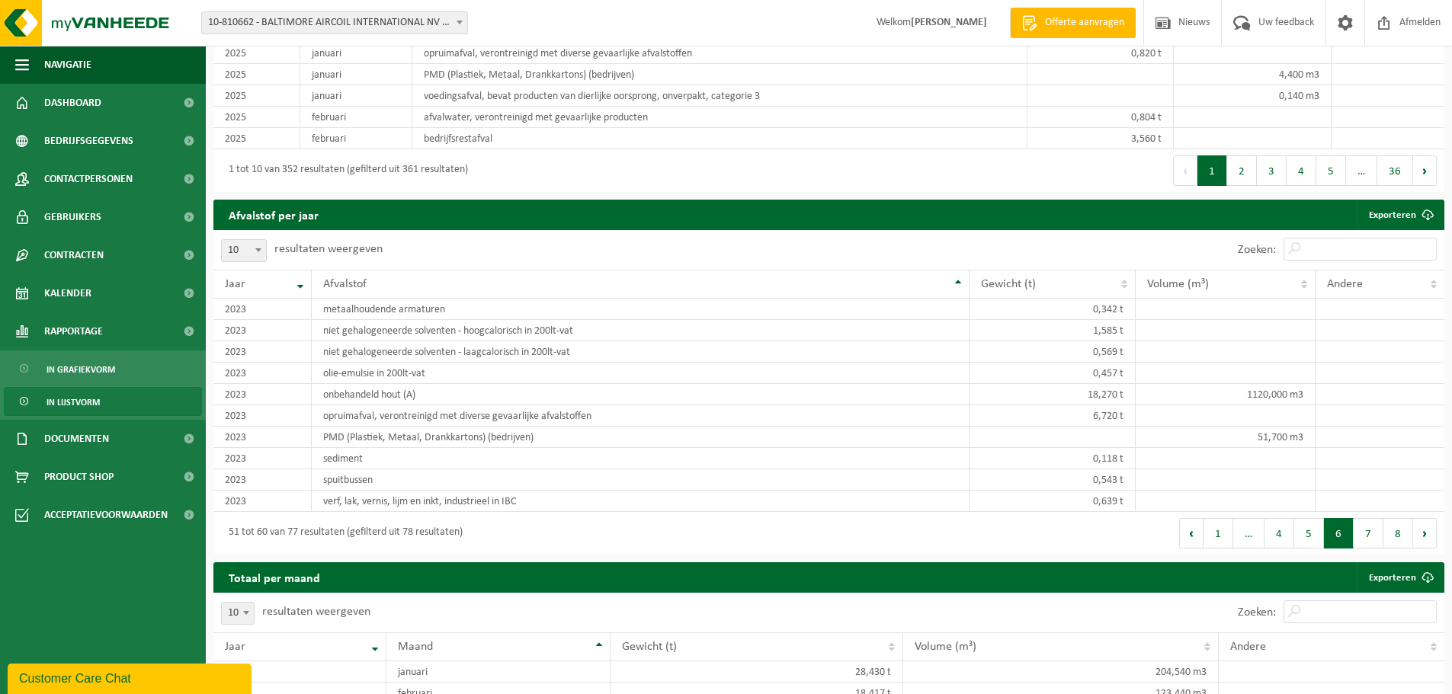
click at [1419, 537] on button "Volgende" at bounding box center [1425, 533] width 24 height 30
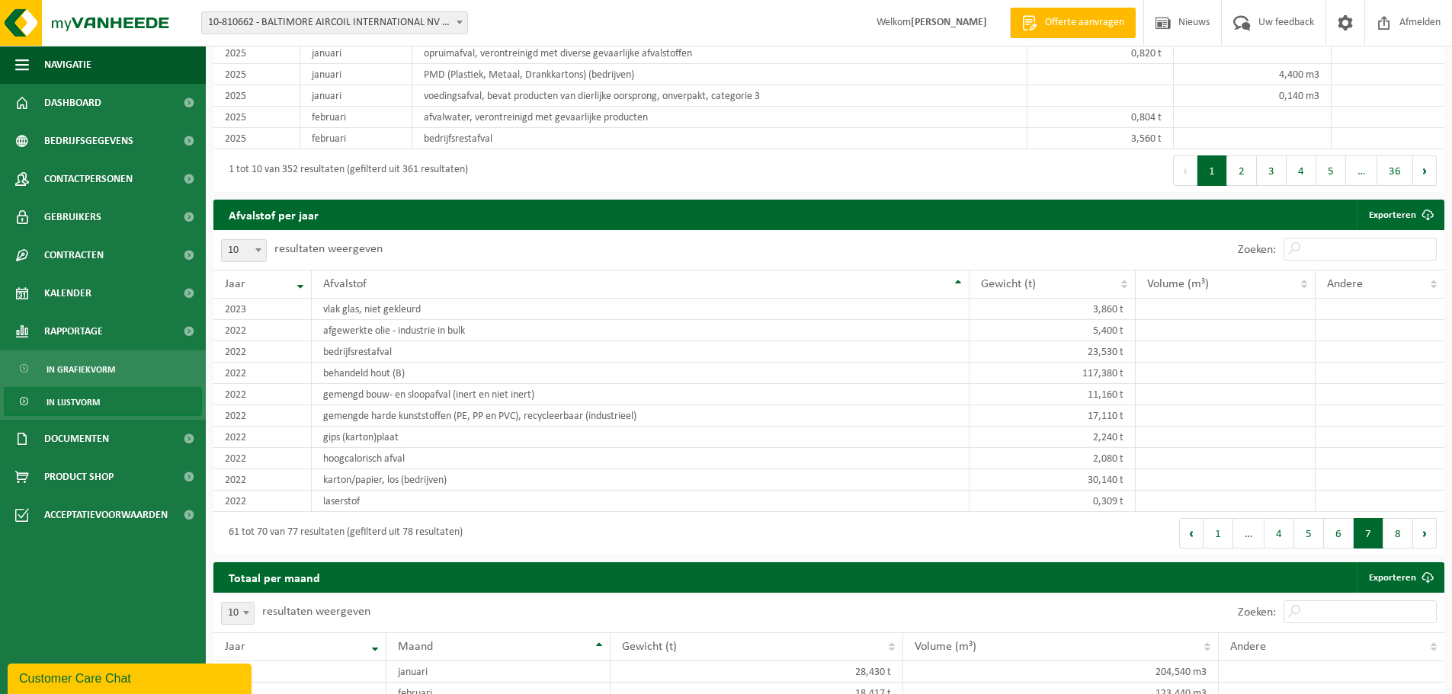
click at [1419, 537] on button "Volgende" at bounding box center [1425, 533] width 24 height 30
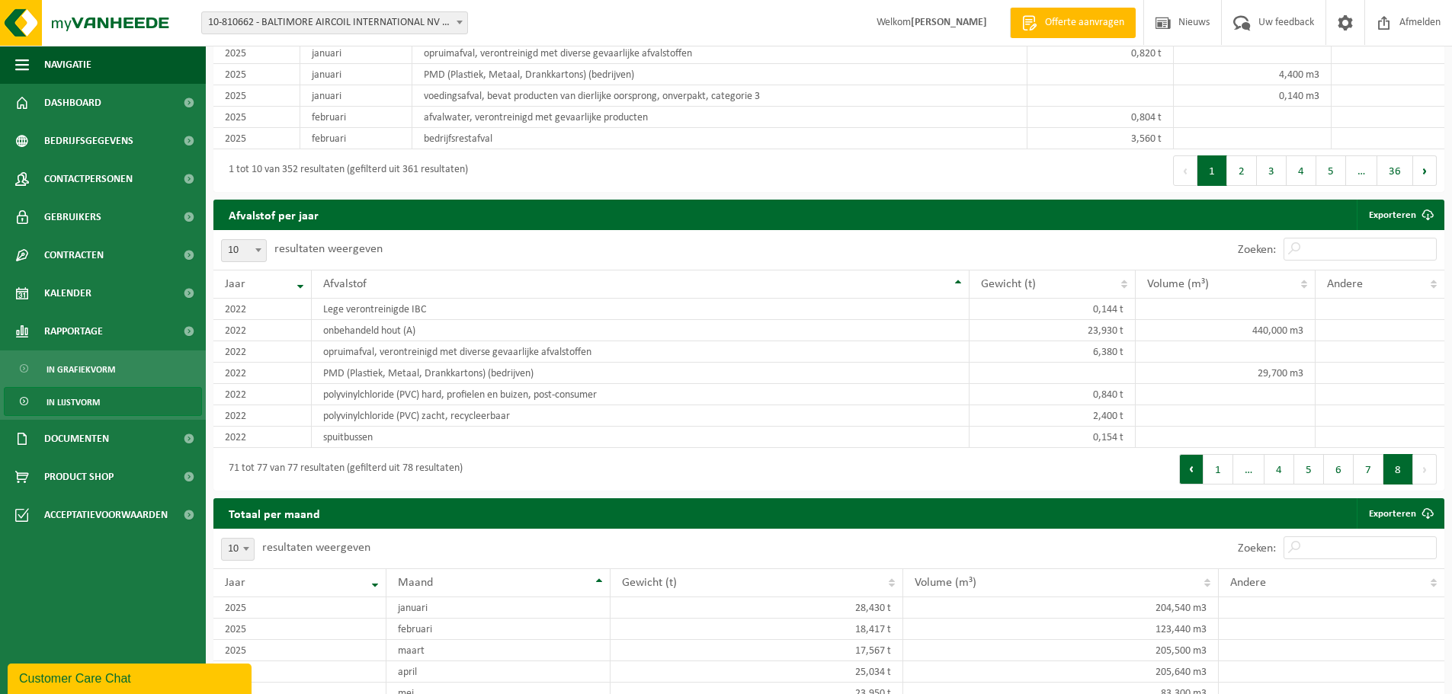
click at [1195, 459] on button "Vorige" at bounding box center [1191, 469] width 24 height 30
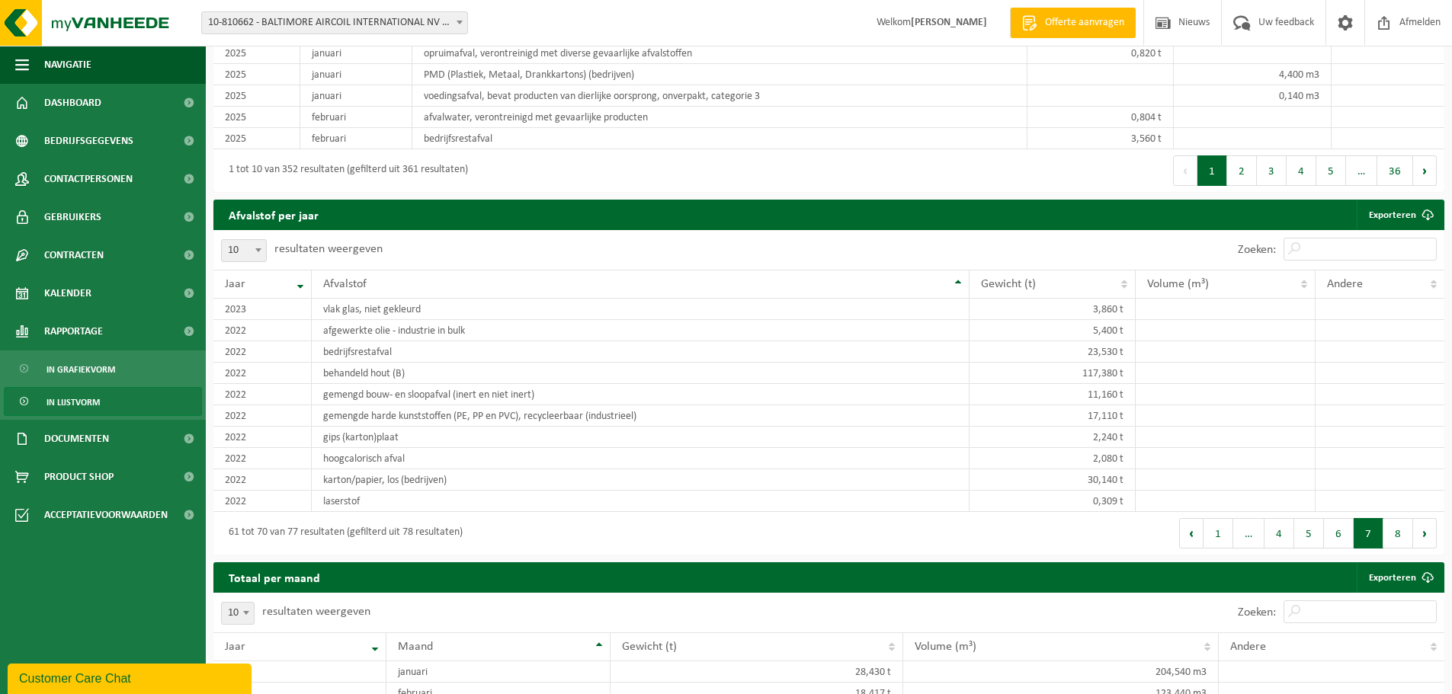
click at [1195, 459] on td at bounding box center [1226, 458] width 180 height 21
click at [1197, 531] on button "Vorige" at bounding box center [1191, 533] width 24 height 30
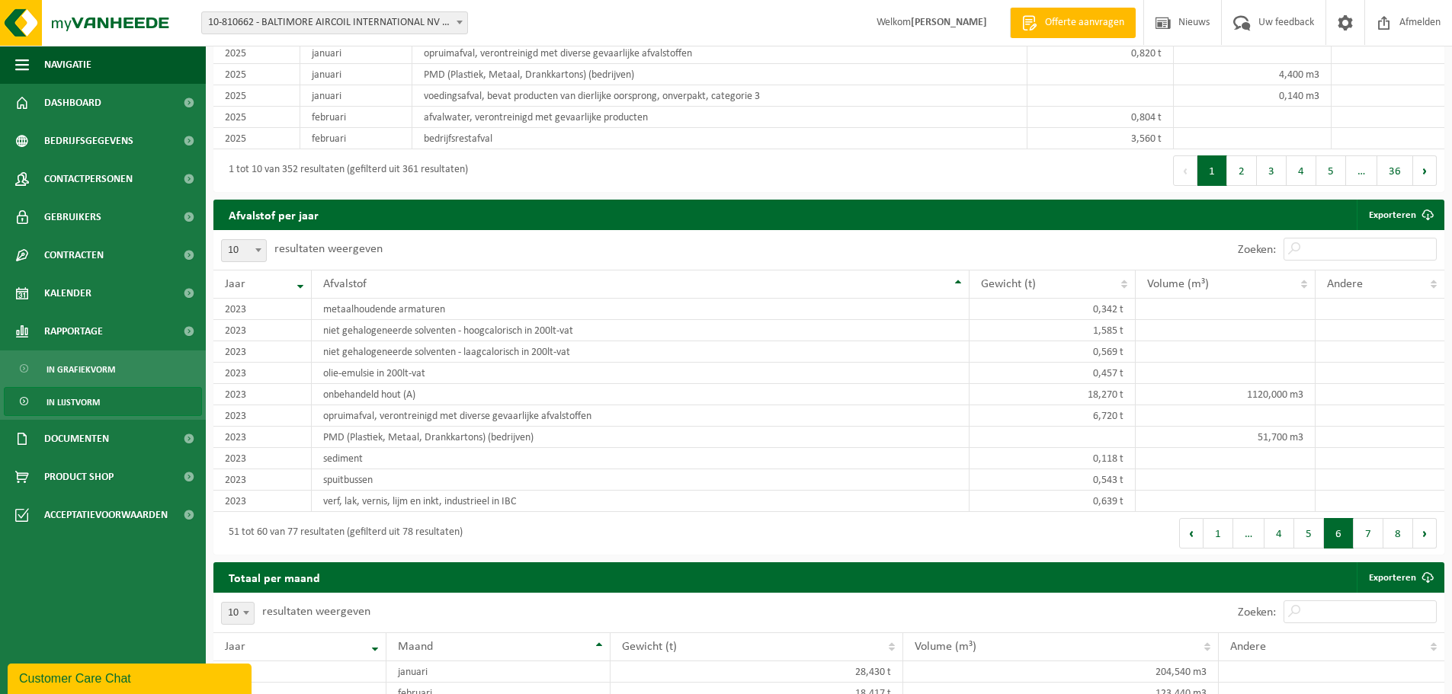
click at [1197, 531] on div "10 25 50 100 10 resultaten weergeven Zoeken: Jaar Afvalstof Gewicht (t) Volume …" at bounding box center [828, 392] width 1231 height 325
click at [1197, 531] on button "Vorige" at bounding box center [1191, 533] width 24 height 30
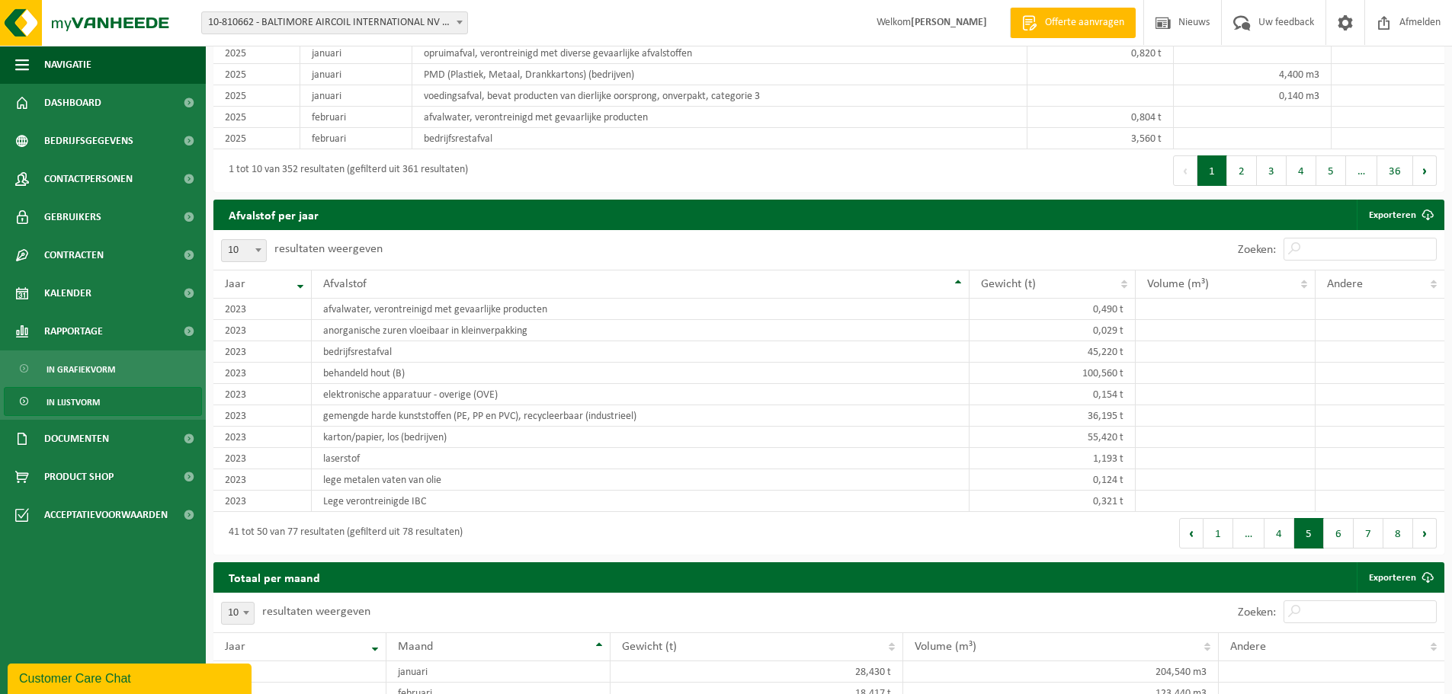
click at [1197, 531] on button "Vorige" at bounding box center [1191, 533] width 24 height 30
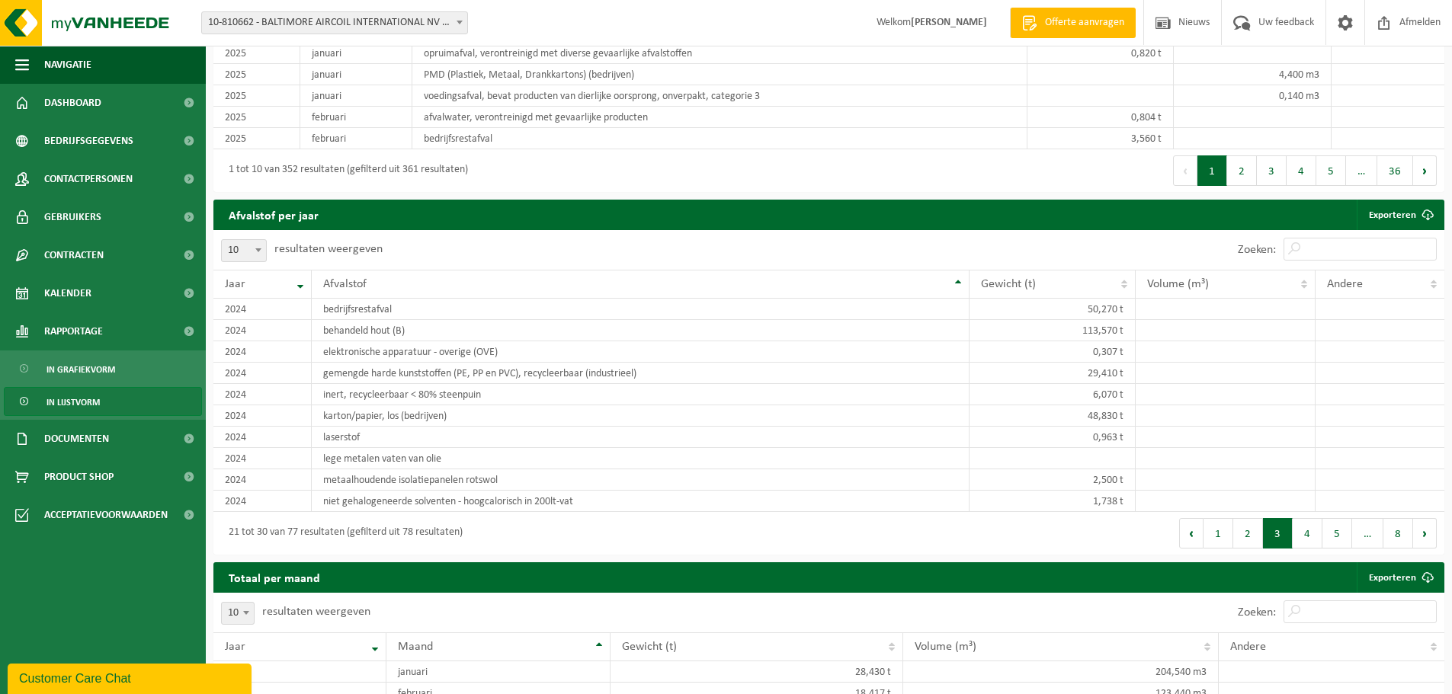
click at [1197, 531] on button "Vorige" at bounding box center [1191, 533] width 24 height 30
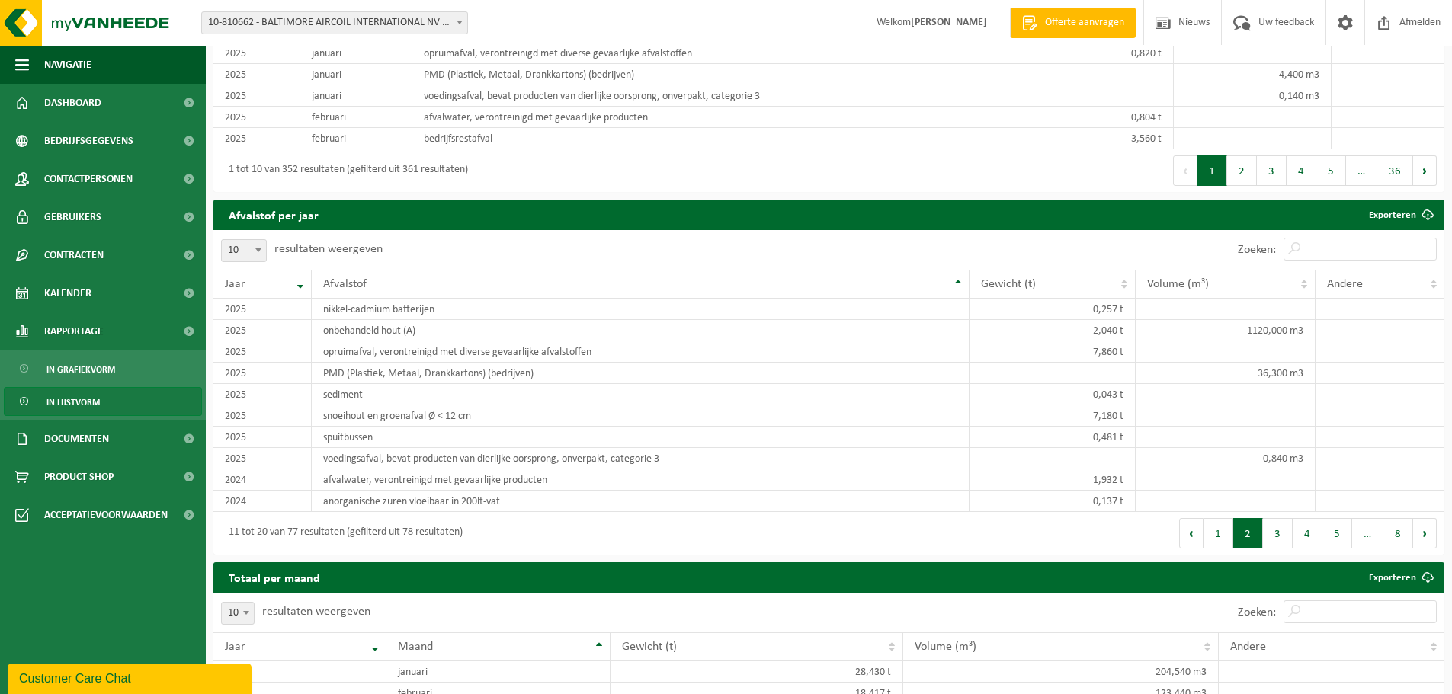
click at [1197, 531] on button "Vorige" at bounding box center [1191, 533] width 24 height 30
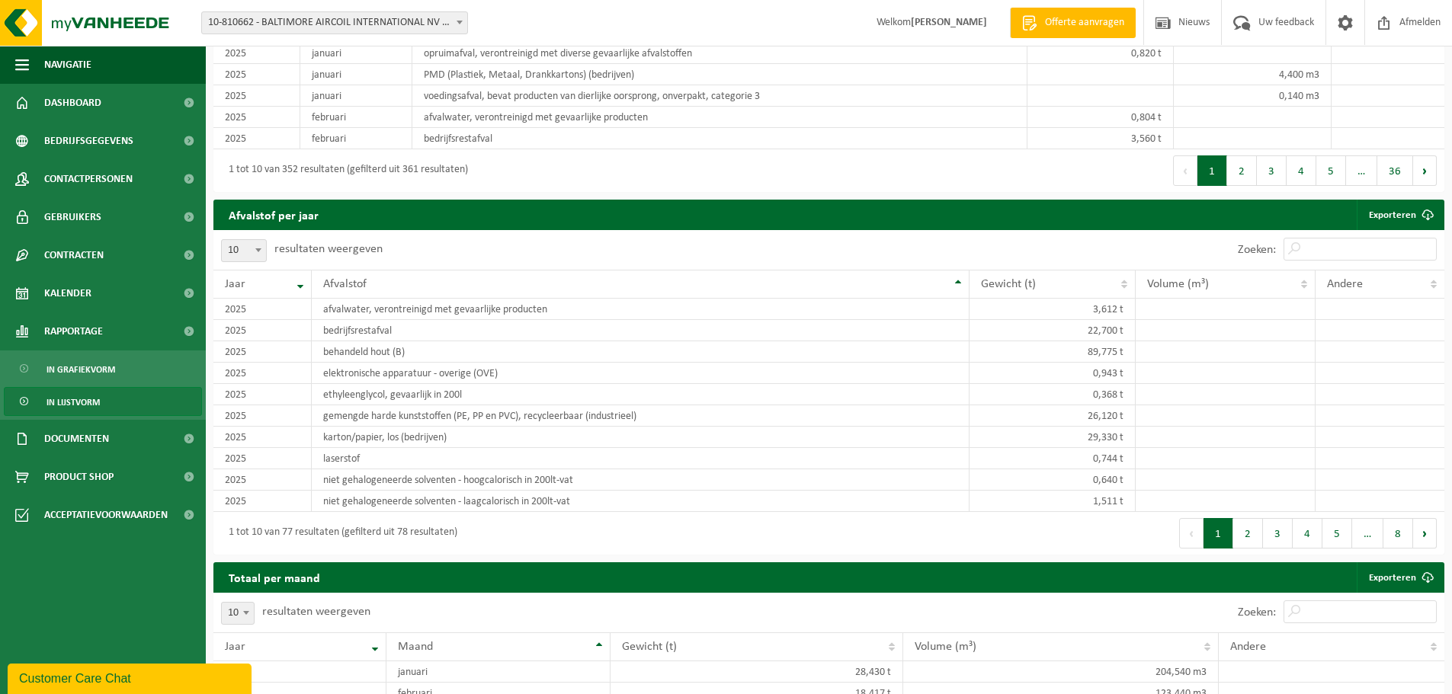
click at [1197, 531] on button "Vorige" at bounding box center [1191, 533] width 24 height 30
click at [1384, 212] on link "Exporteren" at bounding box center [1400, 215] width 86 height 30
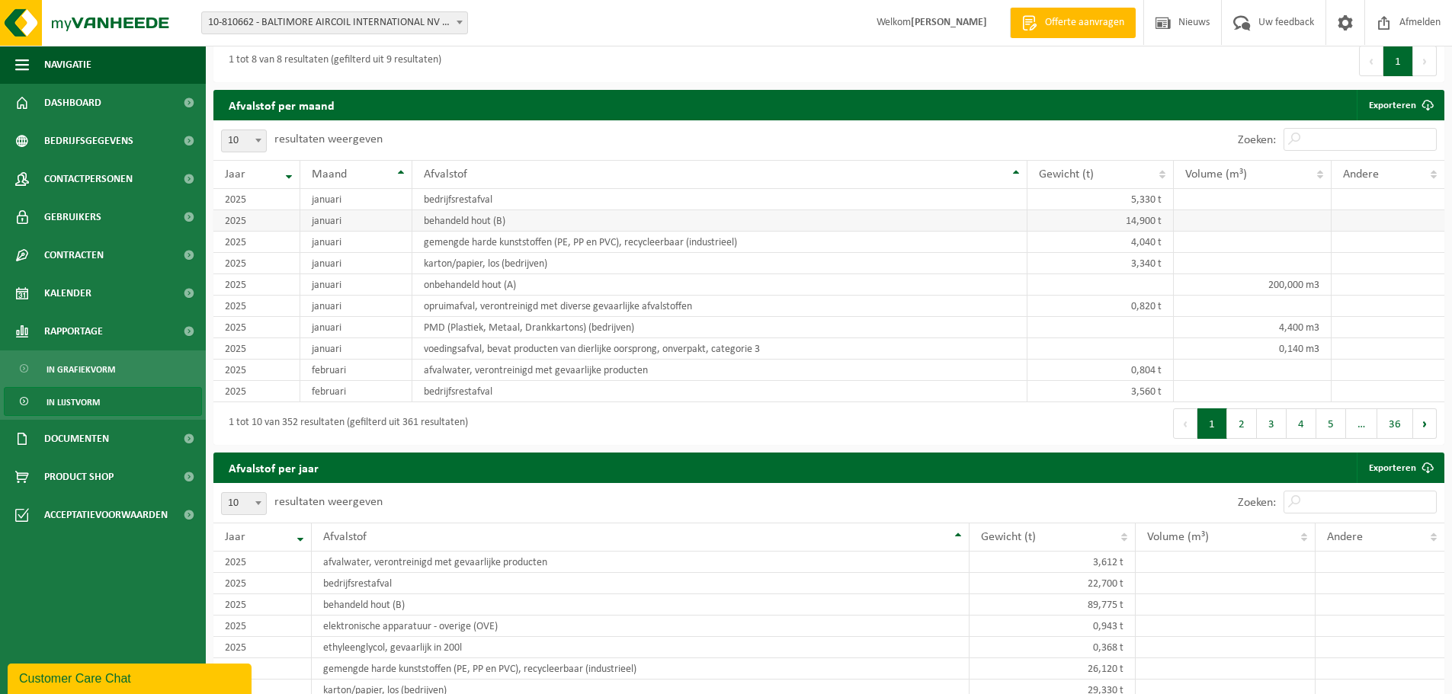
scroll to position [874, 0]
